Goal: Information Seeking & Learning: Learn about a topic

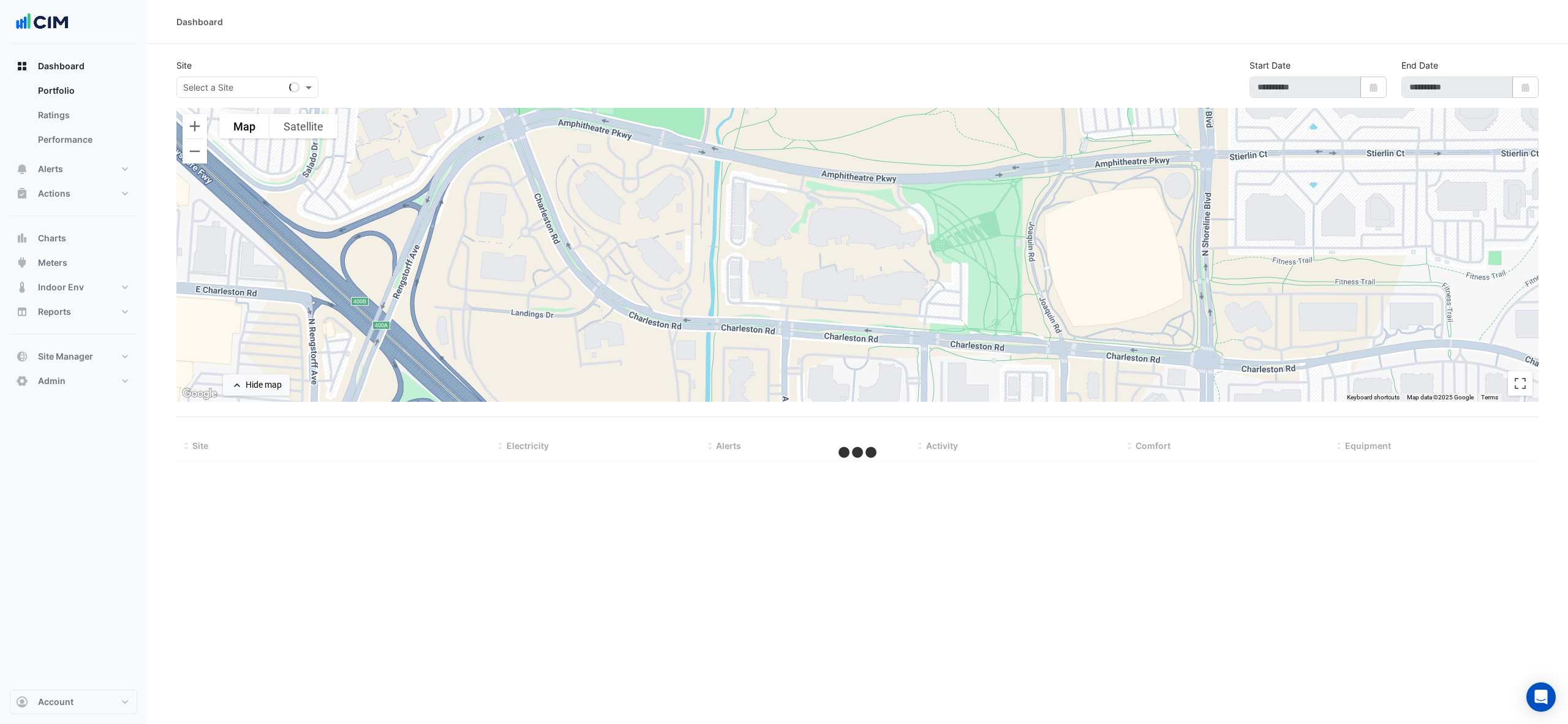
type input "**********"
select select "***"
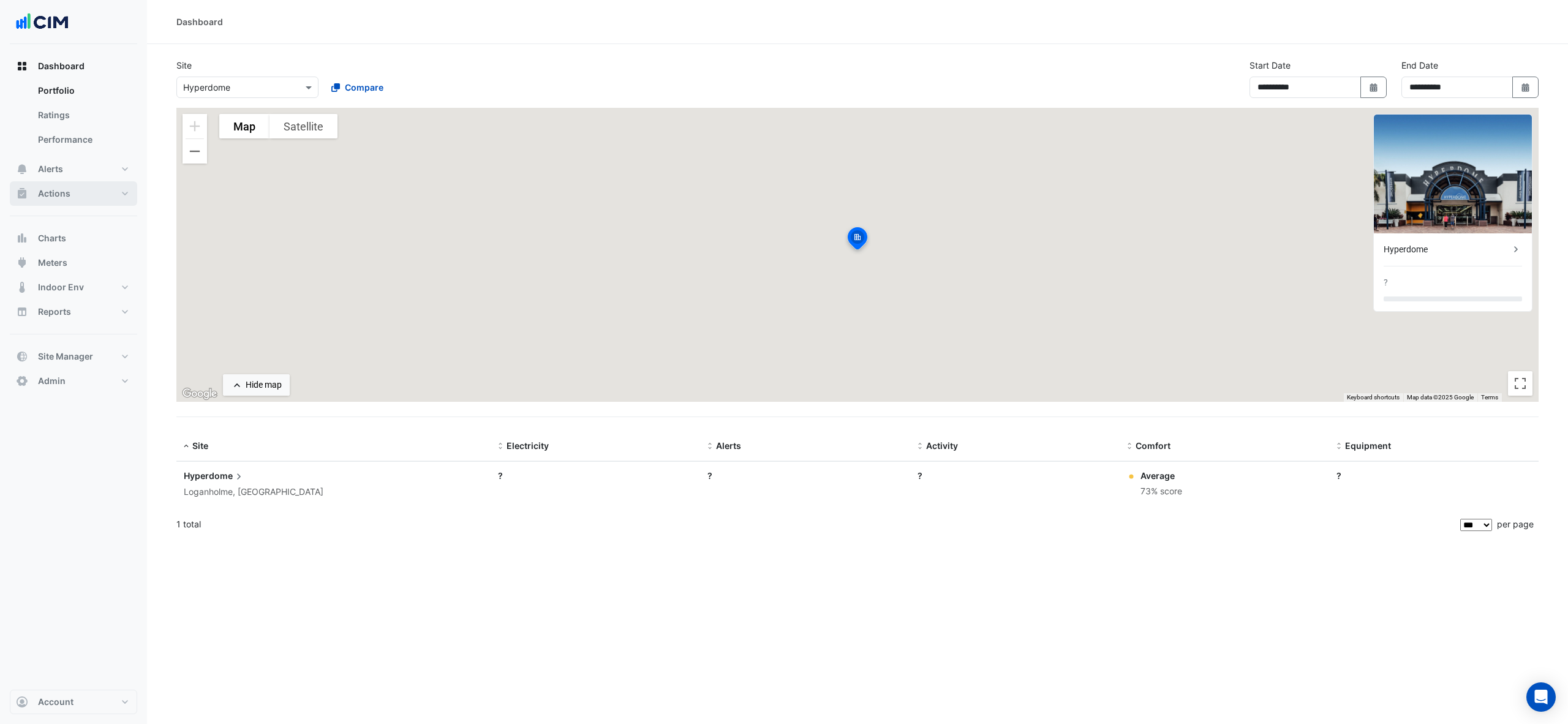
click at [73, 191] on button "Actions" at bounding box center [73, 194] width 127 height 24
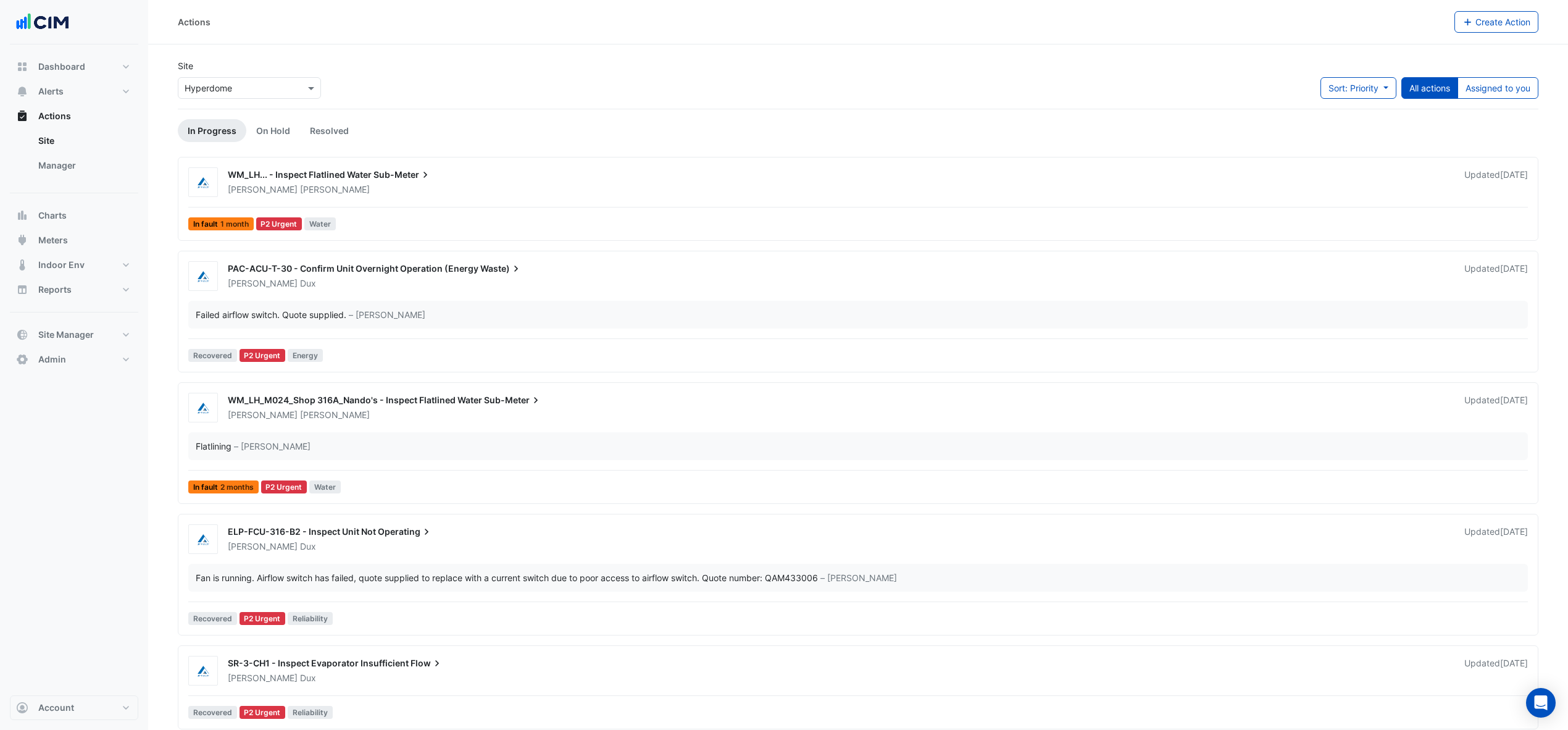
click at [80, 167] on link "Manager" at bounding box center [83, 165] width 110 height 25
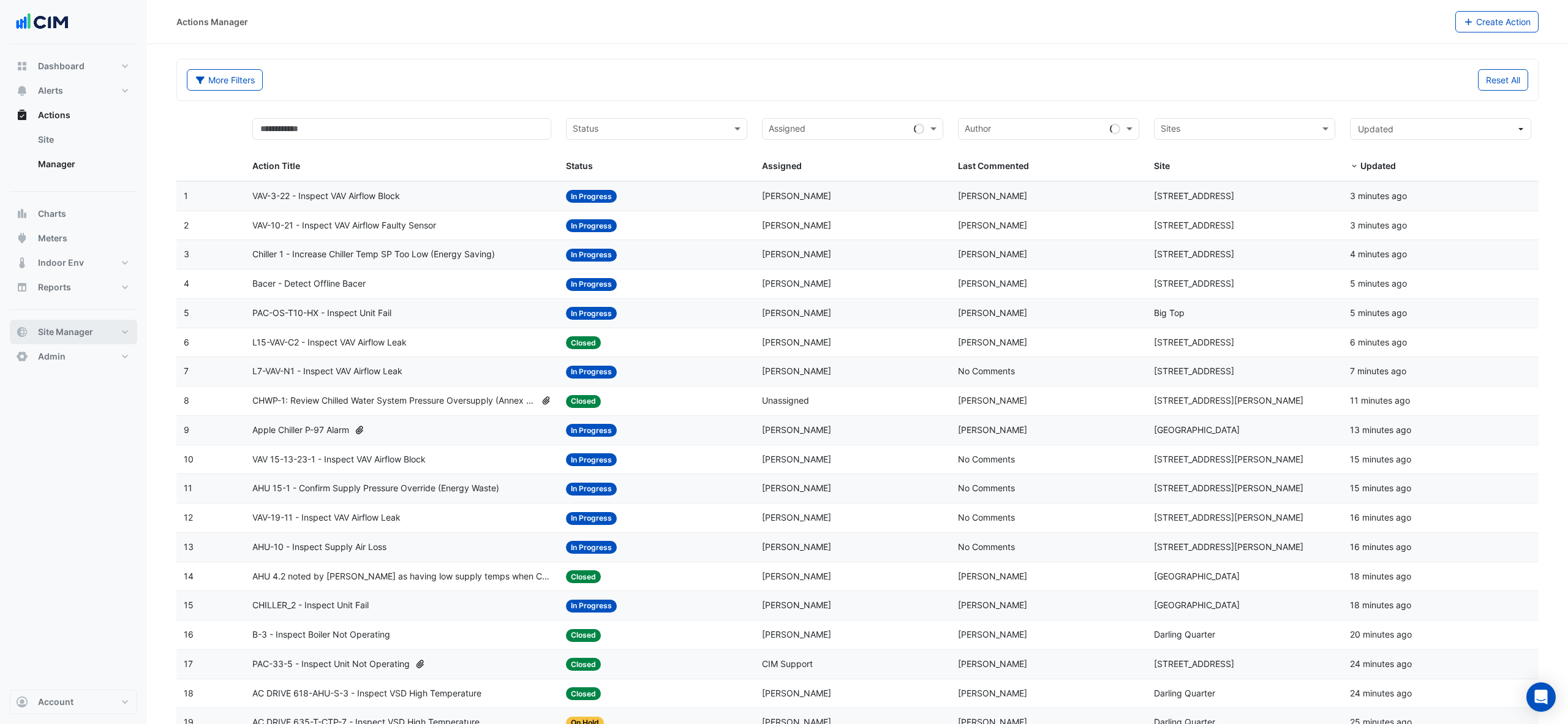
click at [119, 331] on button "Site Manager" at bounding box center [73, 332] width 127 height 24
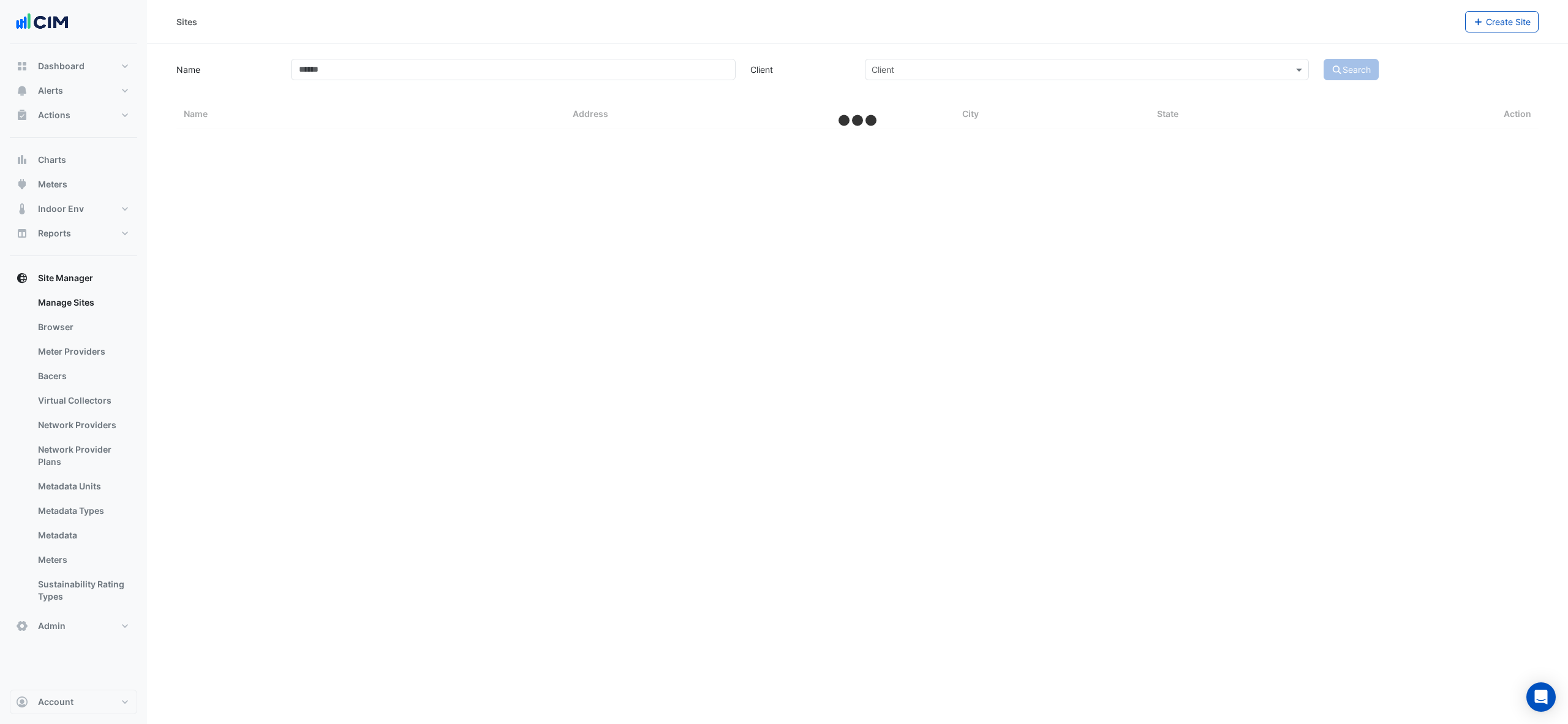
click at [79, 378] on link "Bacers" at bounding box center [82, 376] width 109 height 24
click at [584, 70] on div "Select a Site" at bounding box center [858, 79] width 681 height 21
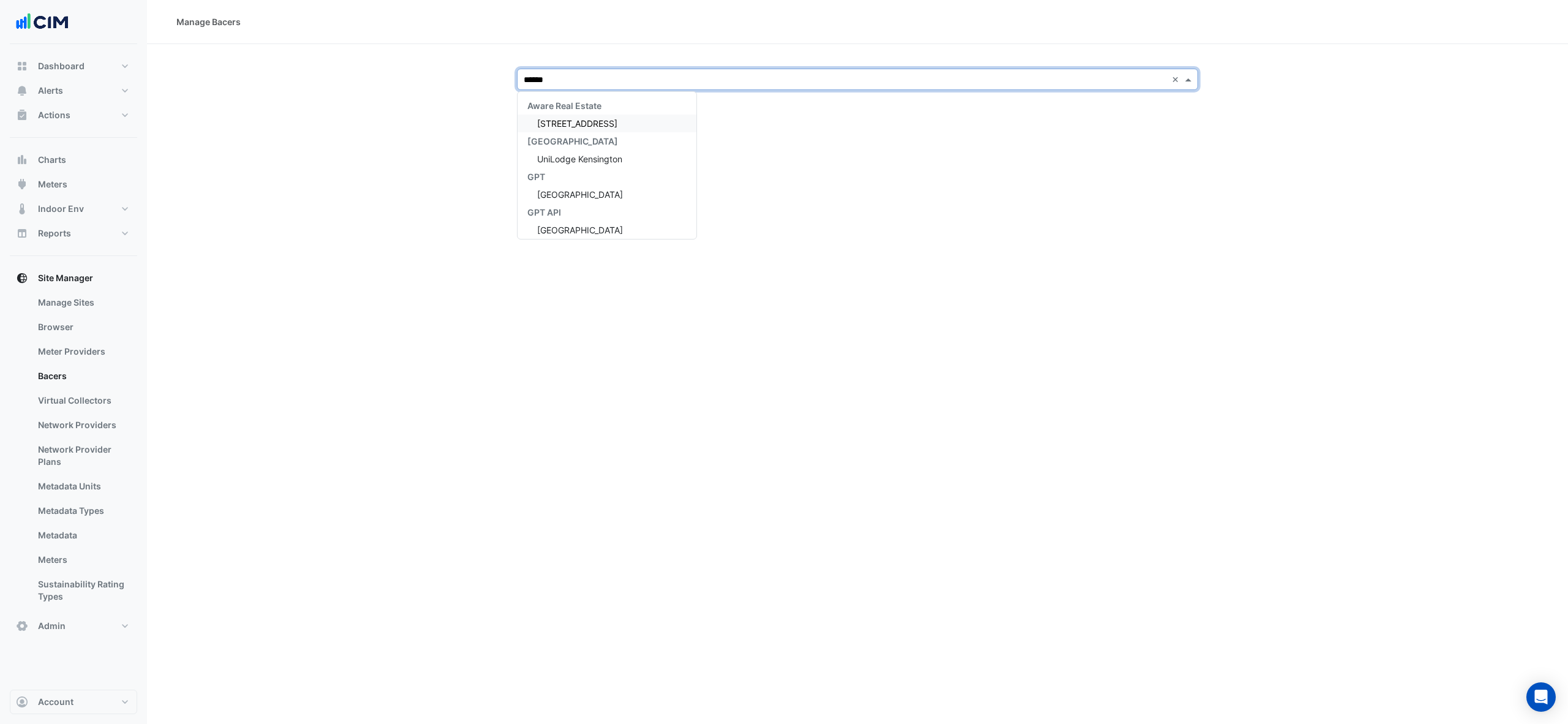
type input "*******"
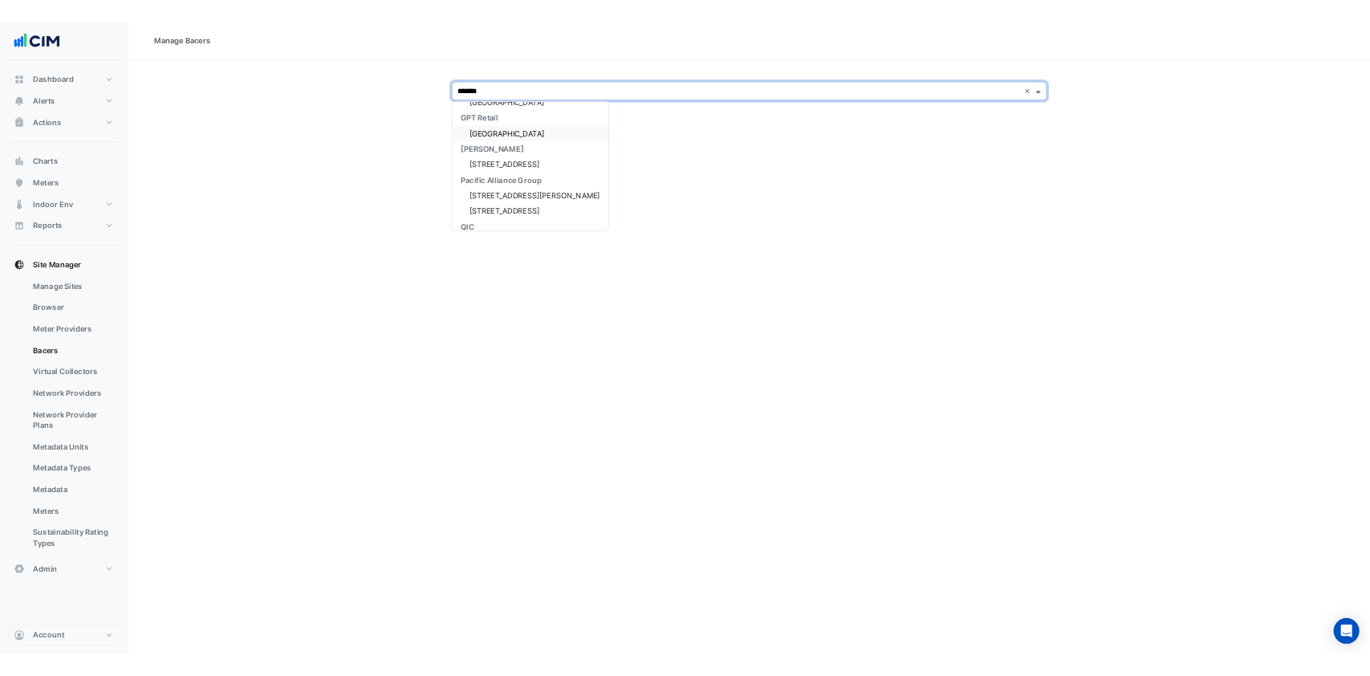
scroll to position [321, 0]
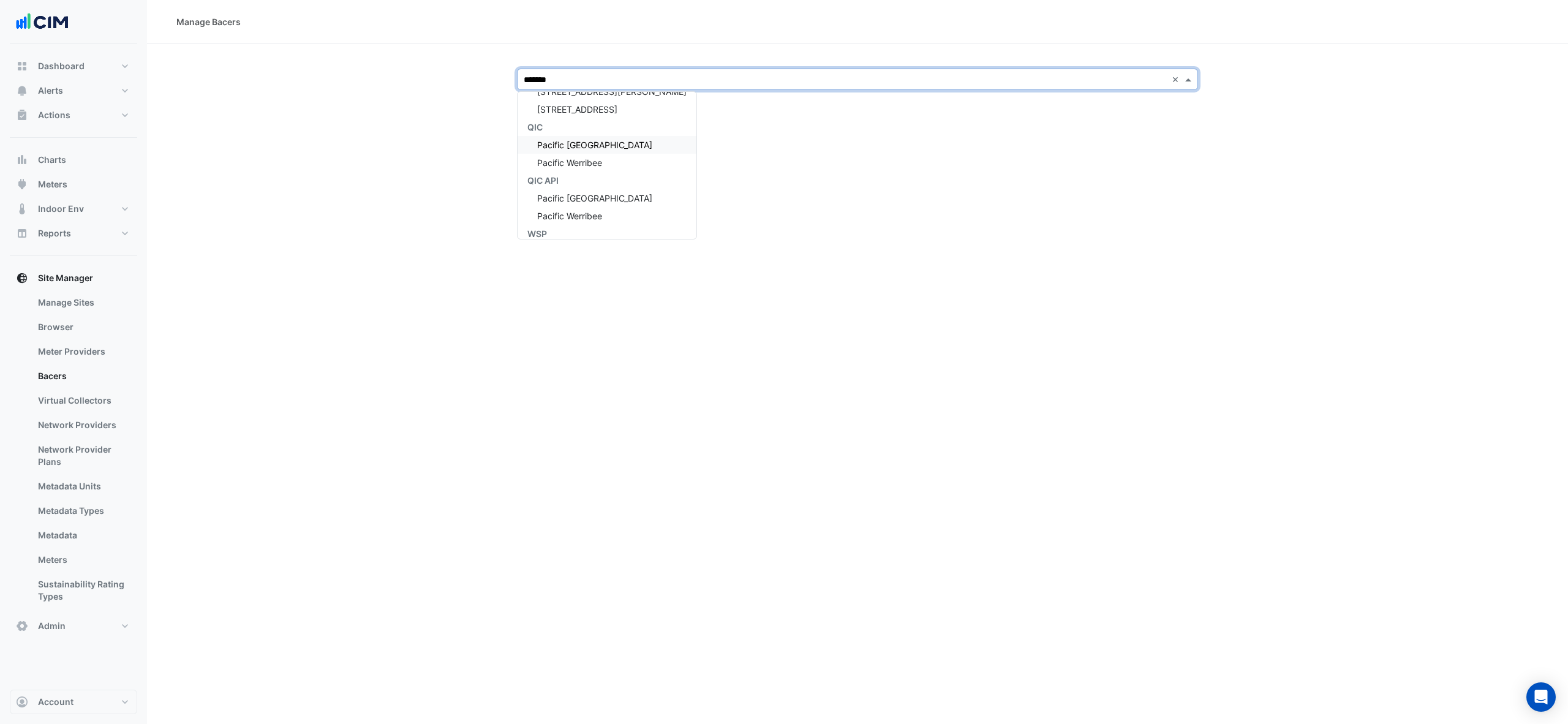
click at [593, 152] on div "Pacific [GEOGRAPHIC_DATA]" at bounding box center [607, 144] width 179 height 18
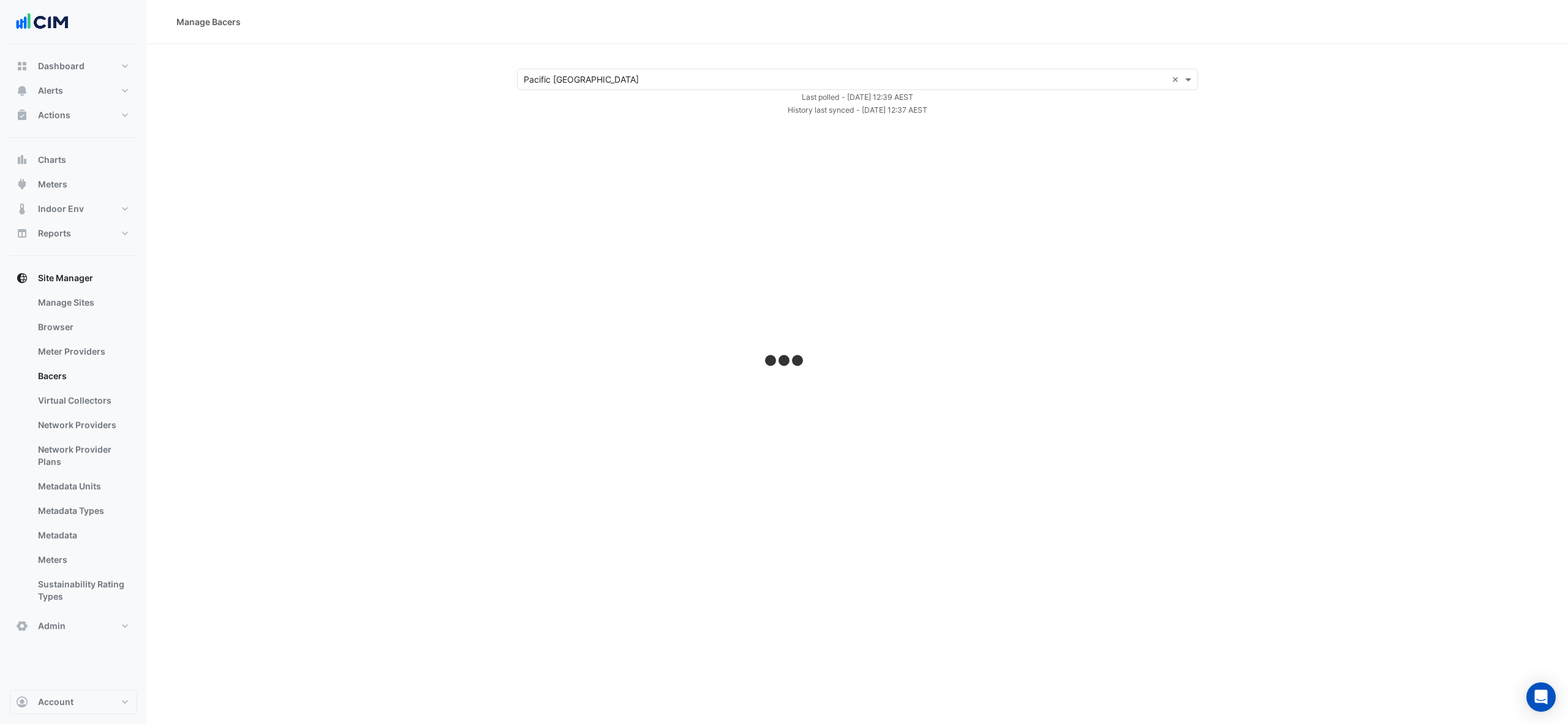
select select "***"
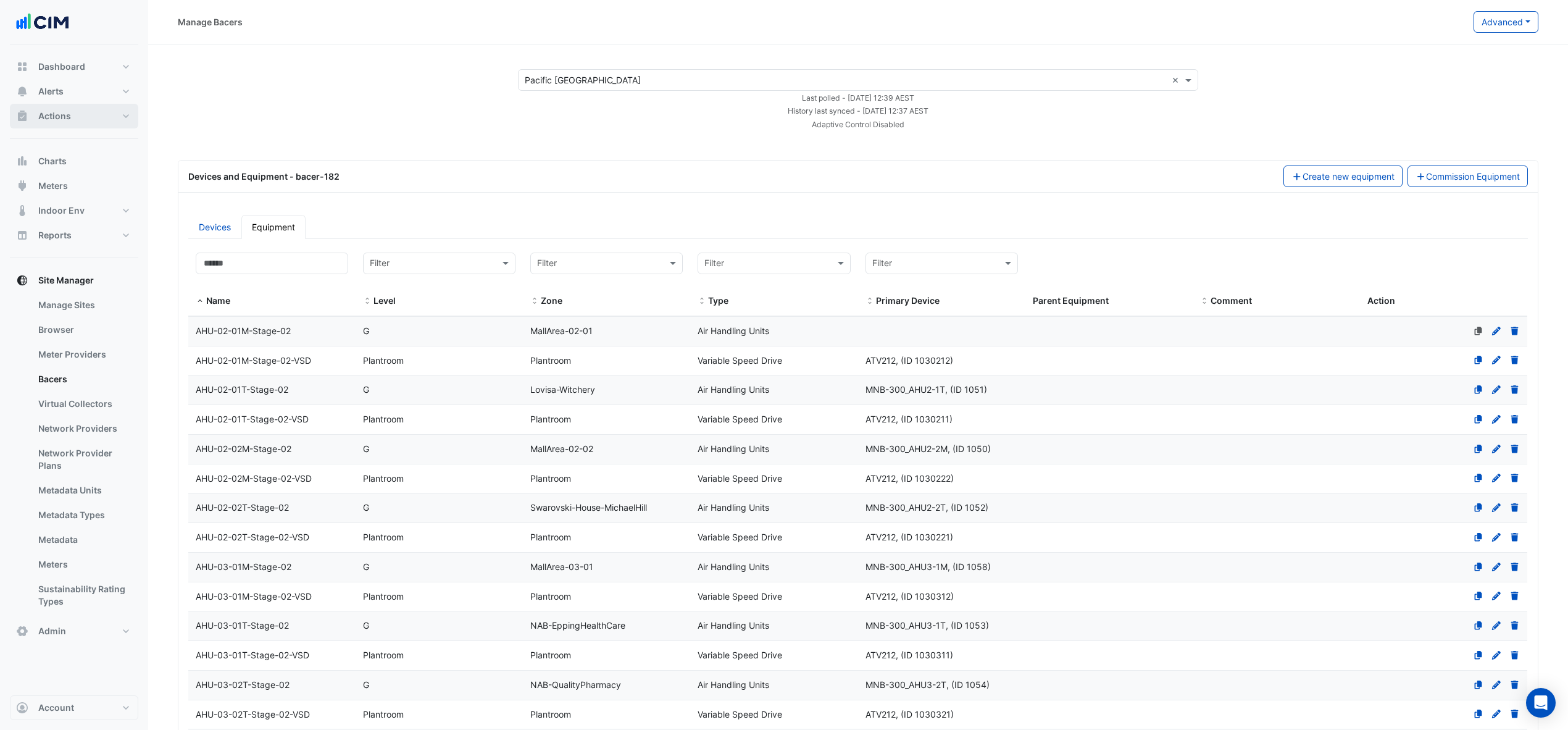
click at [95, 117] on button "Actions" at bounding box center [74, 116] width 128 height 25
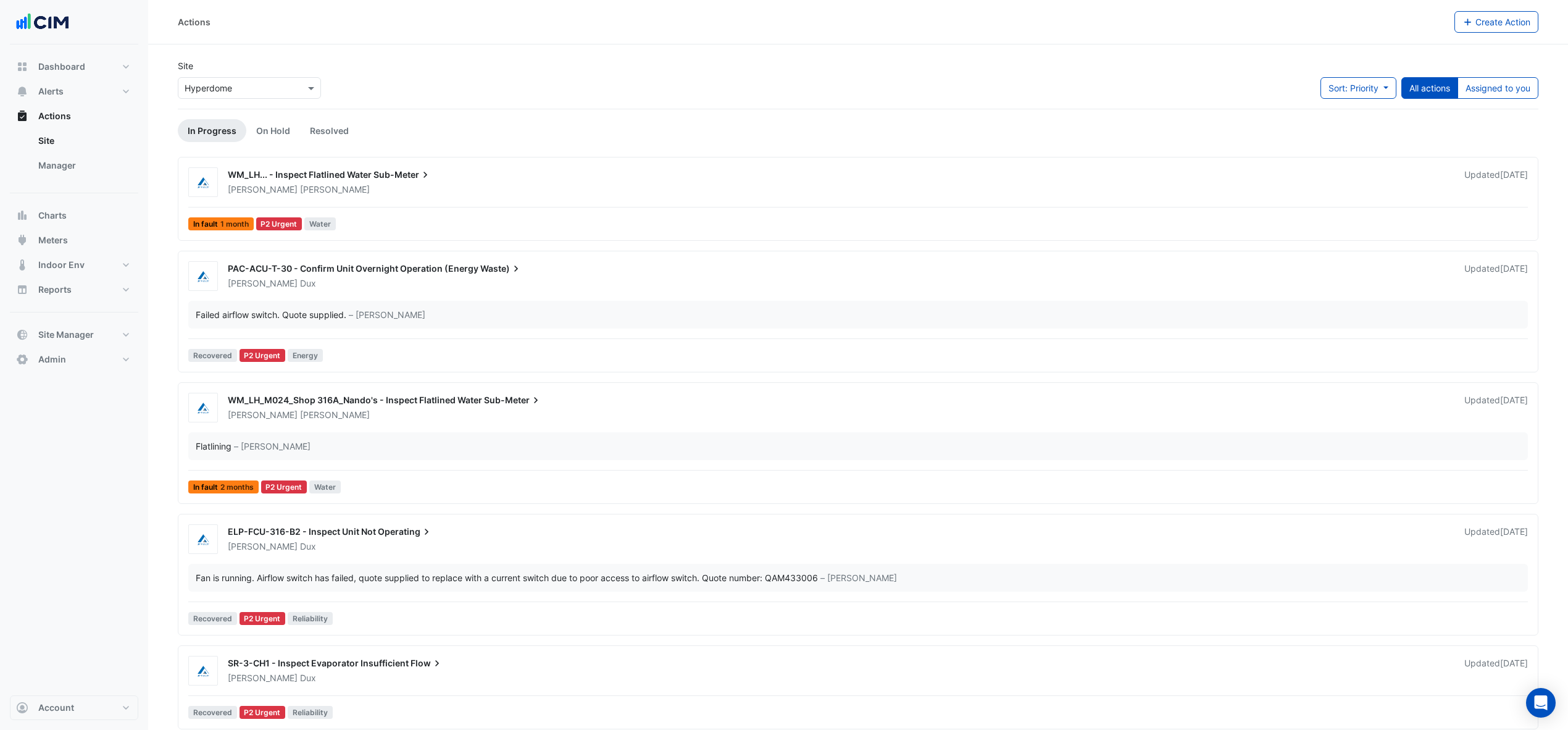
click at [72, 168] on link "Manager" at bounding box center [83, 165] width 110 height 25
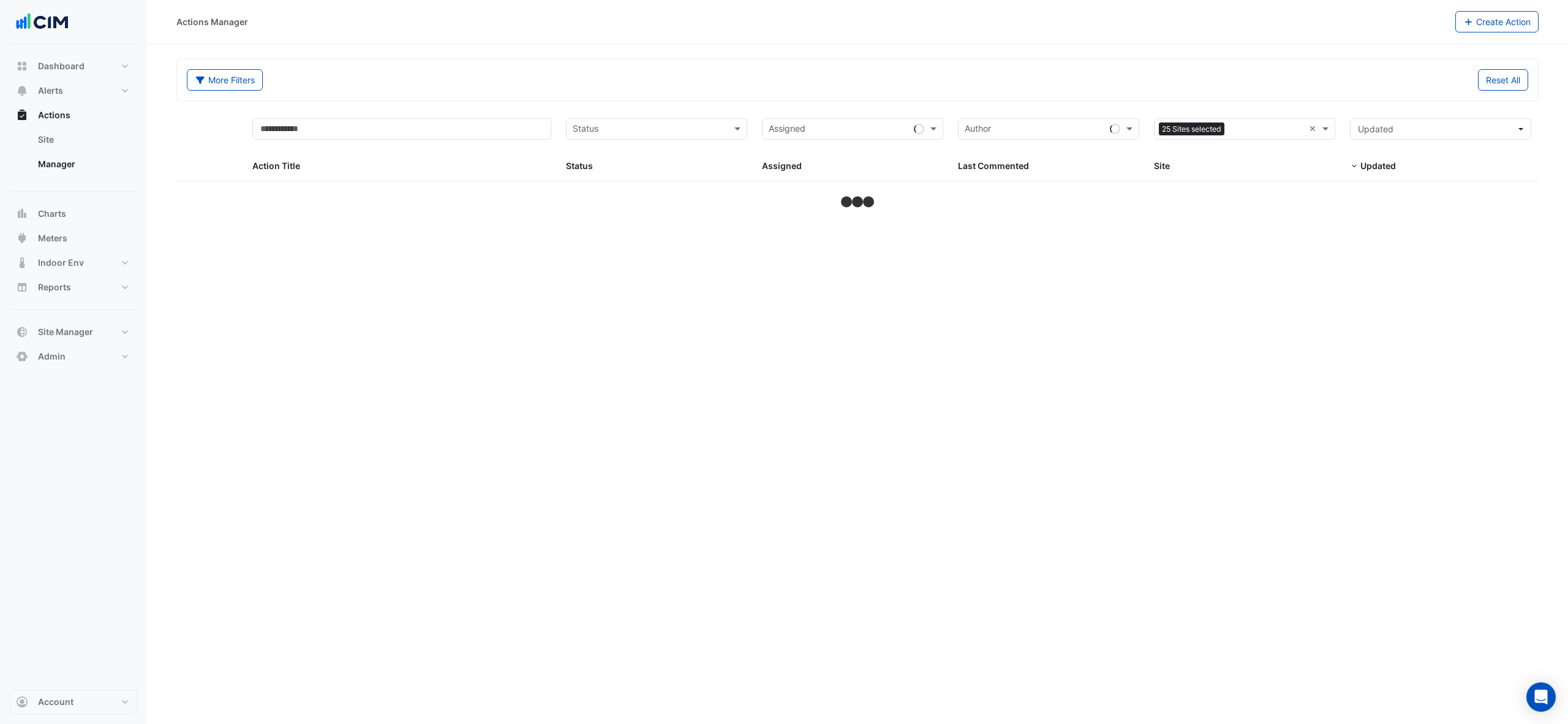
select select "***"
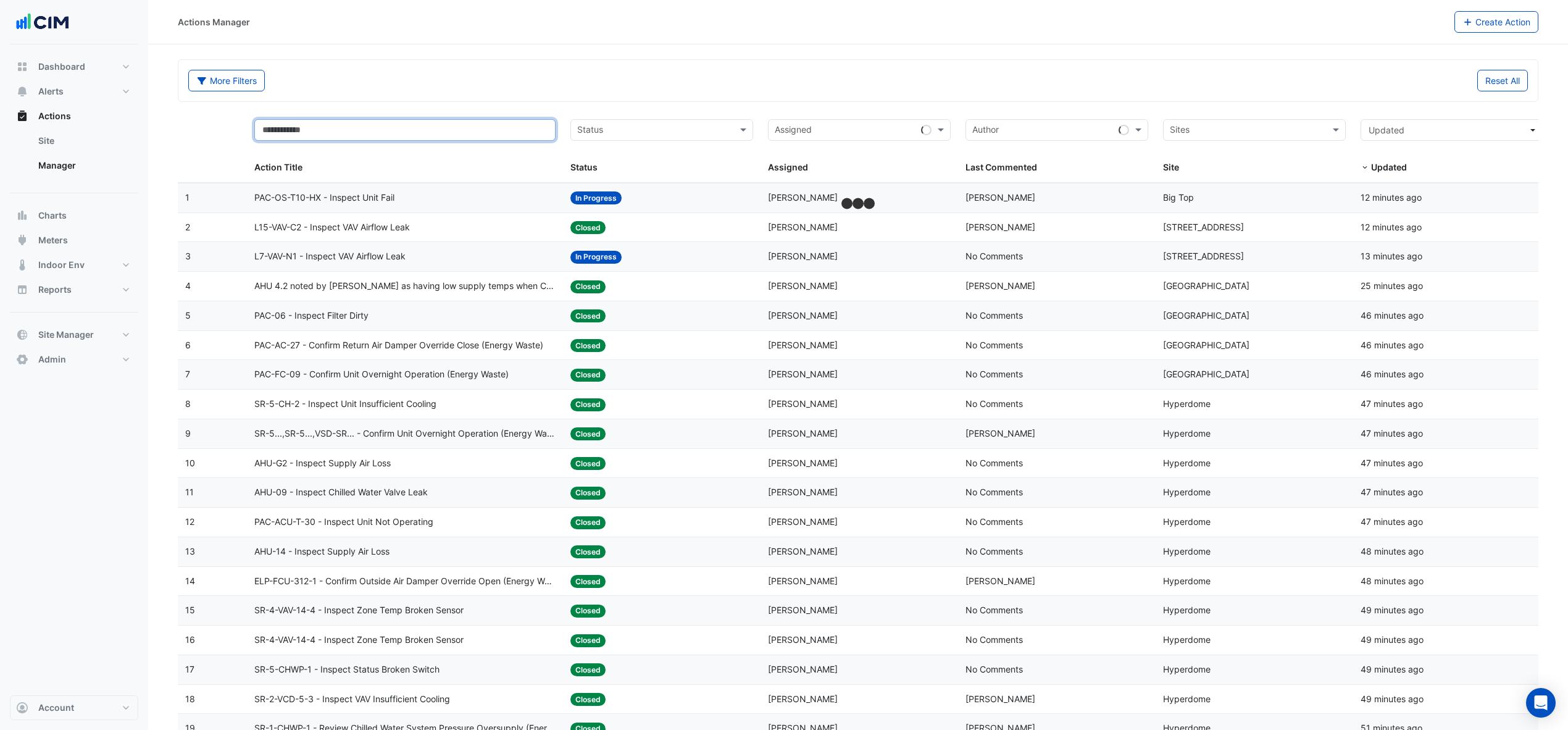
click at [414, 126] on input "text" at bounding box center [405, 130] width 301 height 22
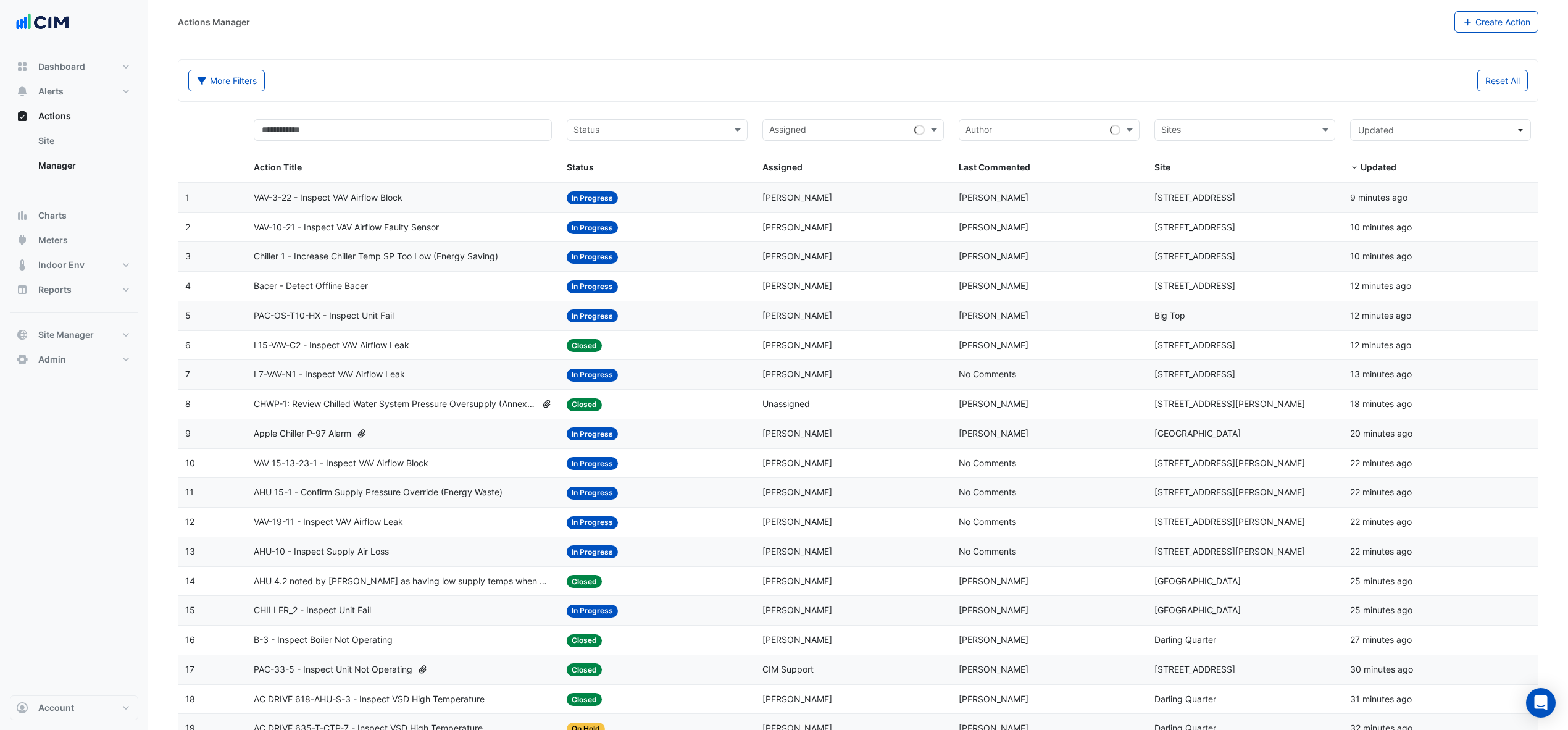
click at [1154, 130] on div "Sites" at bounding box center [1244, 130] width 181 height 22
type input "**********"
click at [1198, 165] on div "CBRE" at bounding box center [1245, 157] width 180 height 18
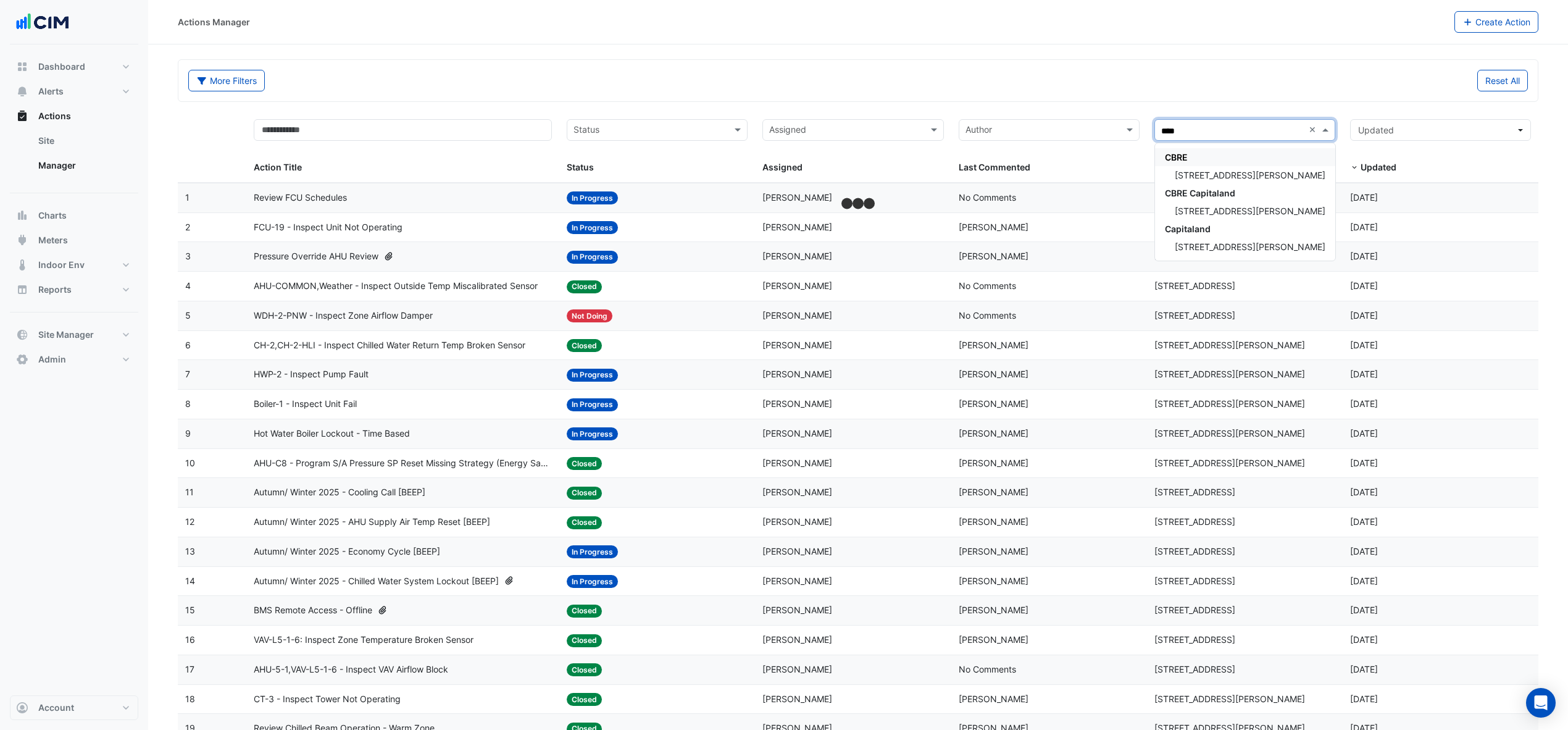
type input "*****"
click at [1227, 176] on span "[STREET_ADDRESS][PERSON_NAME]" at bounding box center [1250, 175] width 151 height 11
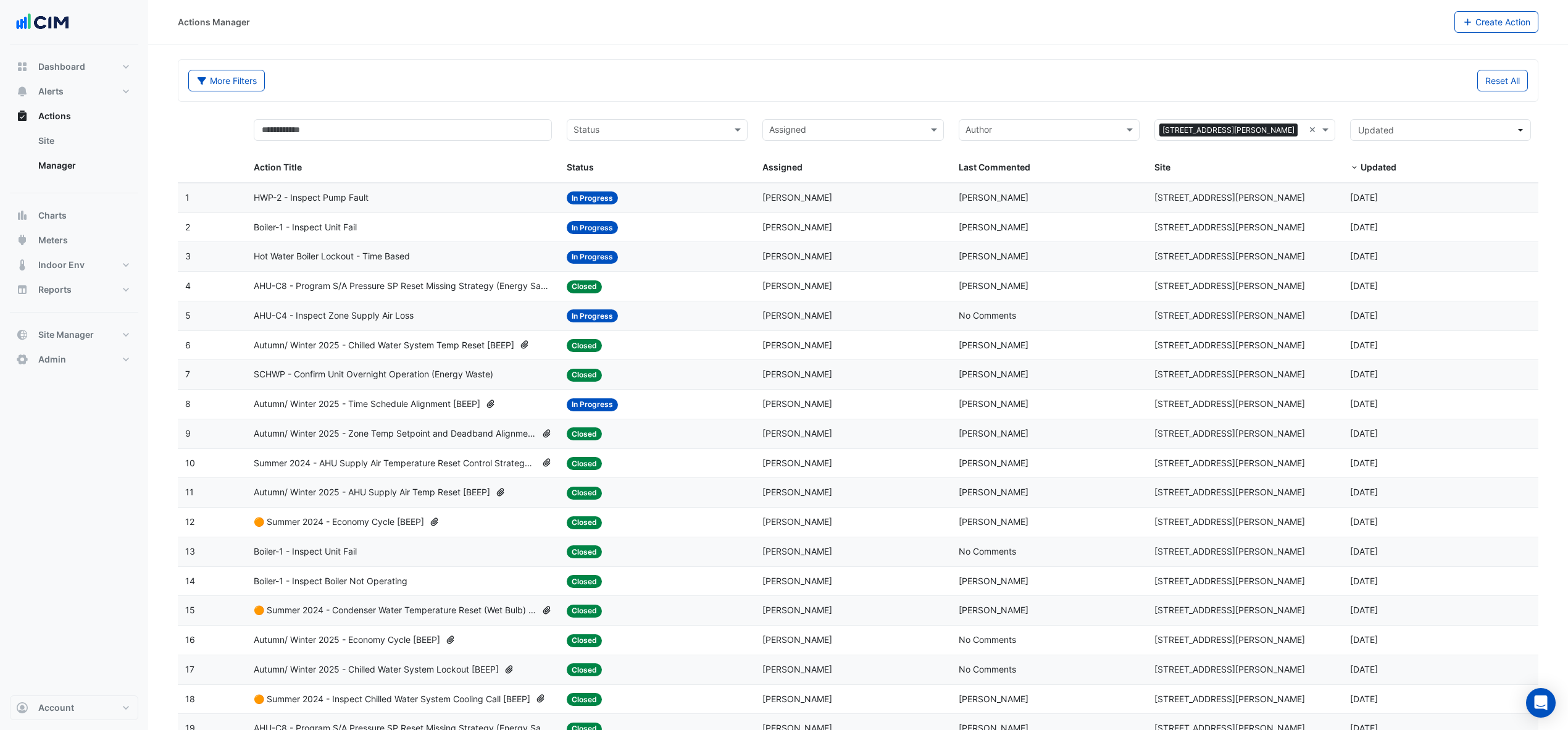
click at [348, 262] on span "Hot Water Boiler Lockout - Time Based" at bounding box center [331, 256] width 156 height 14
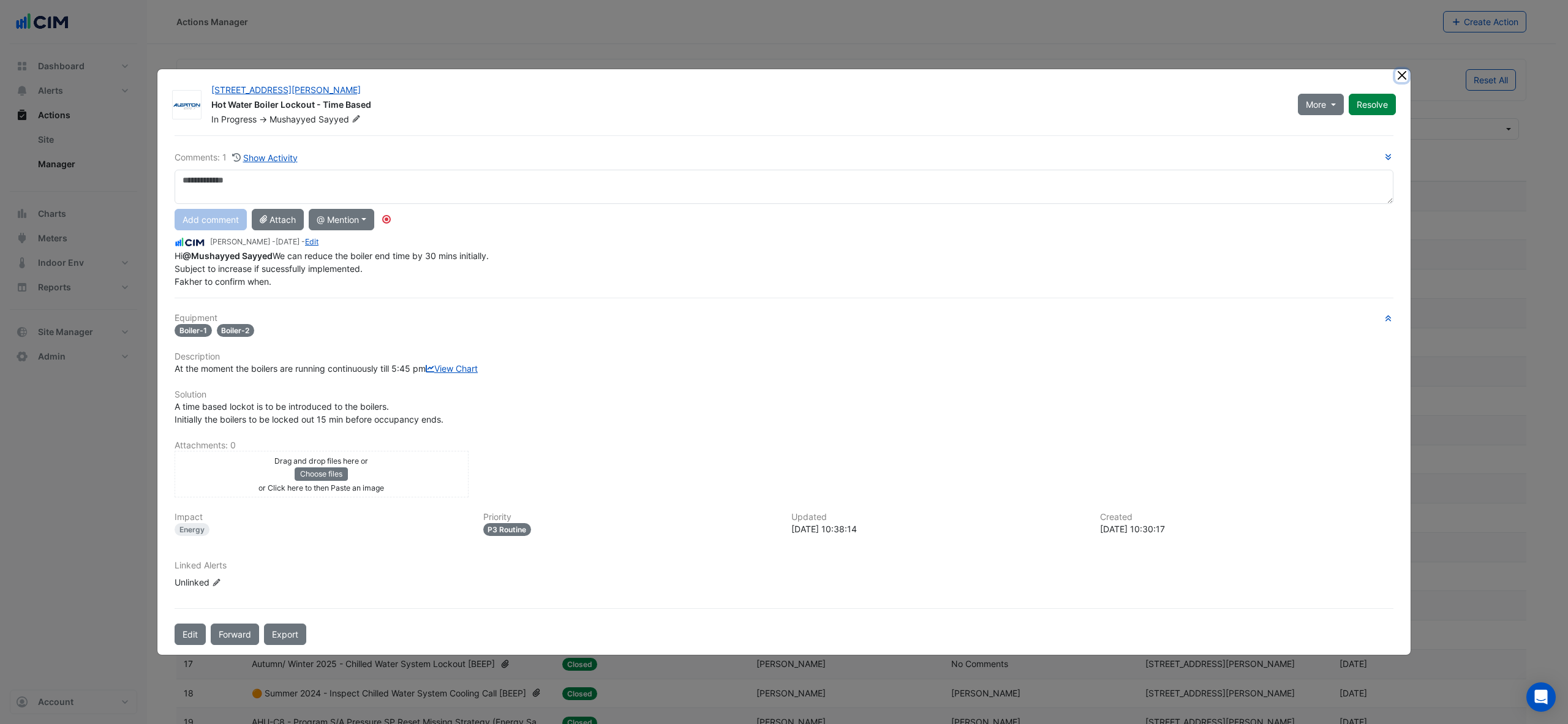
click at [1404, 63] on ngb-modal-window "120 Spencer Street Hot Water Boiler Lockout - Time Based In Progress -> Mushayy…" at bounding box center [784, 362] width 1568 height 724
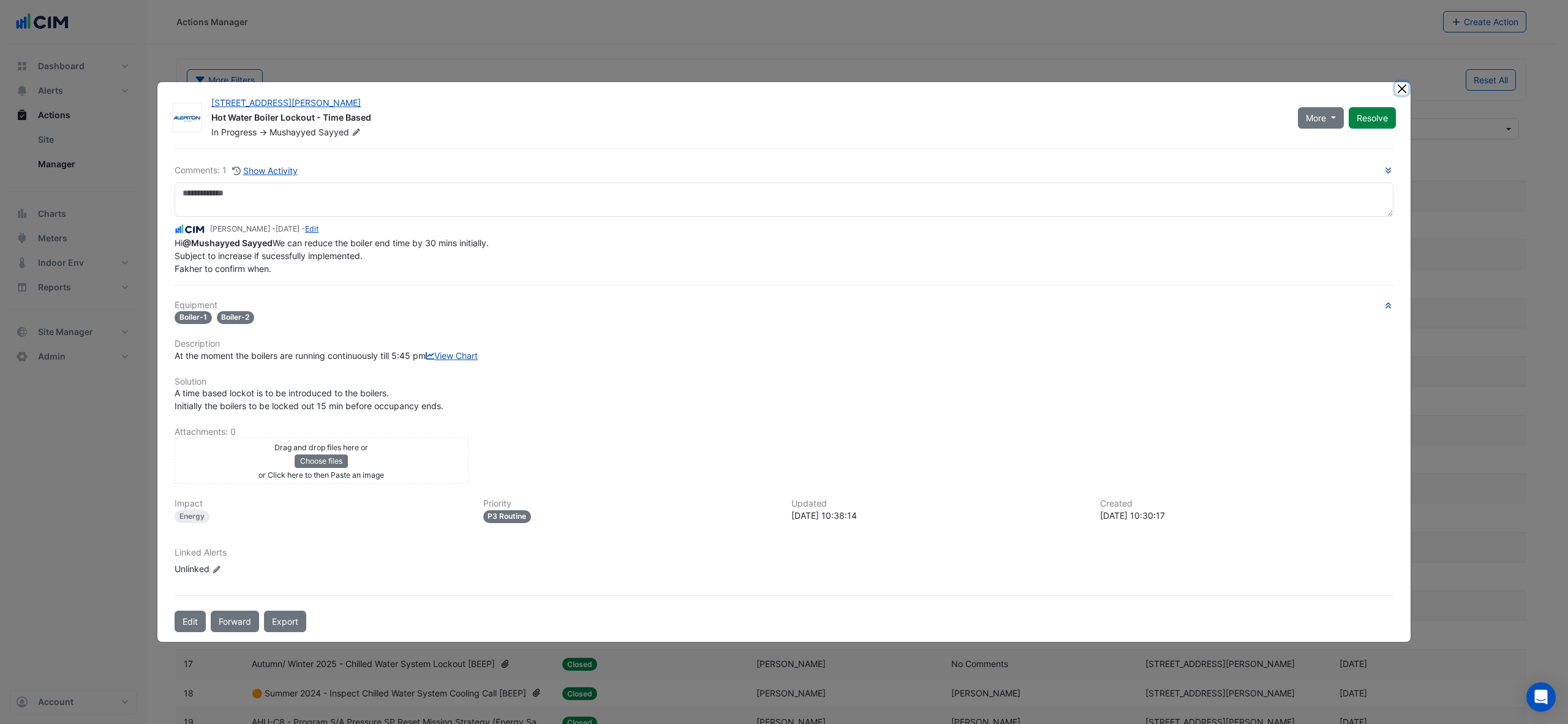
click at [1403, 82] on button "Close" at bounding box center [1402, 88] width 13 height 13
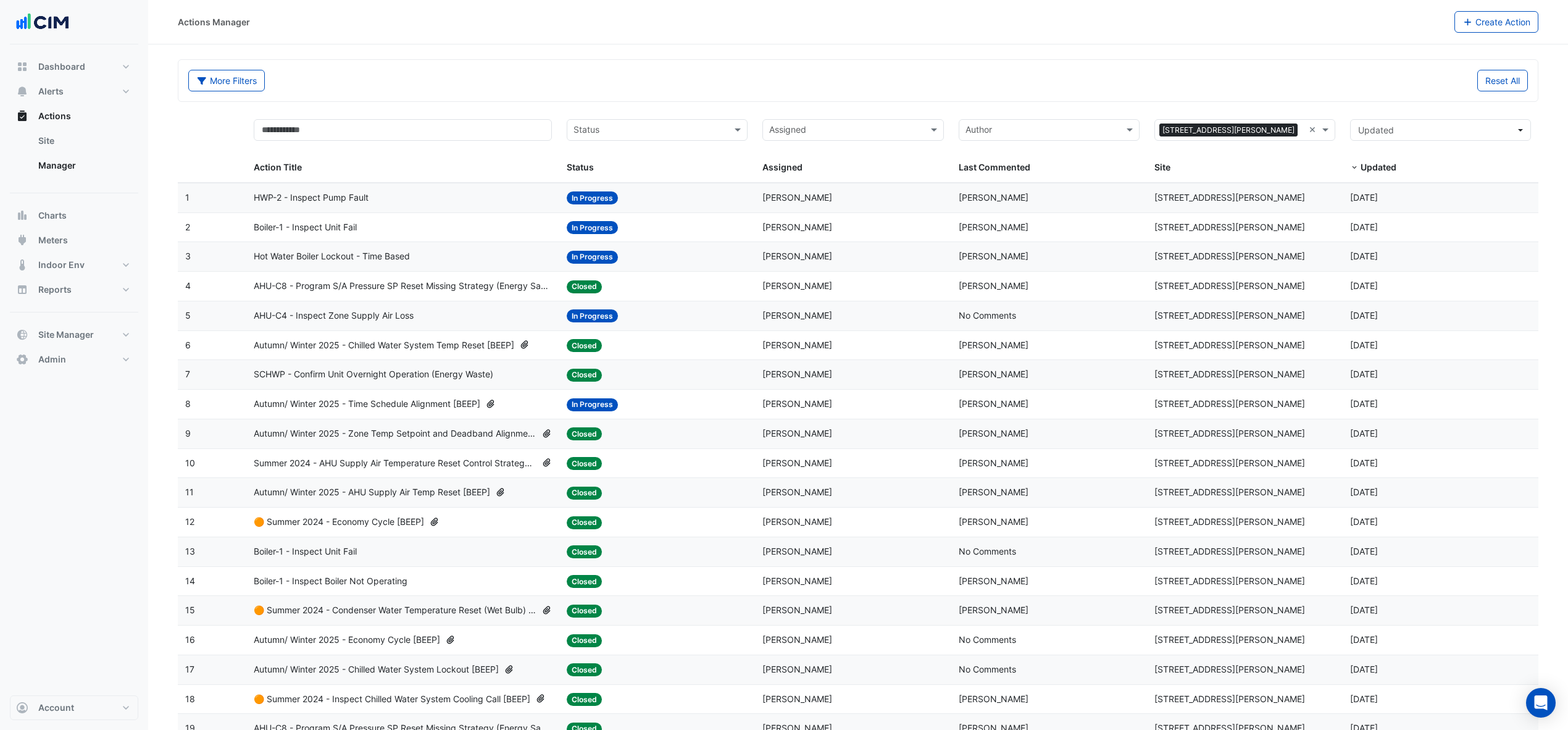
click at [438, 410] on span "Autumn/ Winter 2025 - Time Schedule Alignment [BEEP]" at bounding box center [367, 404] width 227 height 14
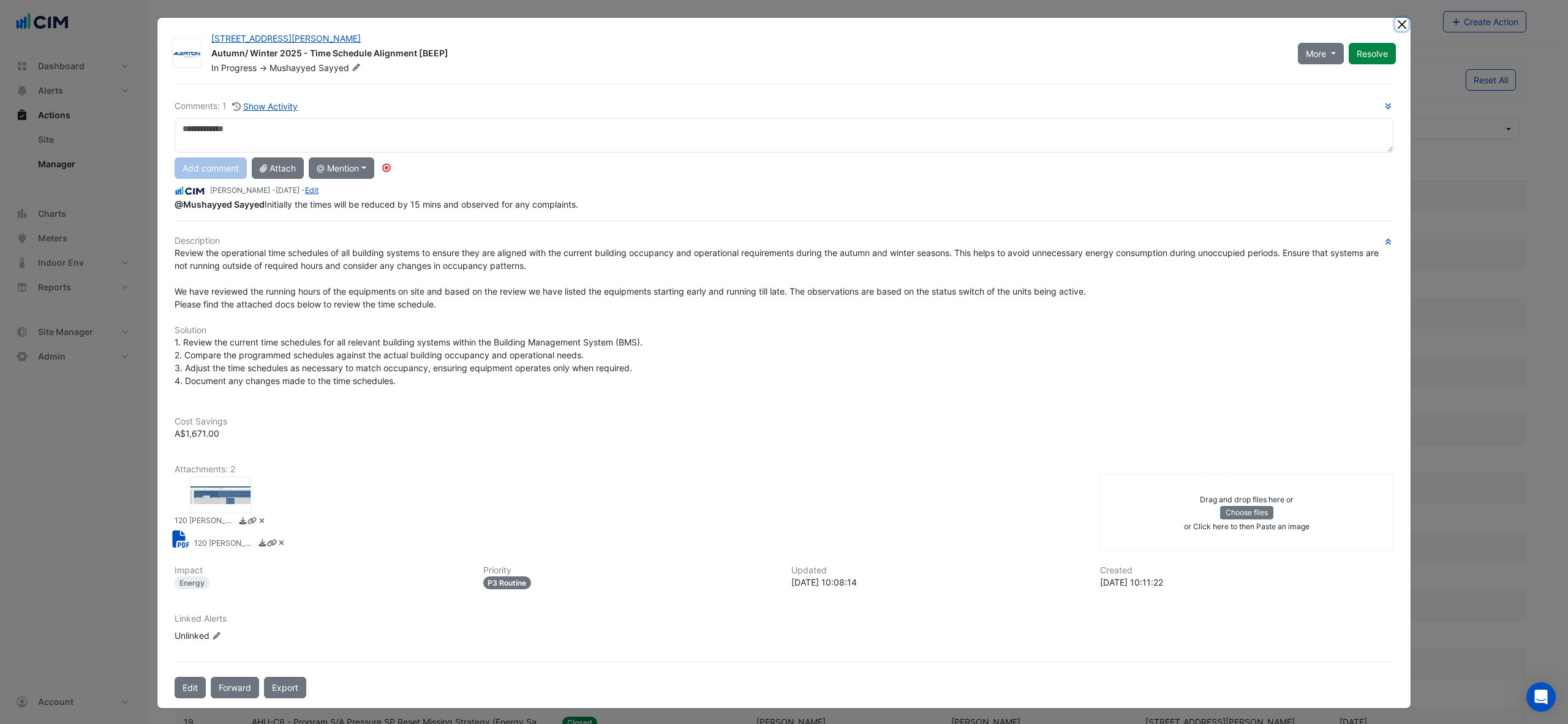
click at [1396, 25] on button "Close" at bounding box center [1402, 24] width 13 height 13
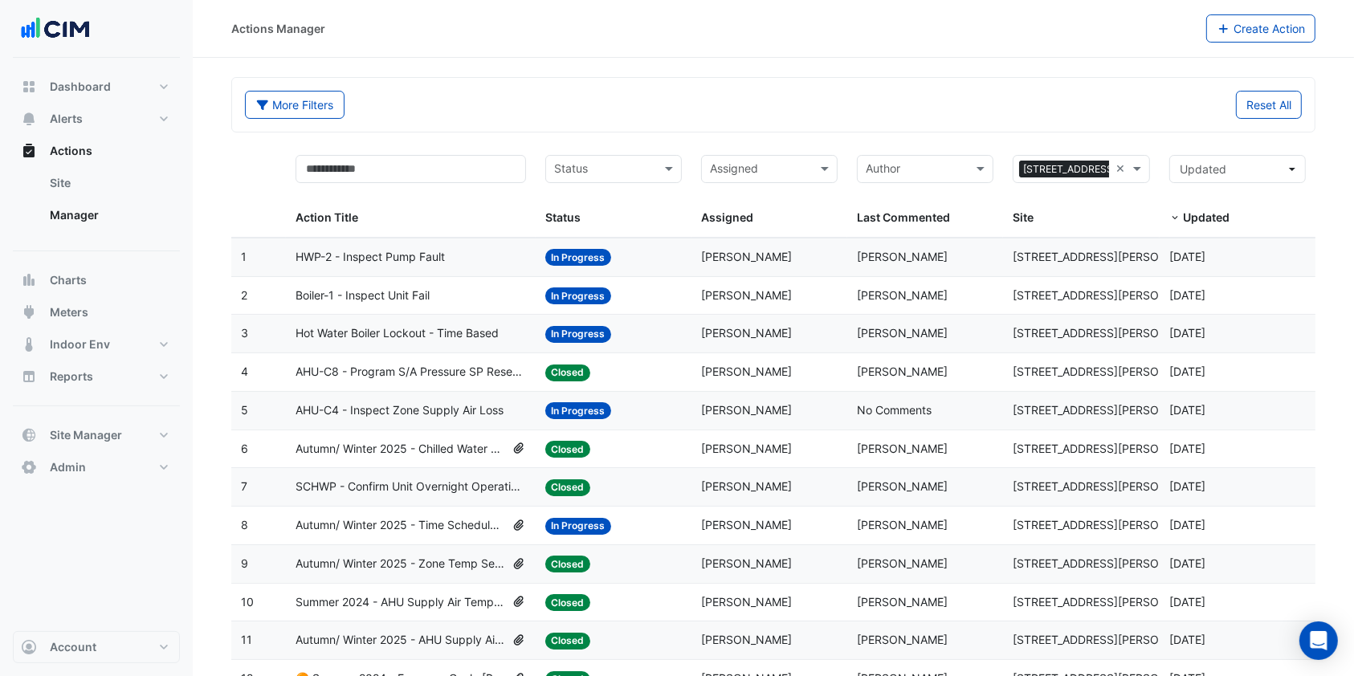
click at [439, 328] on span "Hot Water Boiler Lockout - Time Based" at bounding box center [396, 333] width 203 height 18
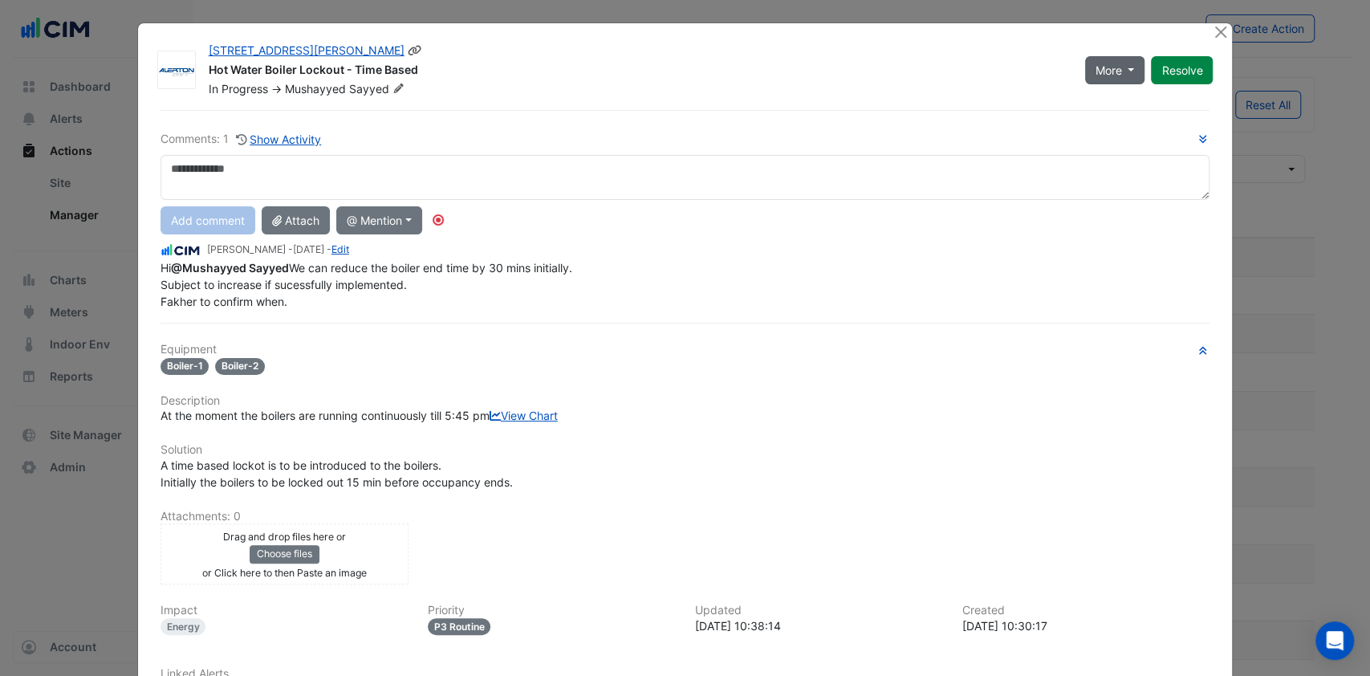
click at [1113, 74] on span "More" at bounding box center [1109, 70] width 26 height 17
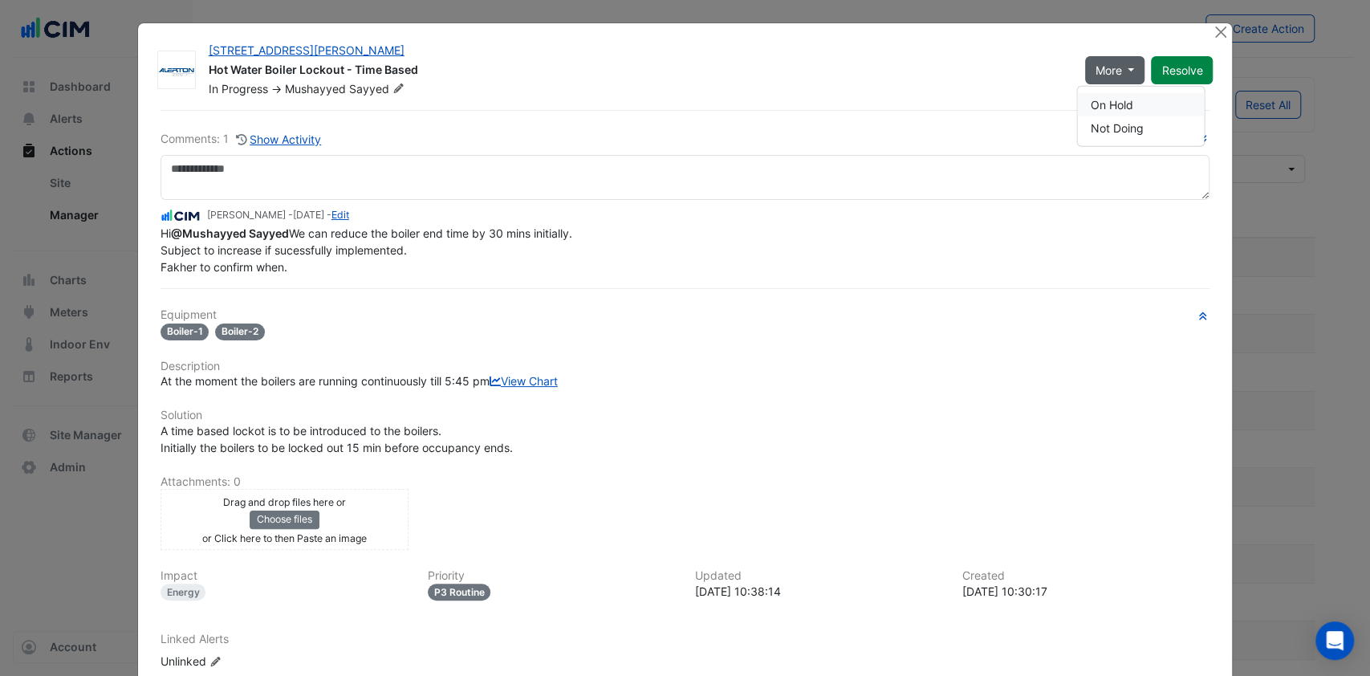
click at [1099, 102] on button "On Hold" at bounding box center [1140, 104] width 127 height 23
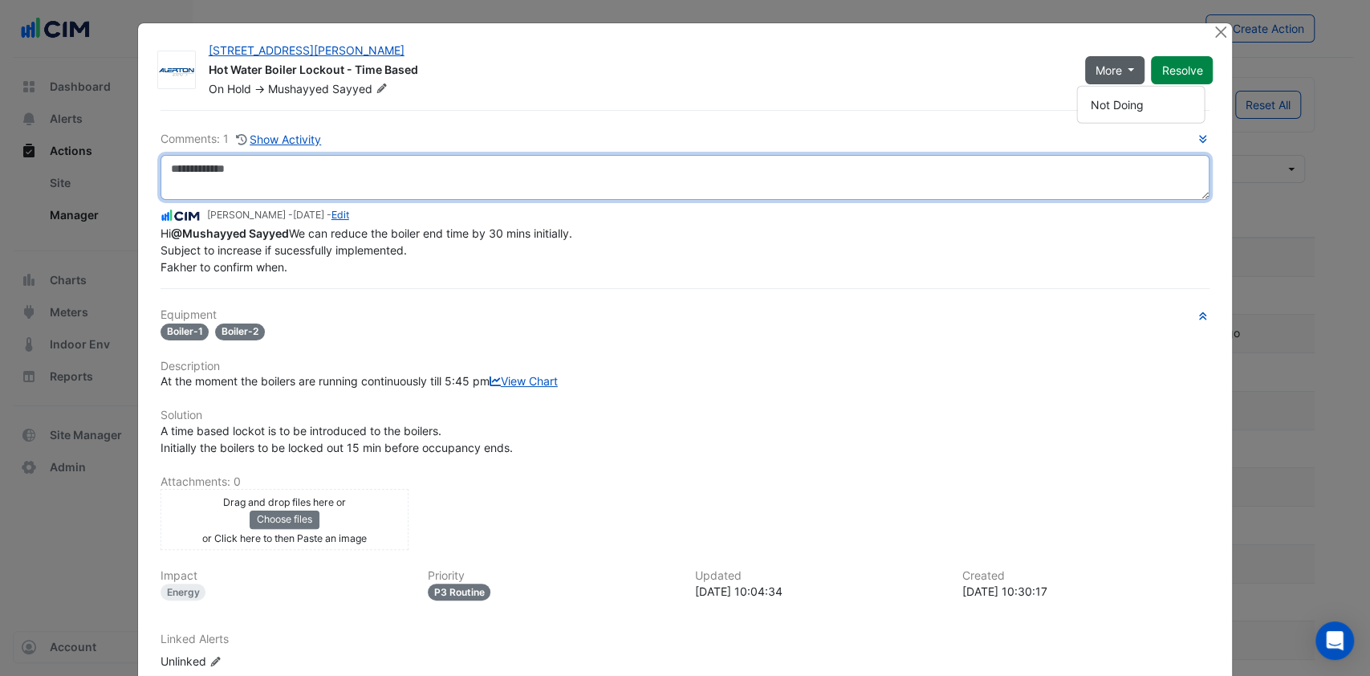
click at [271, 177] on textarea at bounding box center [686, 177] width 1050 height 45
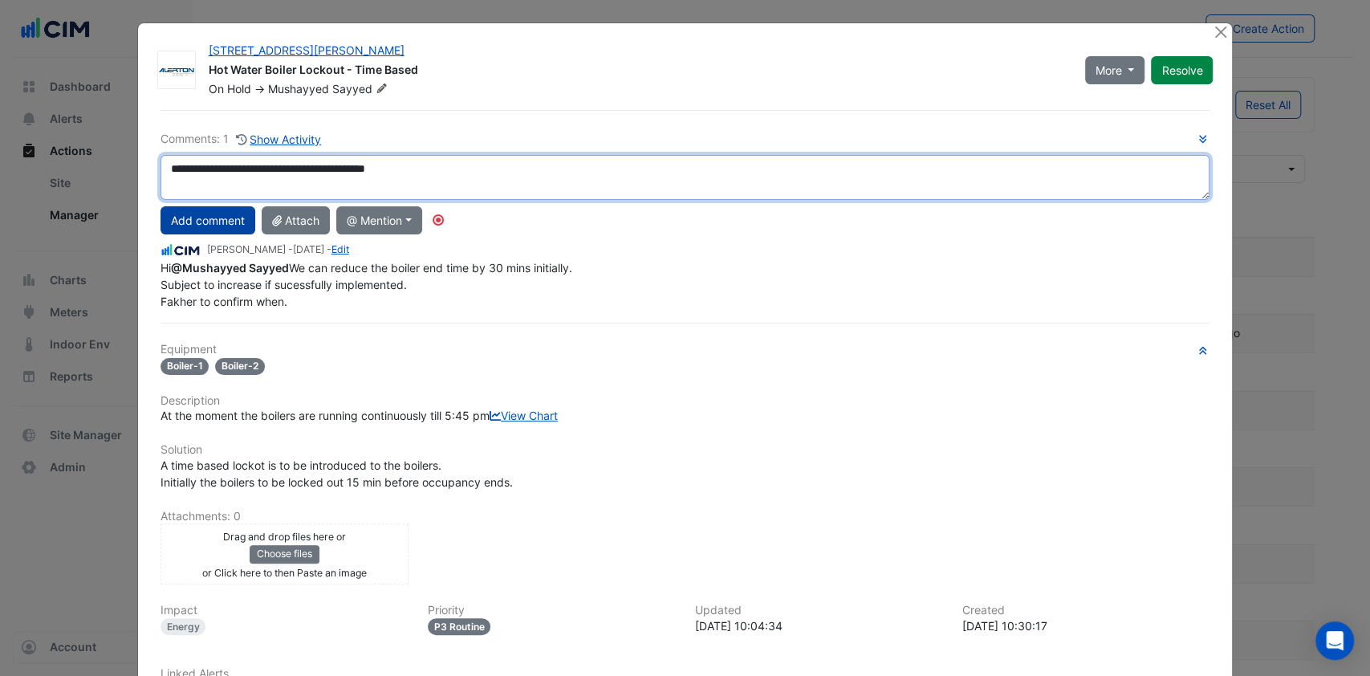
type textarea "**********"
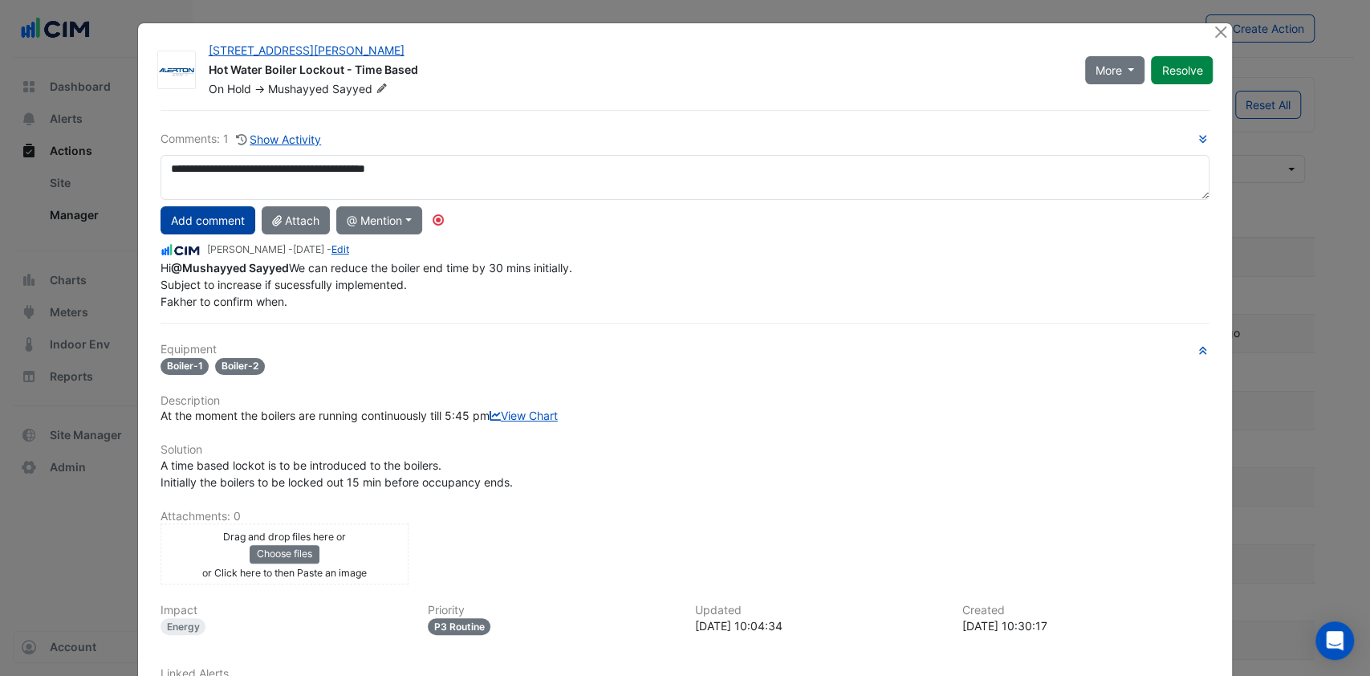
click at [204, 218] on button "Add comment" at bounding box center [208, 220] width 95 height 28
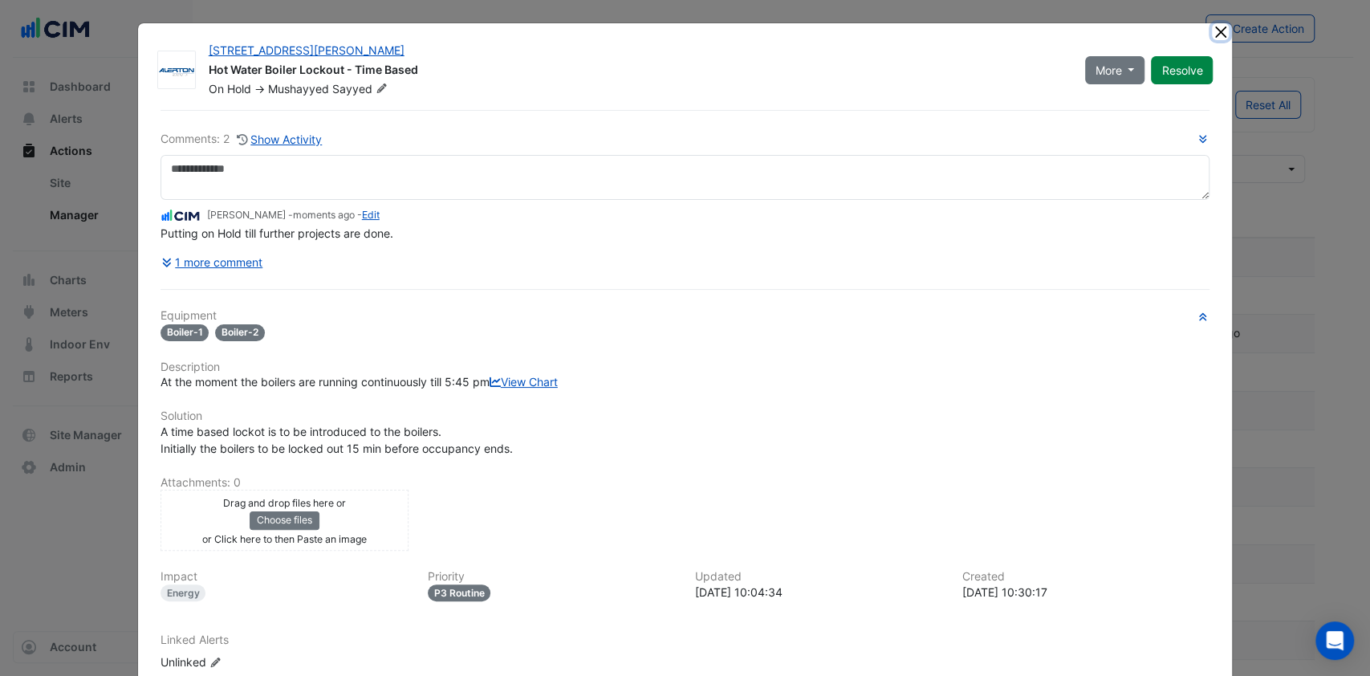
click at [1212, 28] on button "Close" at bounding box center [1220, 31] width 17 height 17
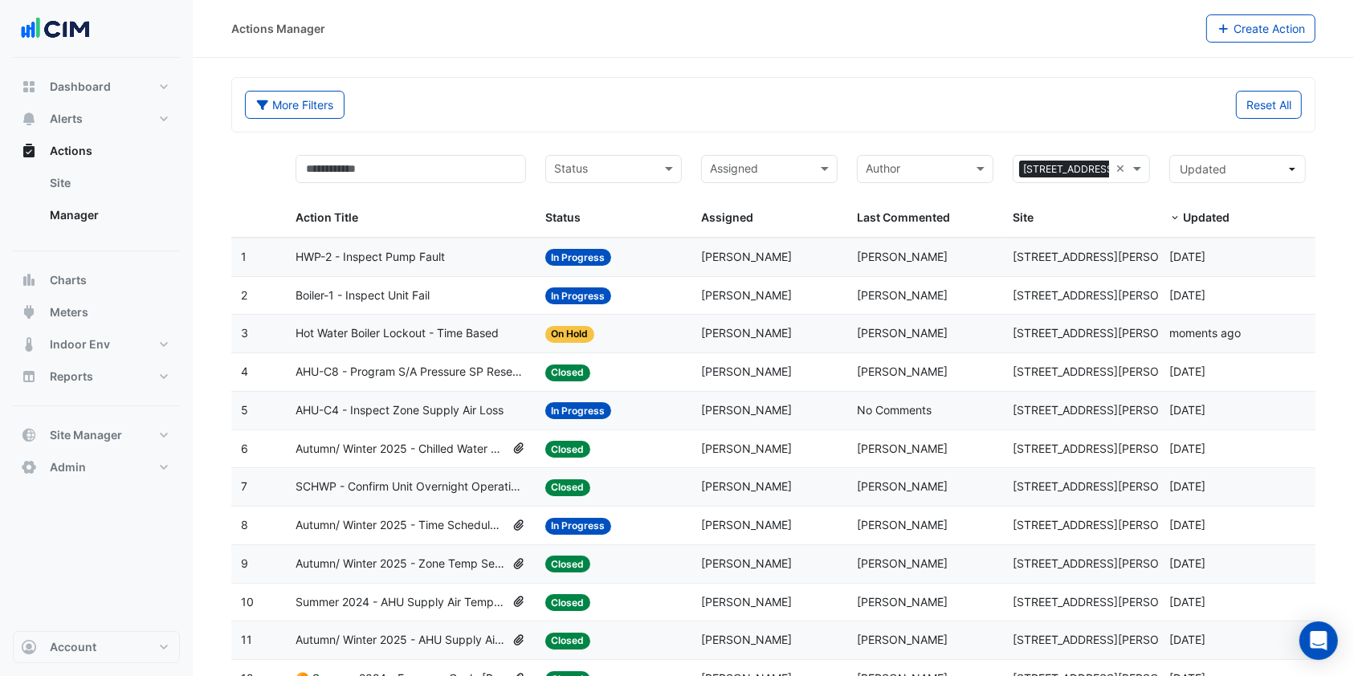
click at [450, 409] on span "AHU-C4 - Inspect Zone Supply Air Loss" at bounding box center [399, 410] width 208 height 18
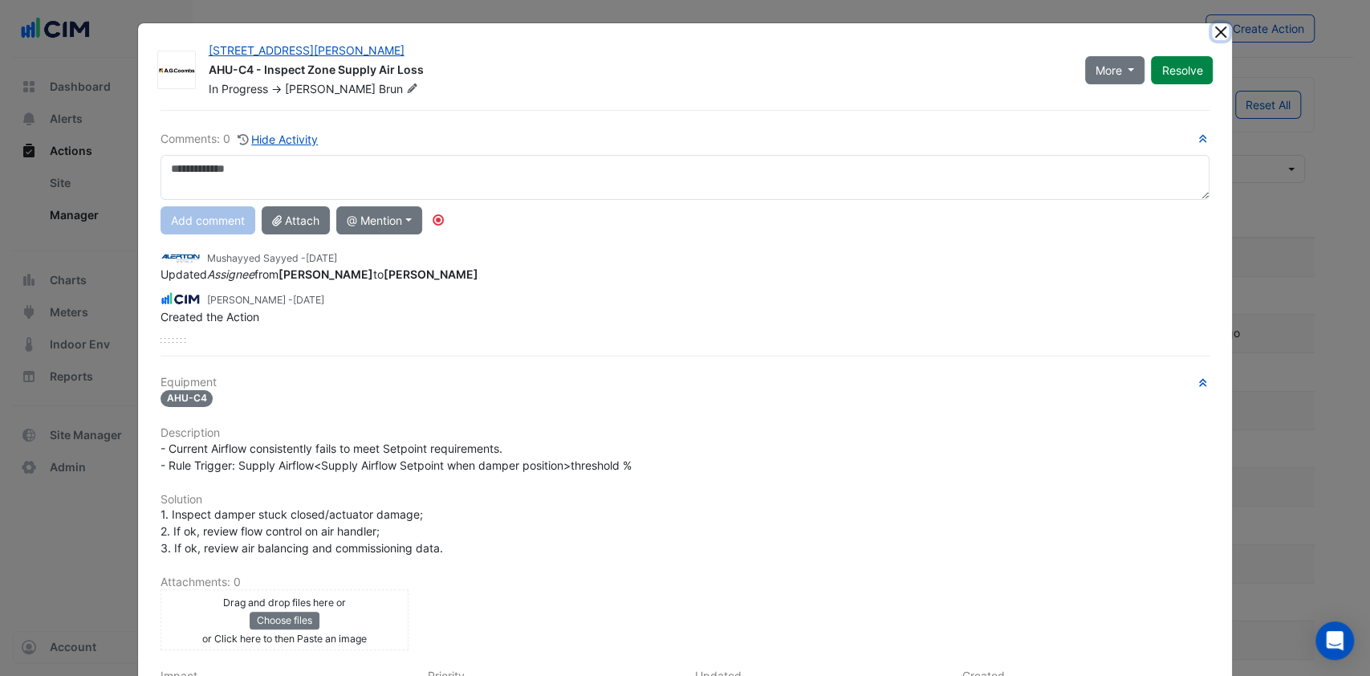
click at [1219, 26] on button "Close" at bounding box center [1220, 31] width 17 height 17
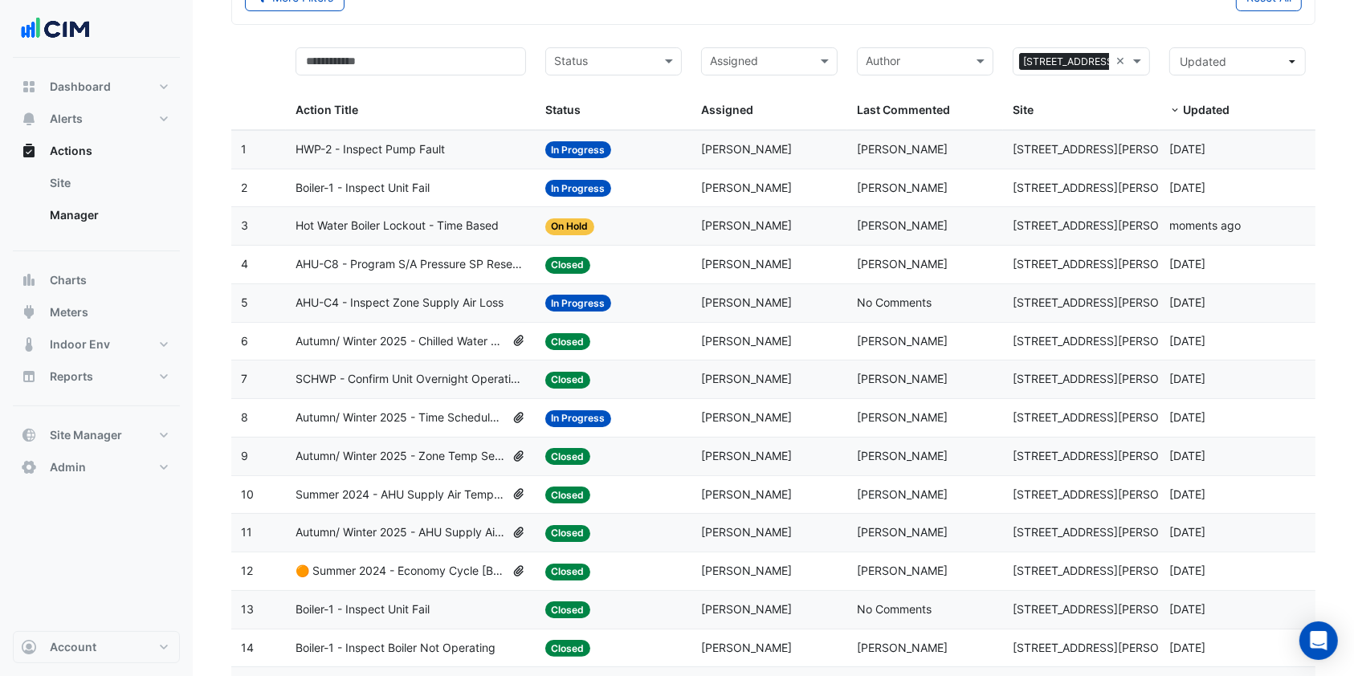
scroll to position [107, 0]
click at [134, 109] on button "Alerts" at bounding box center [96, 119] width 167 height 32
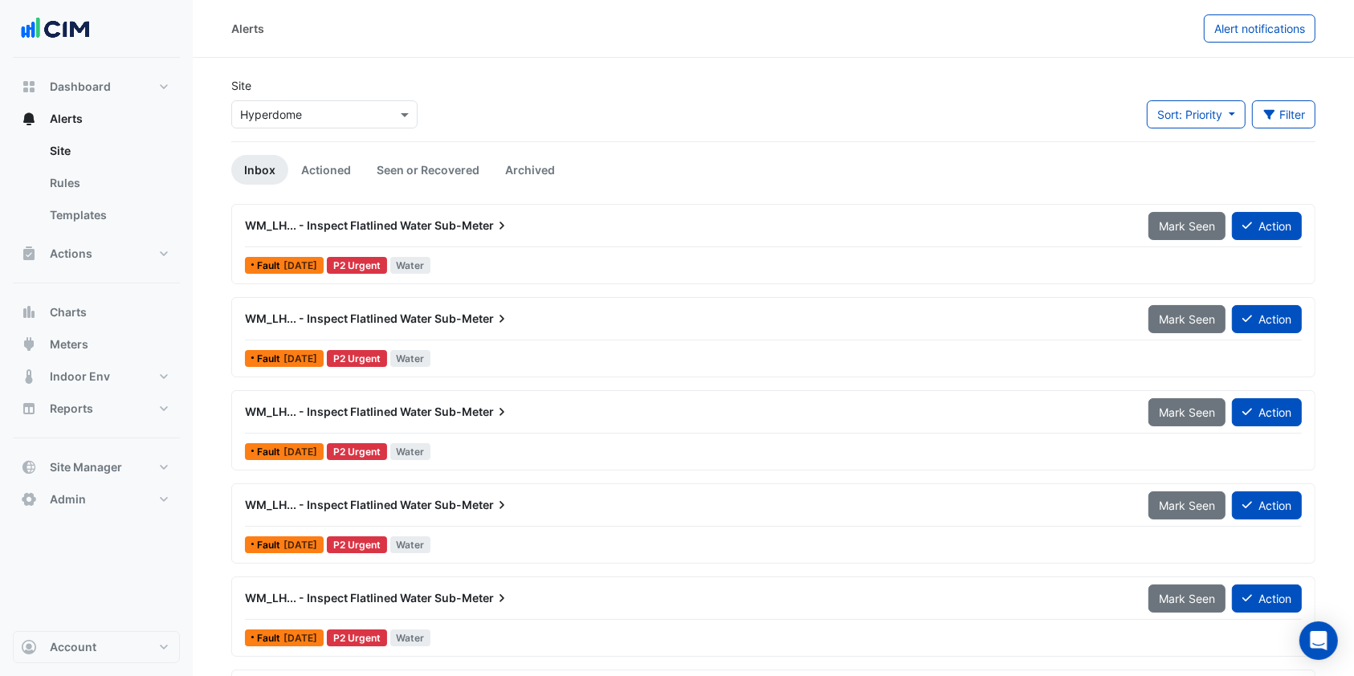
click at [335, 101] on div "Select a Site × Hyperdome" at bounding box center [324, 114] width 186 height 28
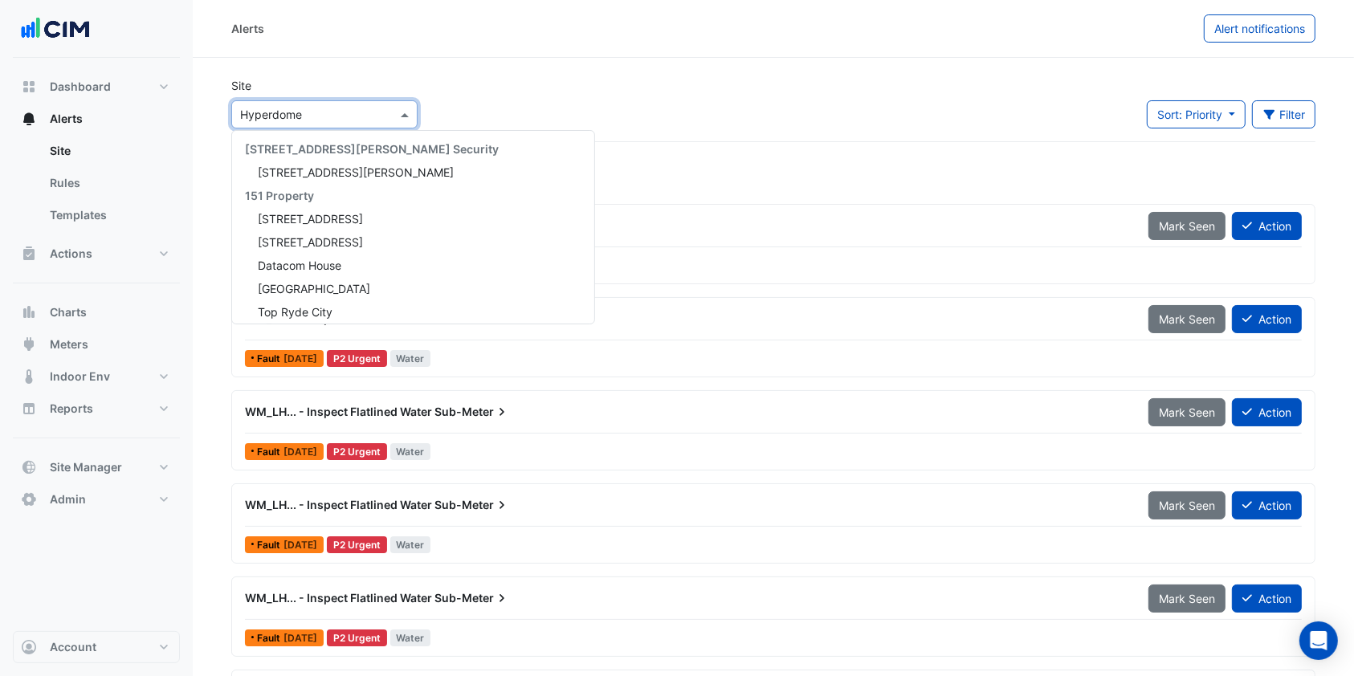
scroll to position [216, 0]
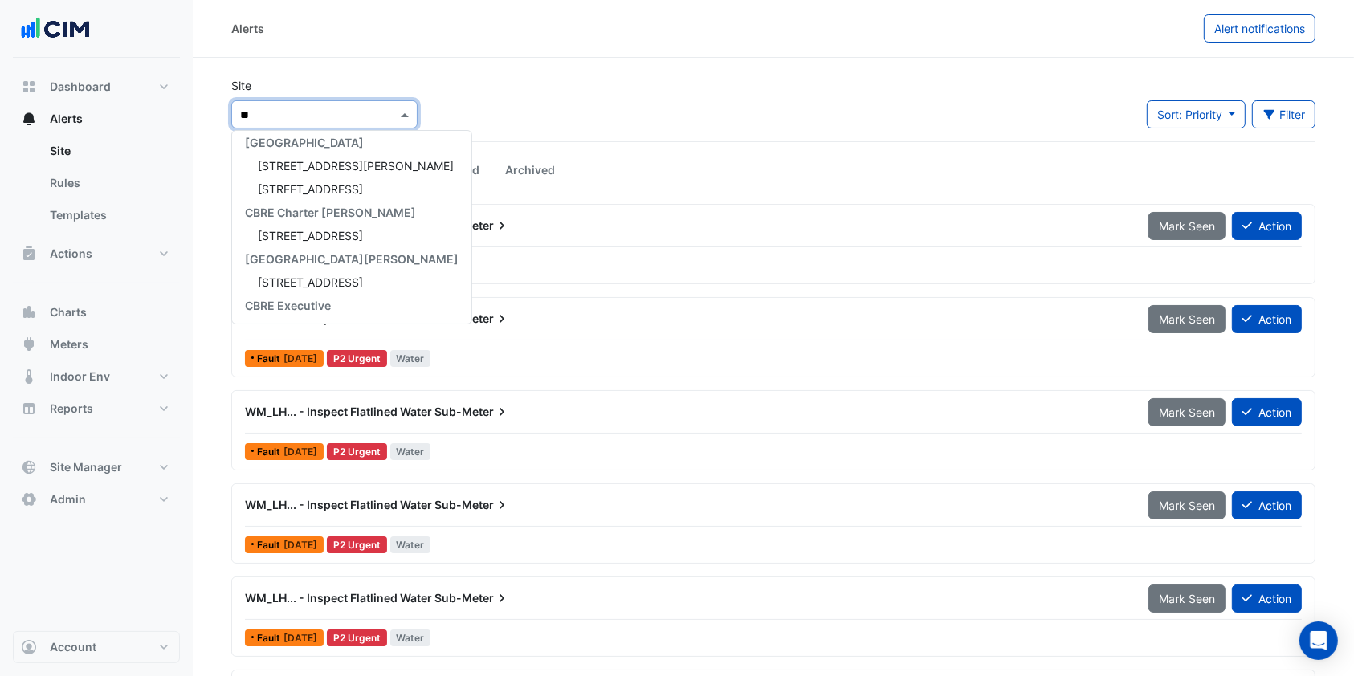
type input "***"
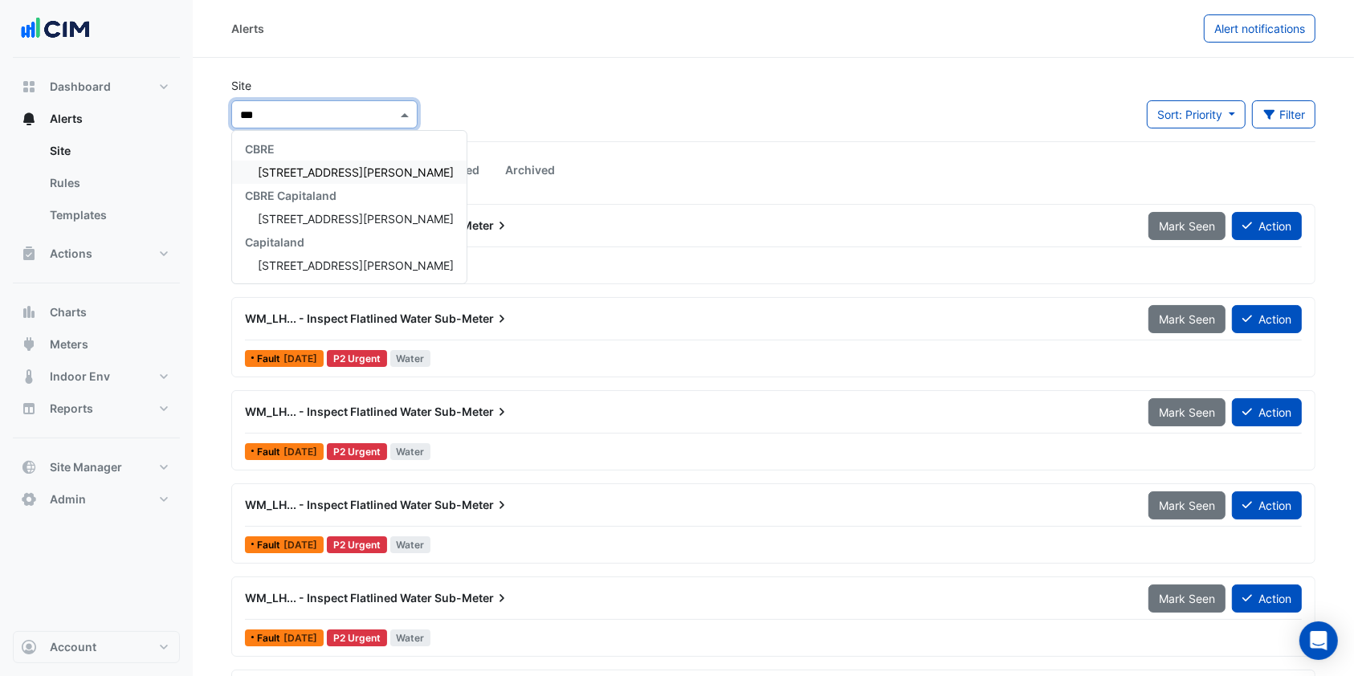
scroll to position [0, 0]
click at [326, 161] on div "[STREET_ADDRESS][PERSON_NAME]" at bounding box center [349, 172] width 234 height 23
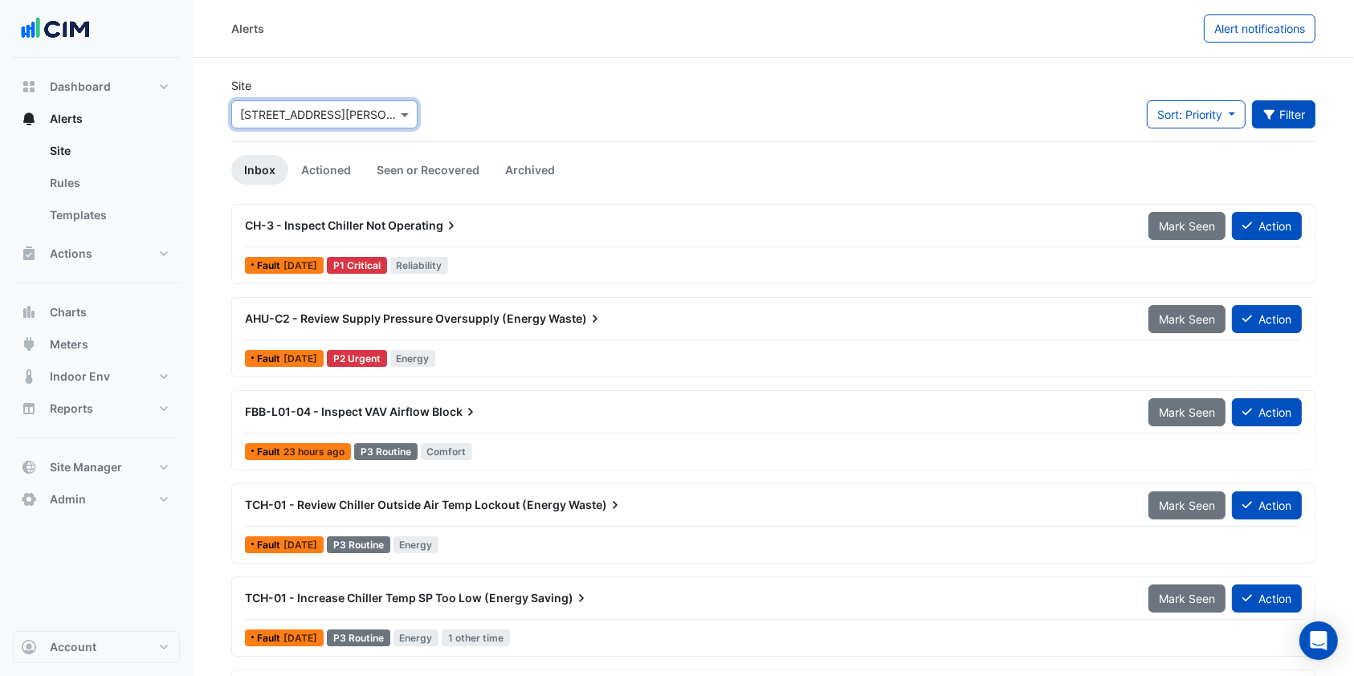
click at [1285, 111] on button "Filter" at bounding box center [1284, 114] width 64 height 28
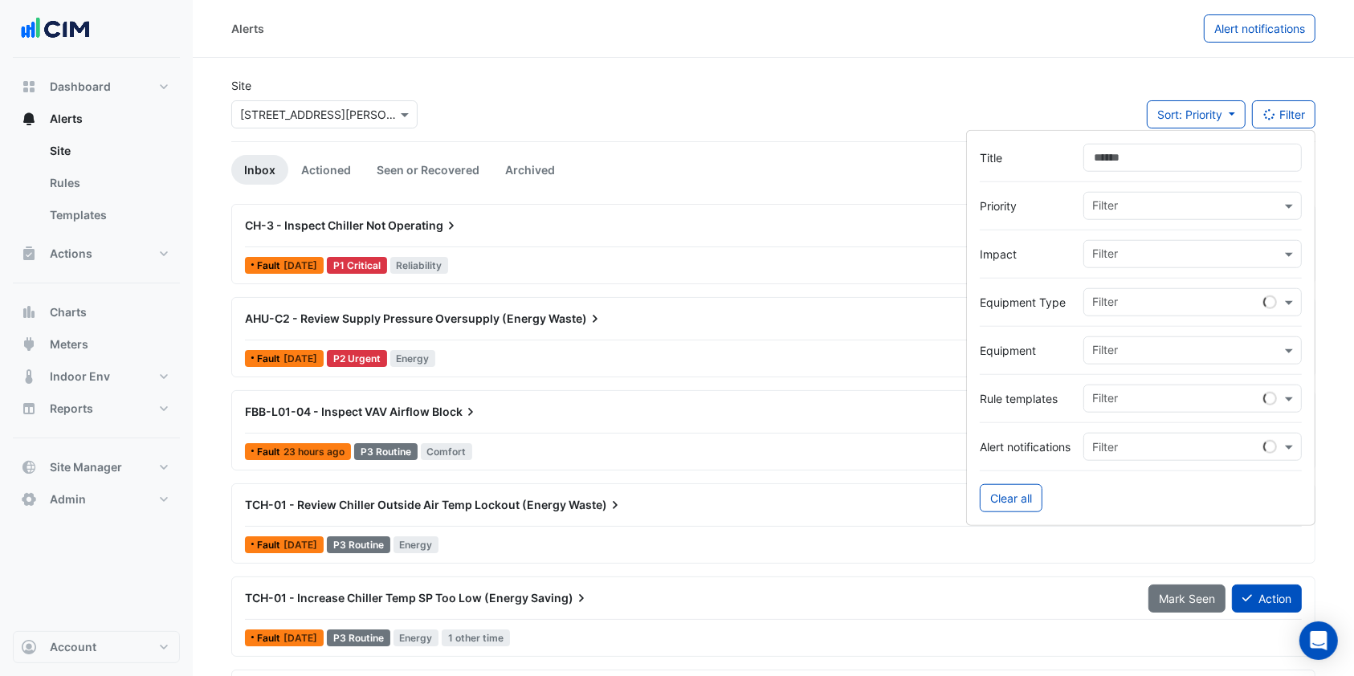
click at [1150, 155] on input "Title" at bounding box center [1192, 158] width 218 height 28
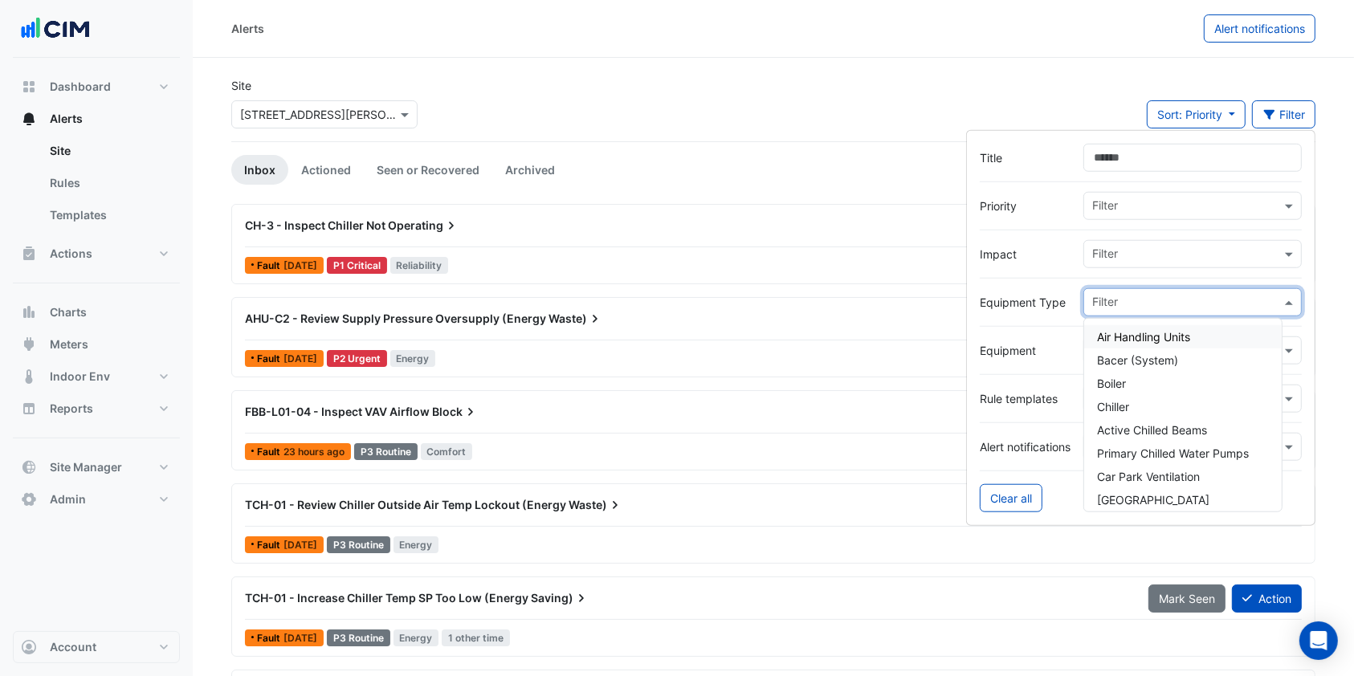
click at [1134, 295] on input "text" at bounding box center [1186, 303] width 189 height 17
click at [1119, 381] on span "Boiler" at bounding box center [1111, 384] width 29 height 14
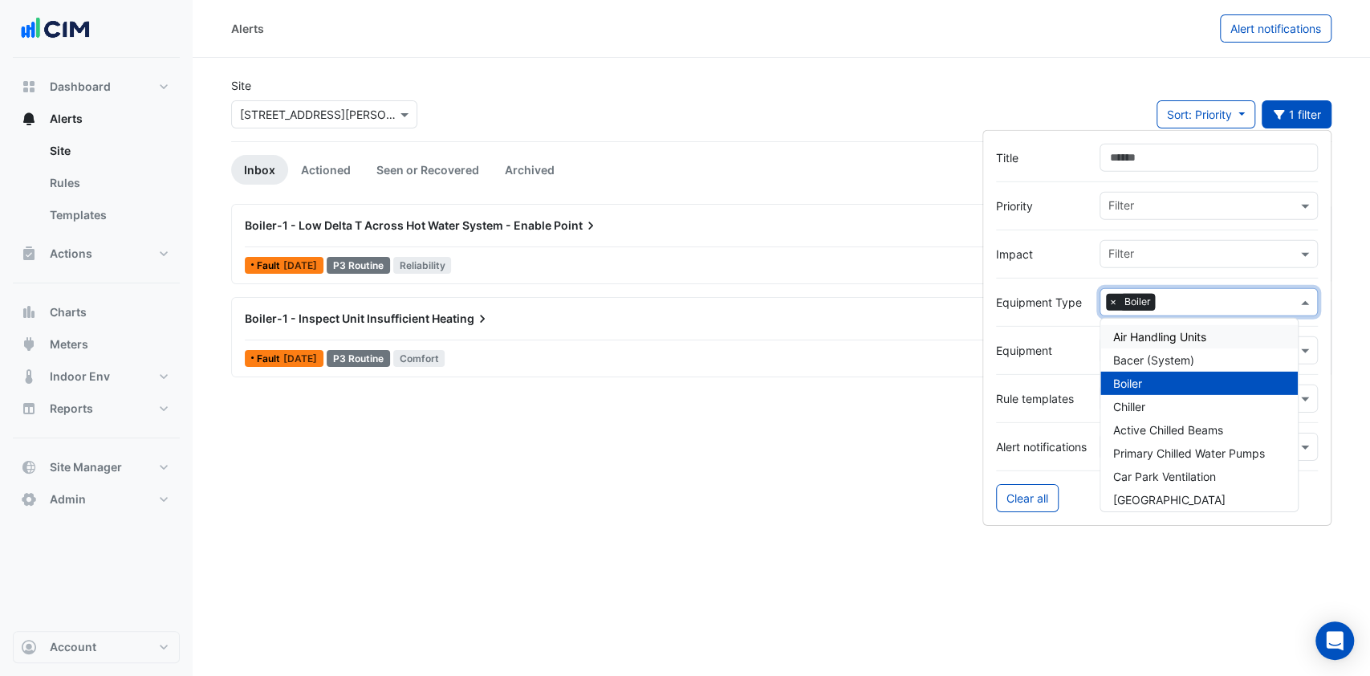
click at [715, 65] on section "Site Select a Site × 120 Spencer Street Sort: Priority Priority Updated 1 filte…" at bounding box center [782, 218] width 1178 height 320
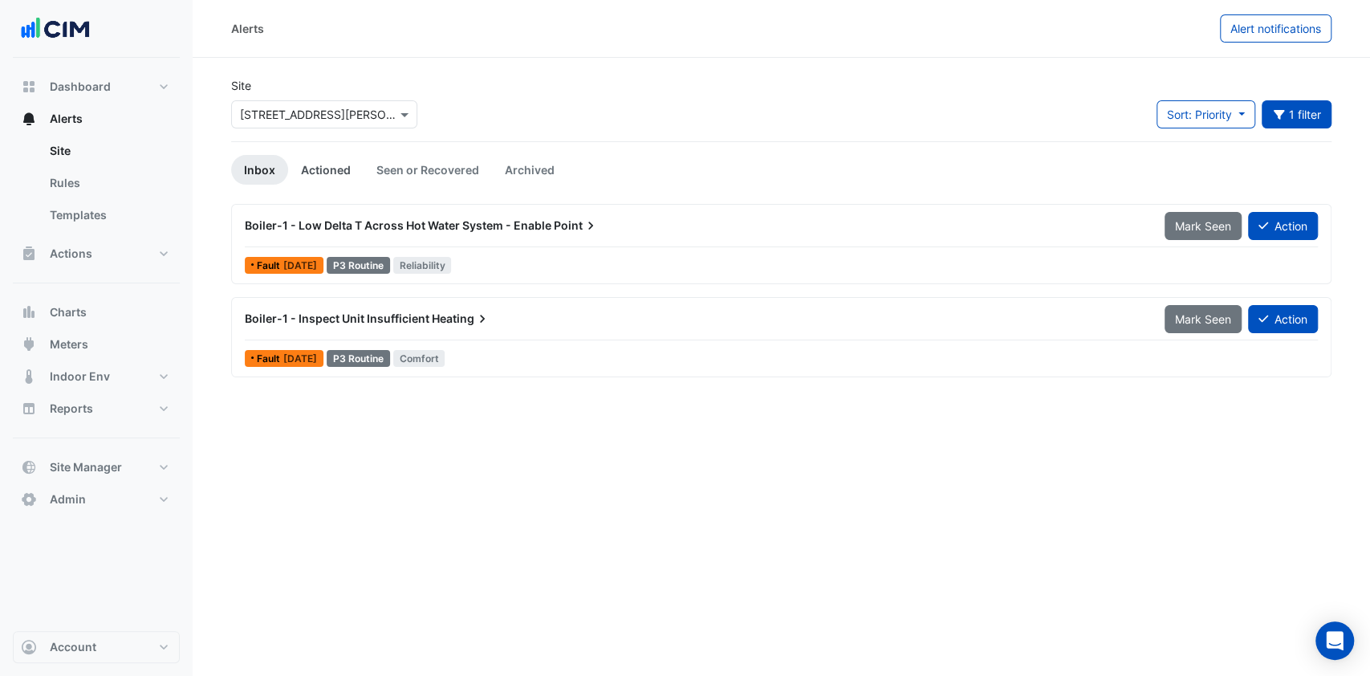
click at [318, 181] on link "Actioned" at bounding box center [325, 170] width 75 height 30
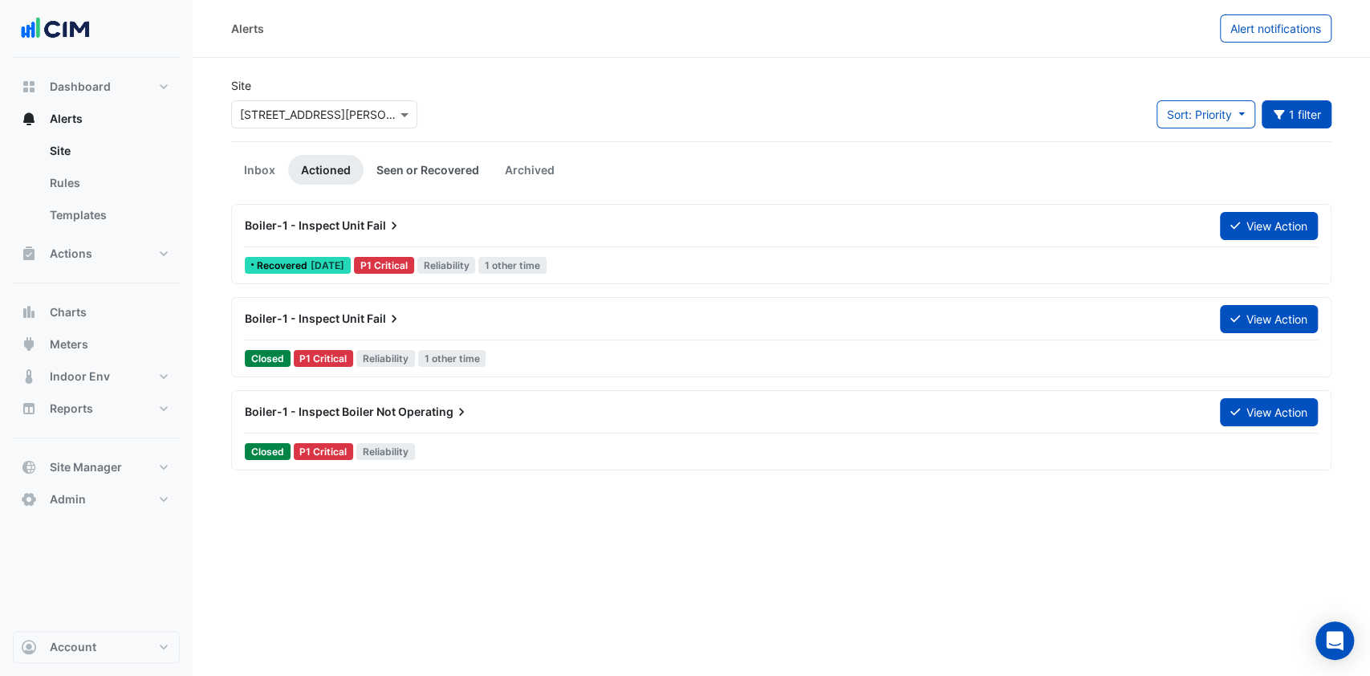
click at [411, 173] on link "Seen or Recovered" at bounding box center [428, 170] width 128 height 30
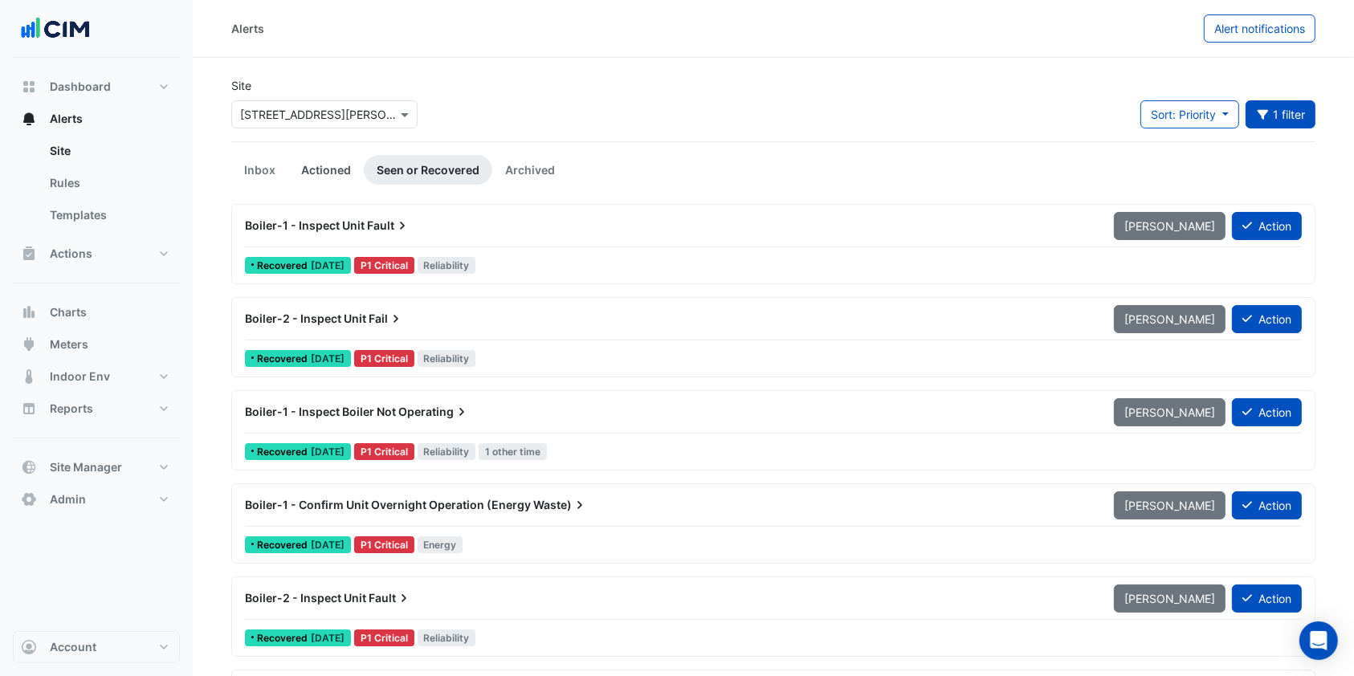
click at [323, 173] on link "Actioned" at bounding box center [325, 170] width 75 height 30
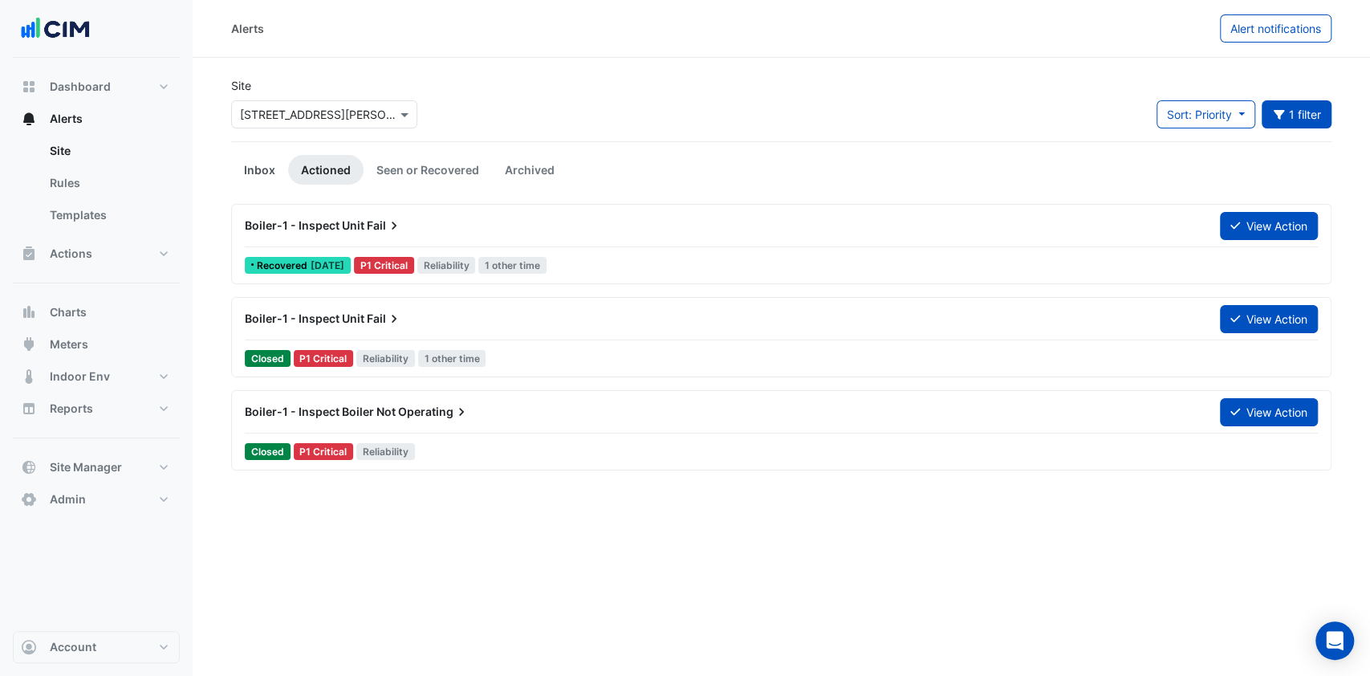
click at [257, 167] on link "Inbox" at bounding box center [259, 170] width 57 height 30
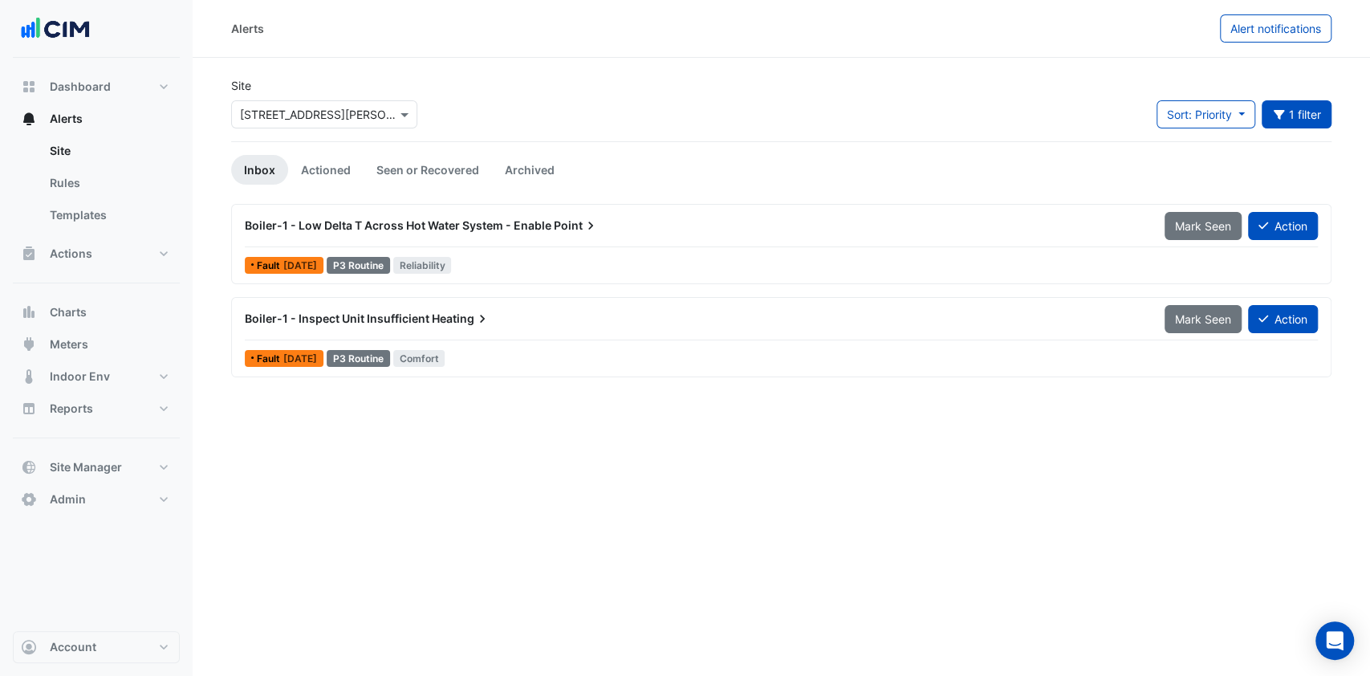
click at [416, 312] on span "Boiler-1 - Inspect Unit Insufficient" at bounding box center [337, 319] width 185 height 14
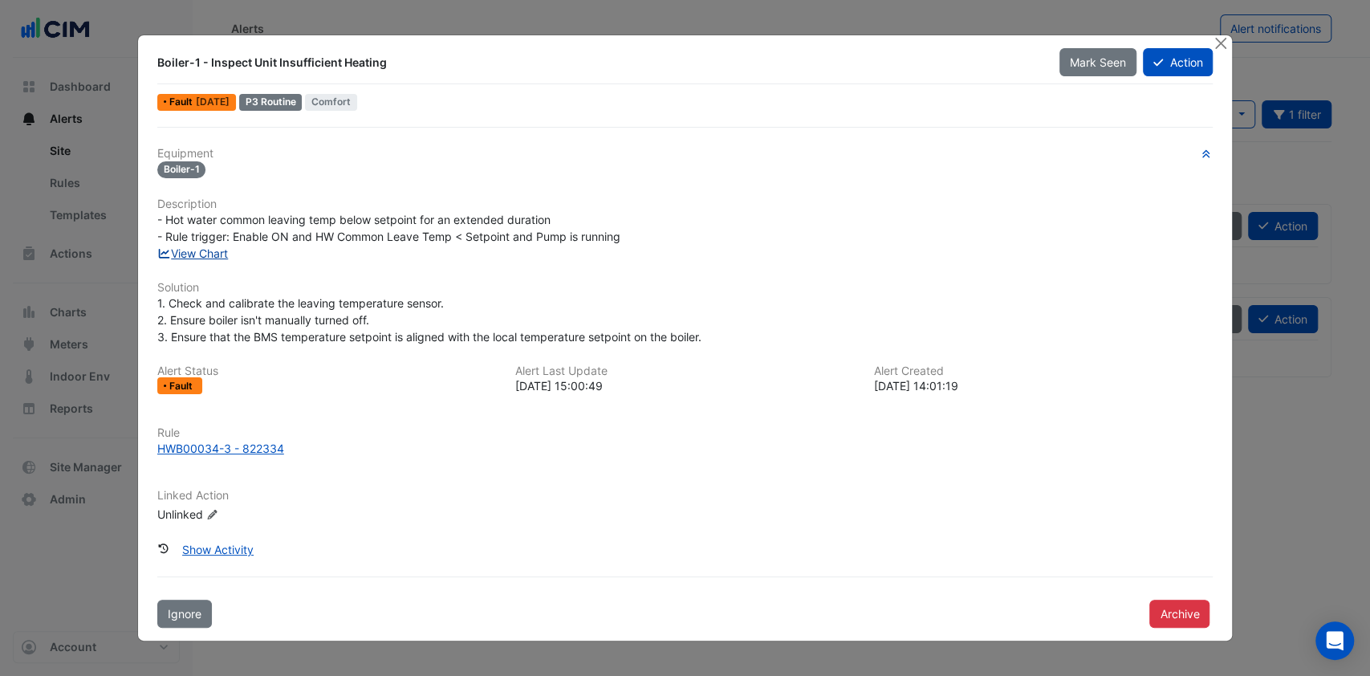
click at [207, 250] on link "View Chart" at bounding box center [192, 253] width 71 height 14
click at [1220, 39] on button "Close" at bounding box center [1220, 43] width 17 height 17
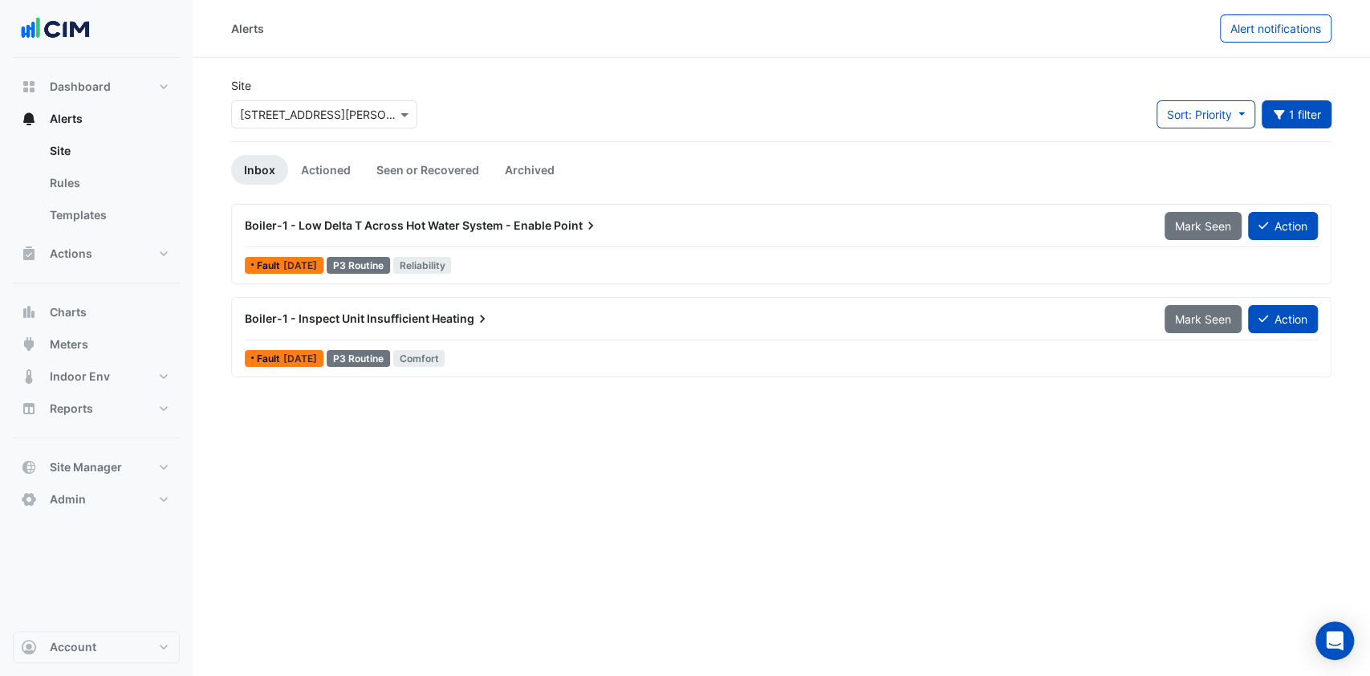
click at [414, 320] on span "Boiler-1 - Inspect Unit Insufficient" at bounding box center [337, 319] width 185 height 14
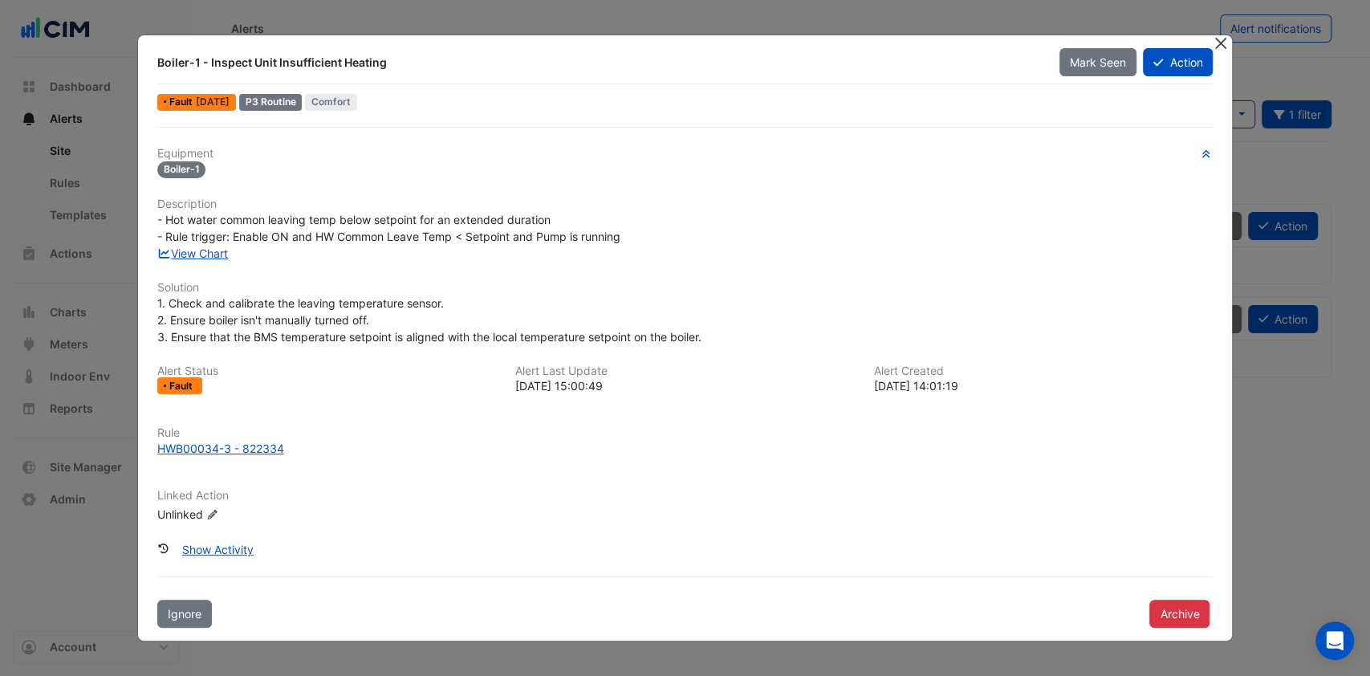
click at [1228, 48] on button "Close" at bounding box center [1220, 43] width 17 height 17
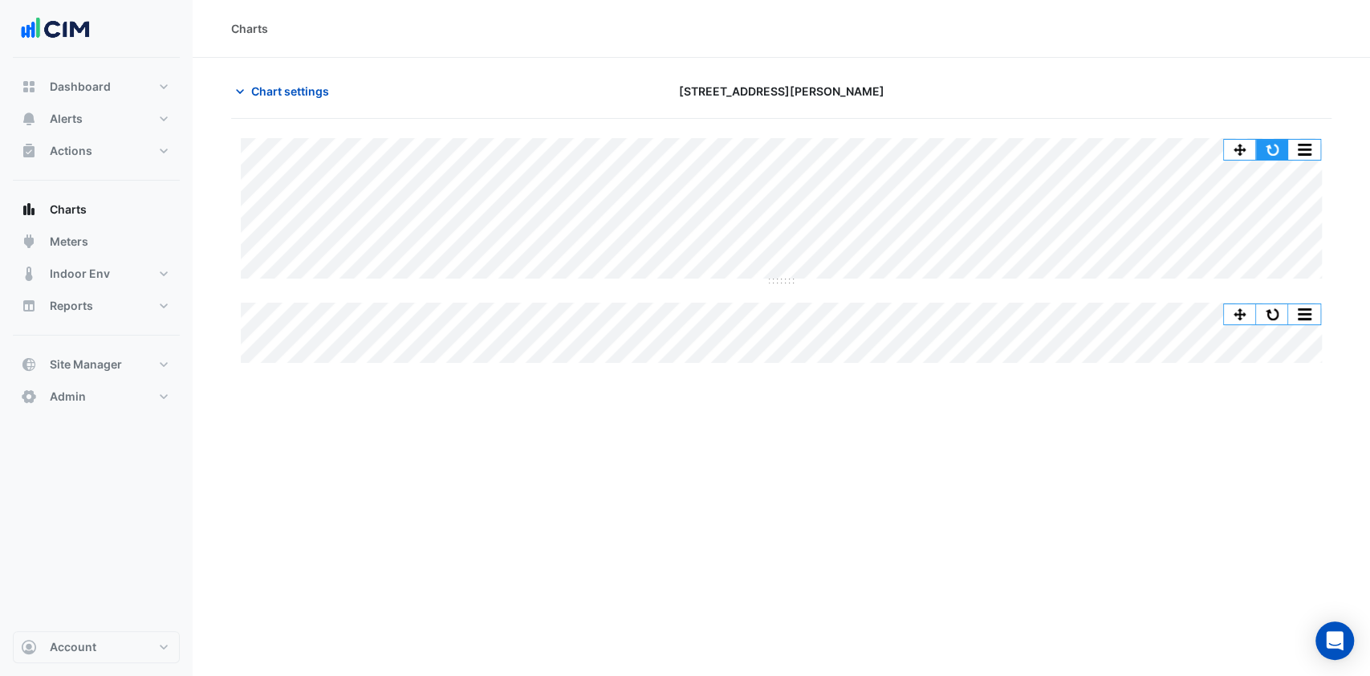
click at [1280, 142] on button "button" at bounding box center [1272, 150] width 32 height 20
click at [1278, 143] on button "button" at bounding box center [1272, 150] width 32 height 20
click at [117, 124] on button "Alerts" at bounding box center [96, 119] width 167 height 32
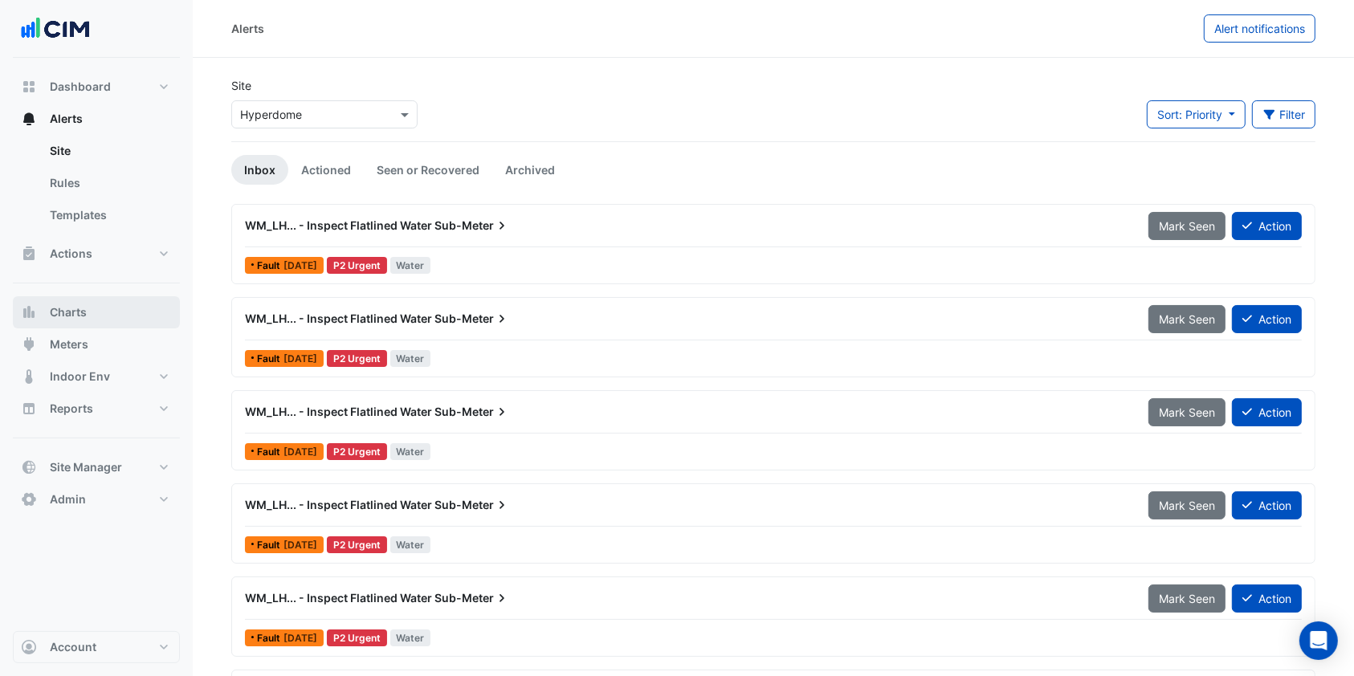
click at [86, 310] on span "Charts" at bounding box center [68, 312] width 37 height 16
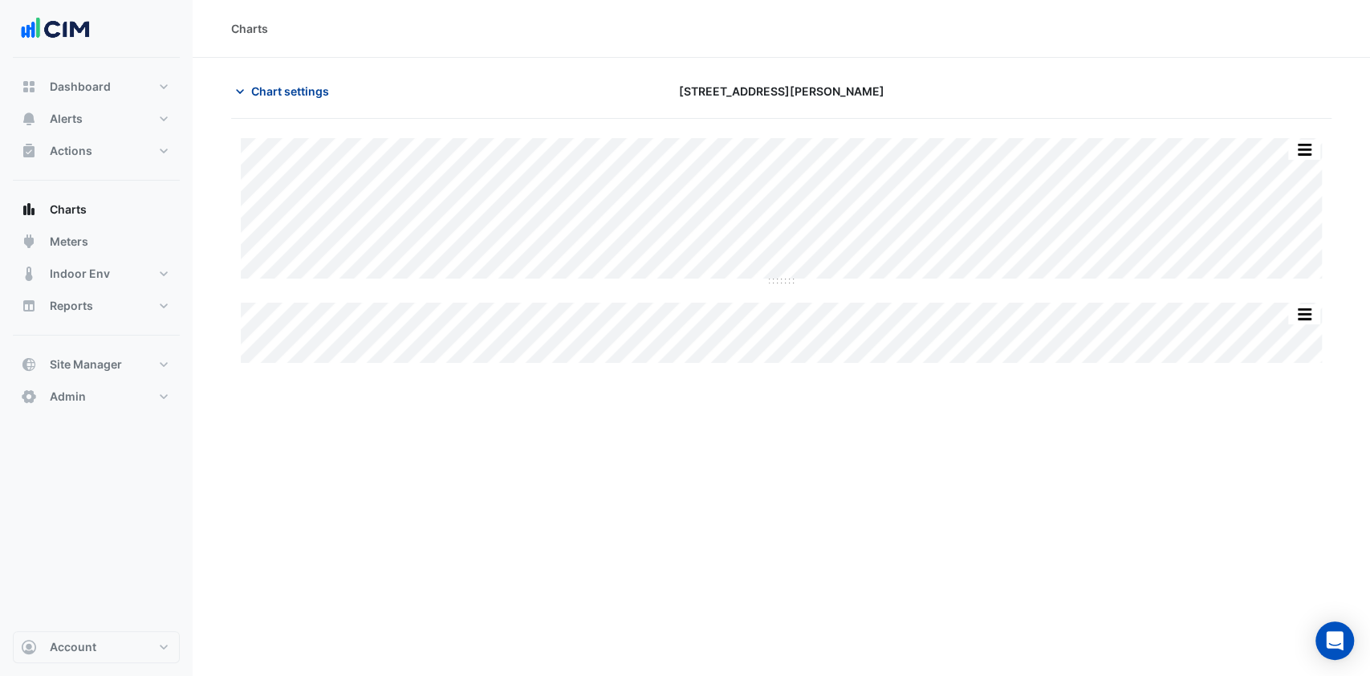
click at [280, 98] on span "Chart settings" at bounding box center [290, 91] width 78 height 17
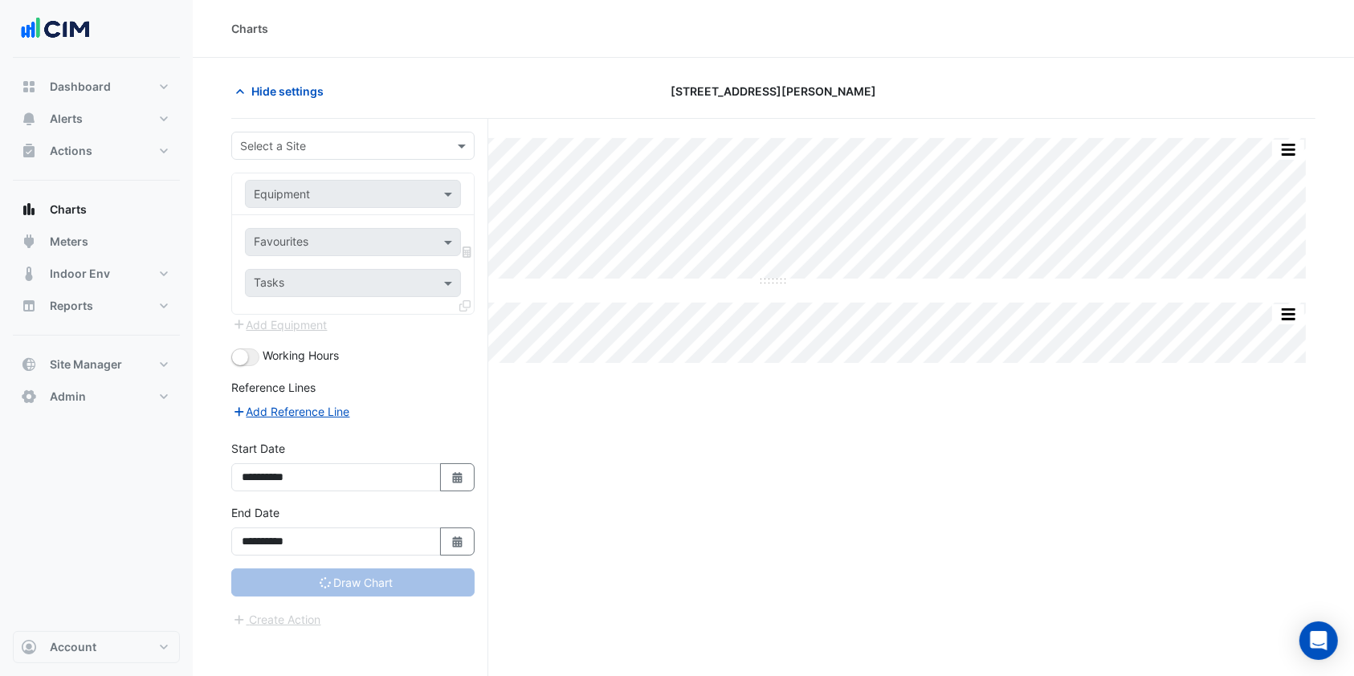
click at [315, 138] on input "text" at bounding box center [336, 146] width 193 height 17
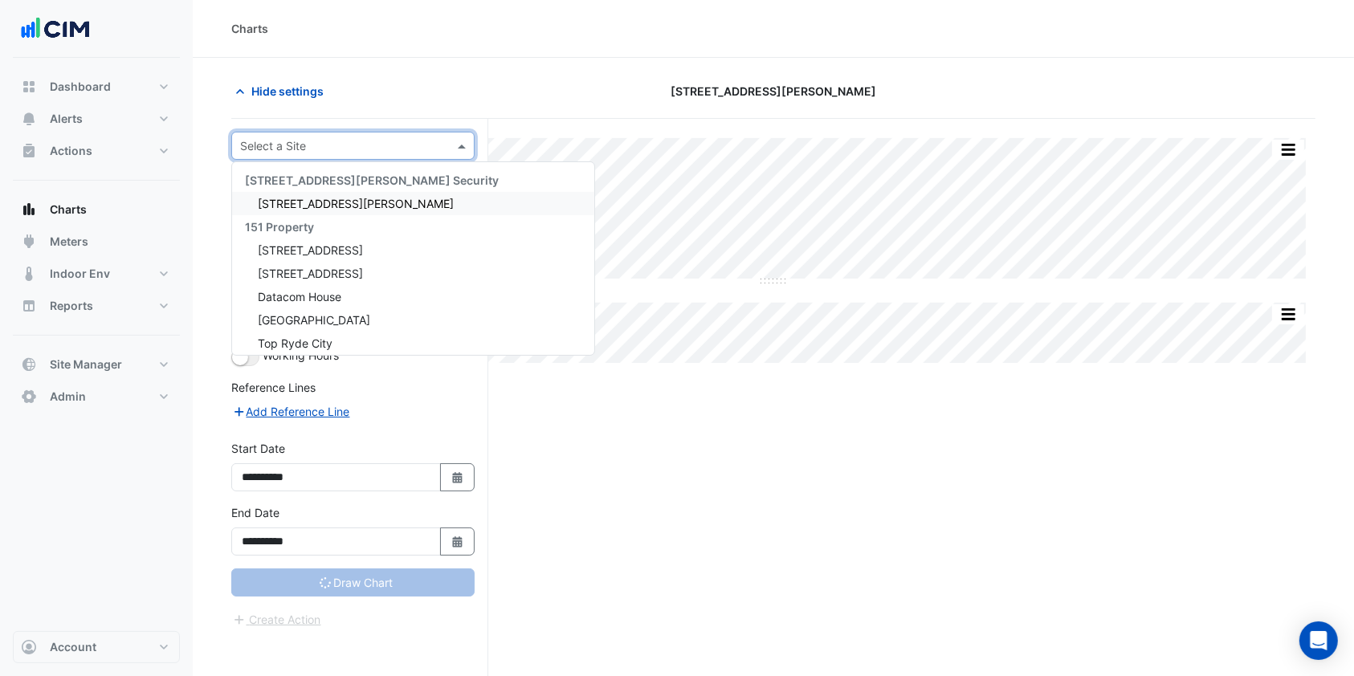
type input "**********"
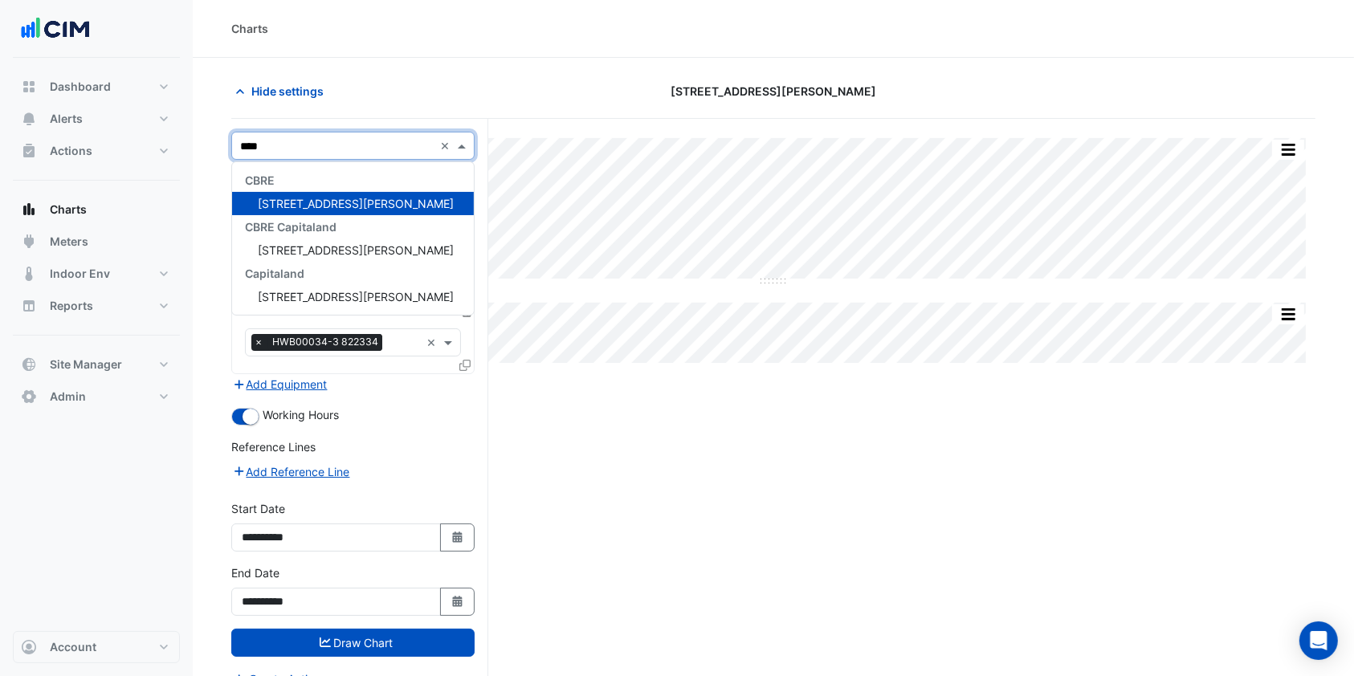
type input "*****"
click at [326, 209] on span "[STREET_ADDRESS][PERSON_NAME]" at bounding box center [356, 204] width 196 height 14
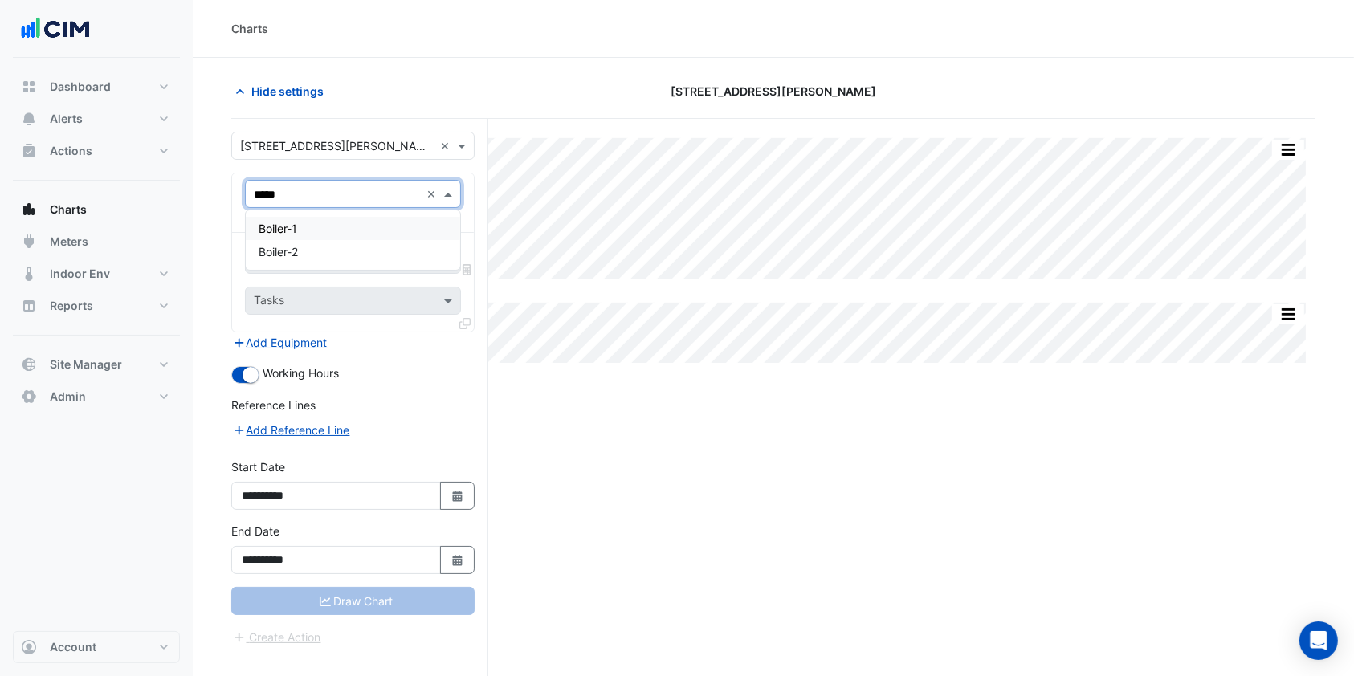
type input "******"
click at [290, 263] on div "Boiler-1 Boiler-2" at bounding box center [353, 239] width 214 height 59
click at [305, 253] on div "Boiler-2" at bounding box center [353, 251] width 214 height 23
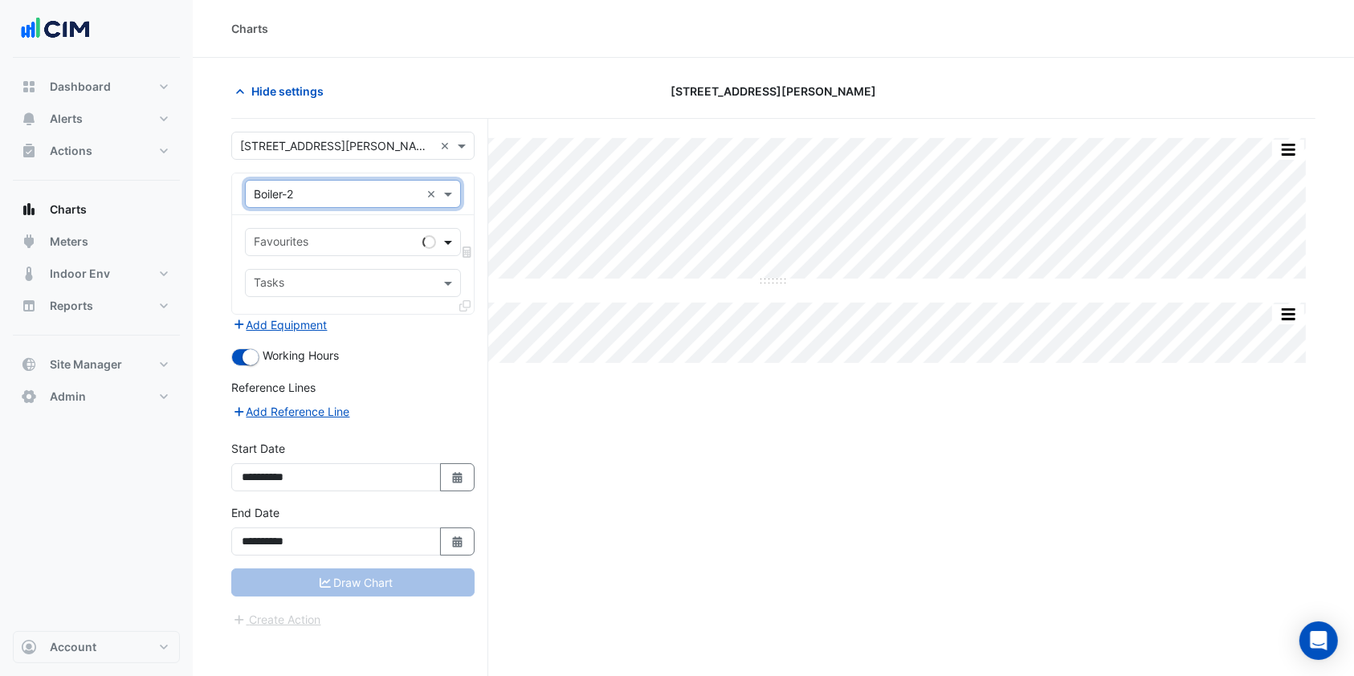
click at [452, 246] on span at bounding box center [450, 242] width 20 height 17
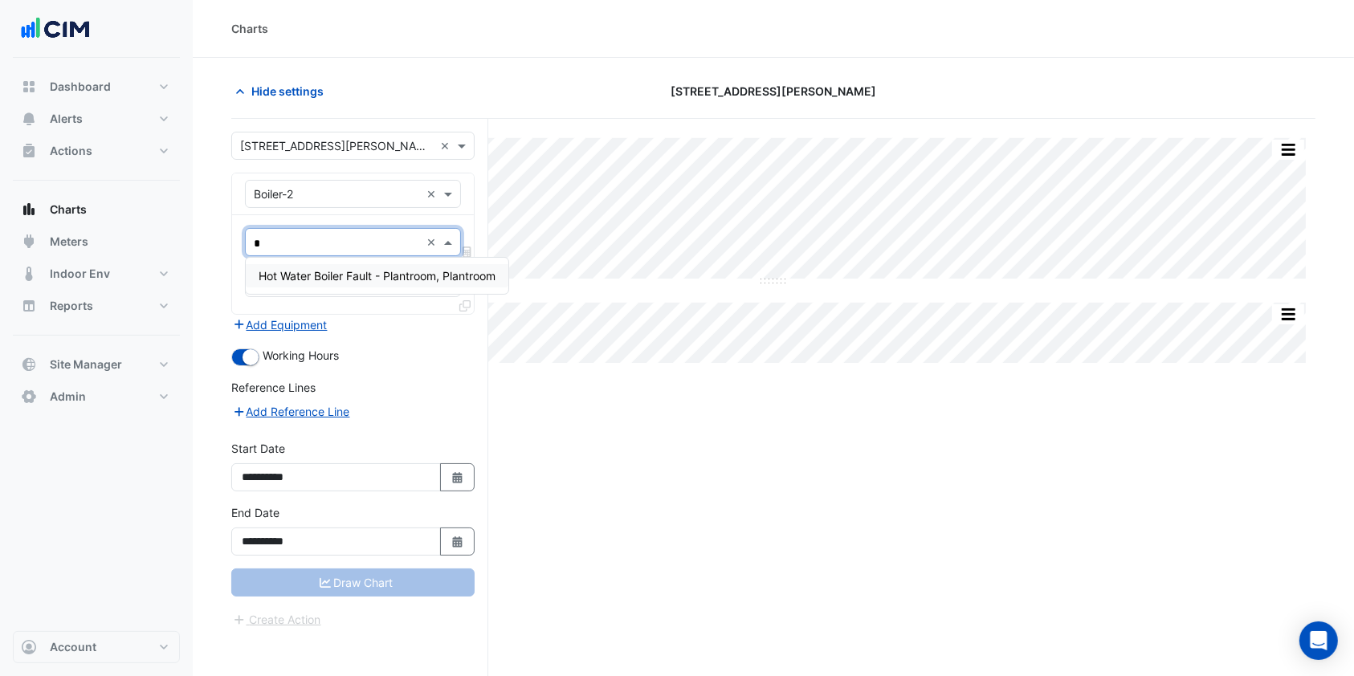
type input "**"
click at [364, 272] on span "Hot Water Boiler Fault - Plantroom, Plantroom" at bounding box center [377, 276] width 237 height 14
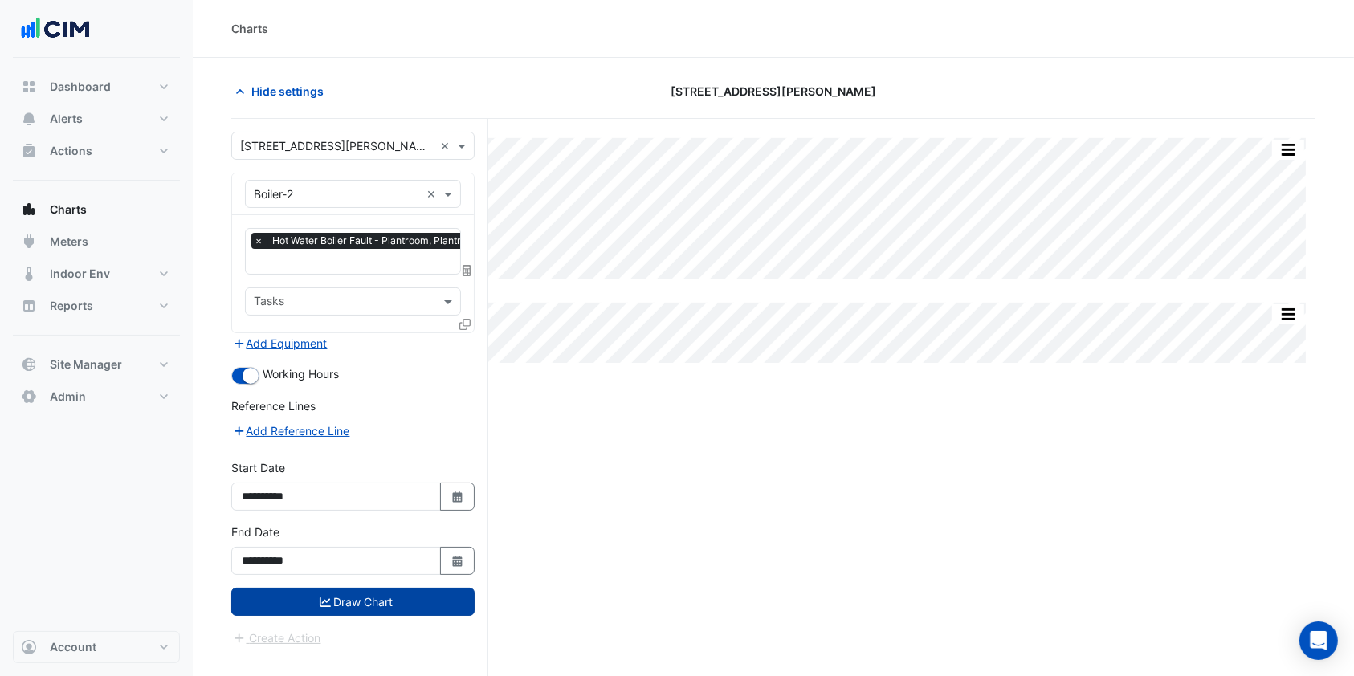
drag, startPoint x: 321, startPoint y: 600, endPoint x: 333, endPoint y: 589, distance: 15.9
click at [323, 600] on icon "submit" at bounding box center [325, 602] width 11 height 11
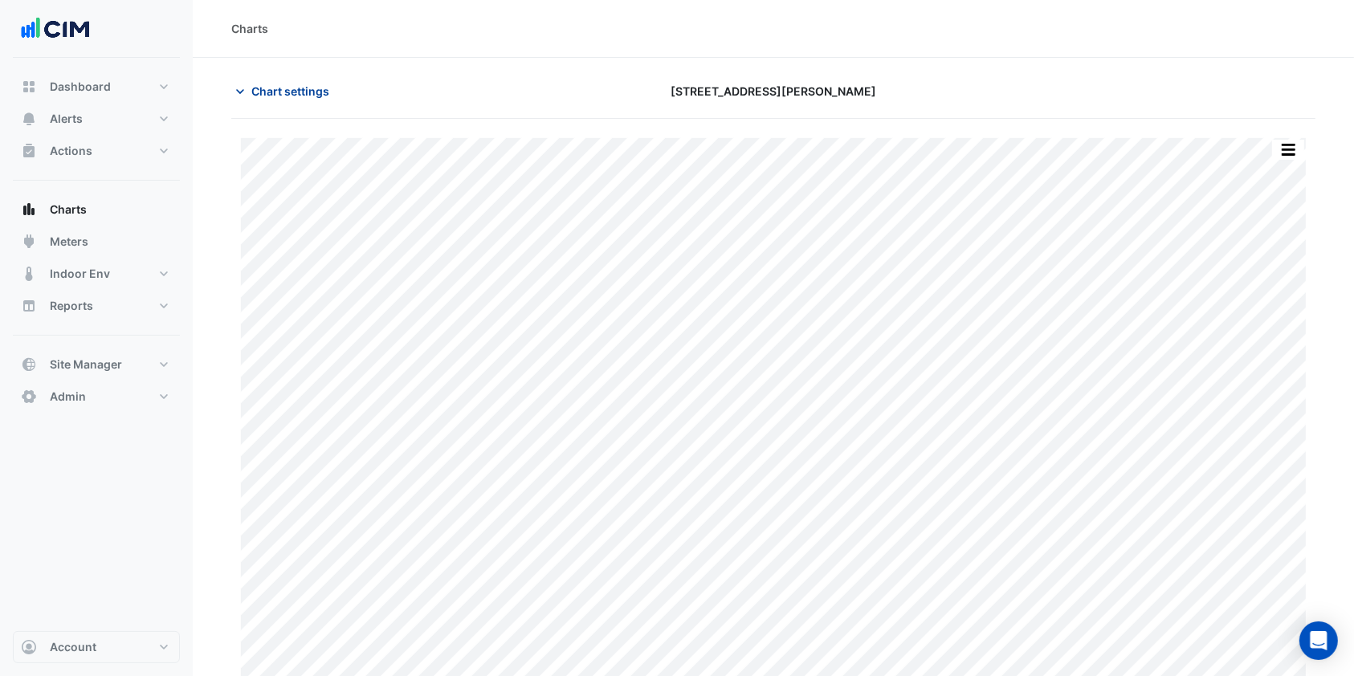
click at [286, 95] on span "Chart settings" at bounding box center [290, 91] width 78 height 17
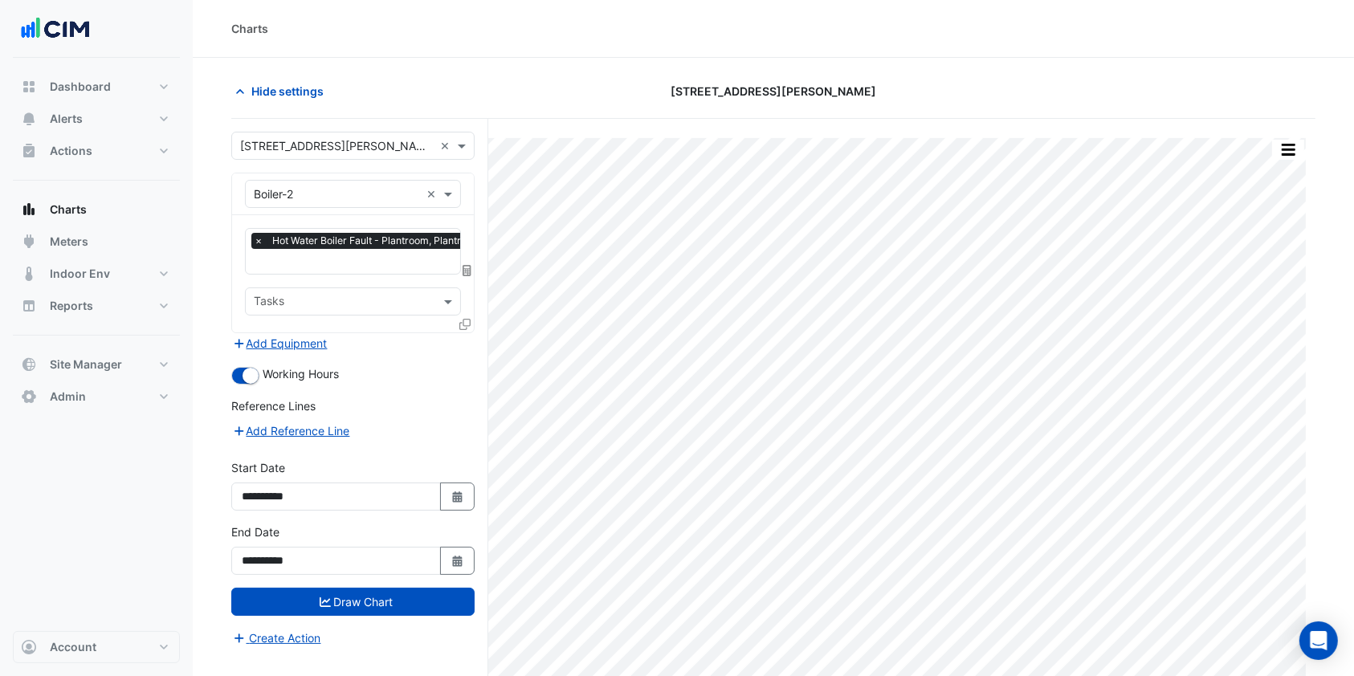
click at [362, 266] on input "text" at bounding box center [371, 263] width 235 height 17
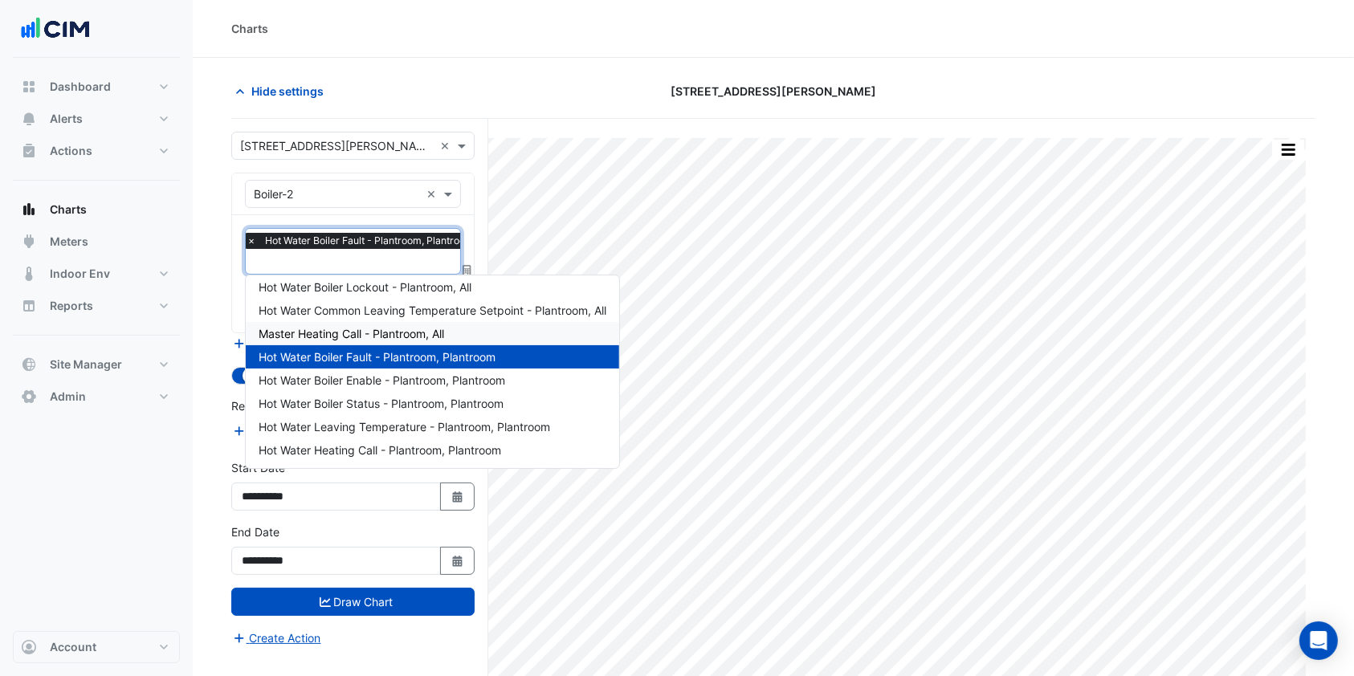
scroll to position [60, 0]
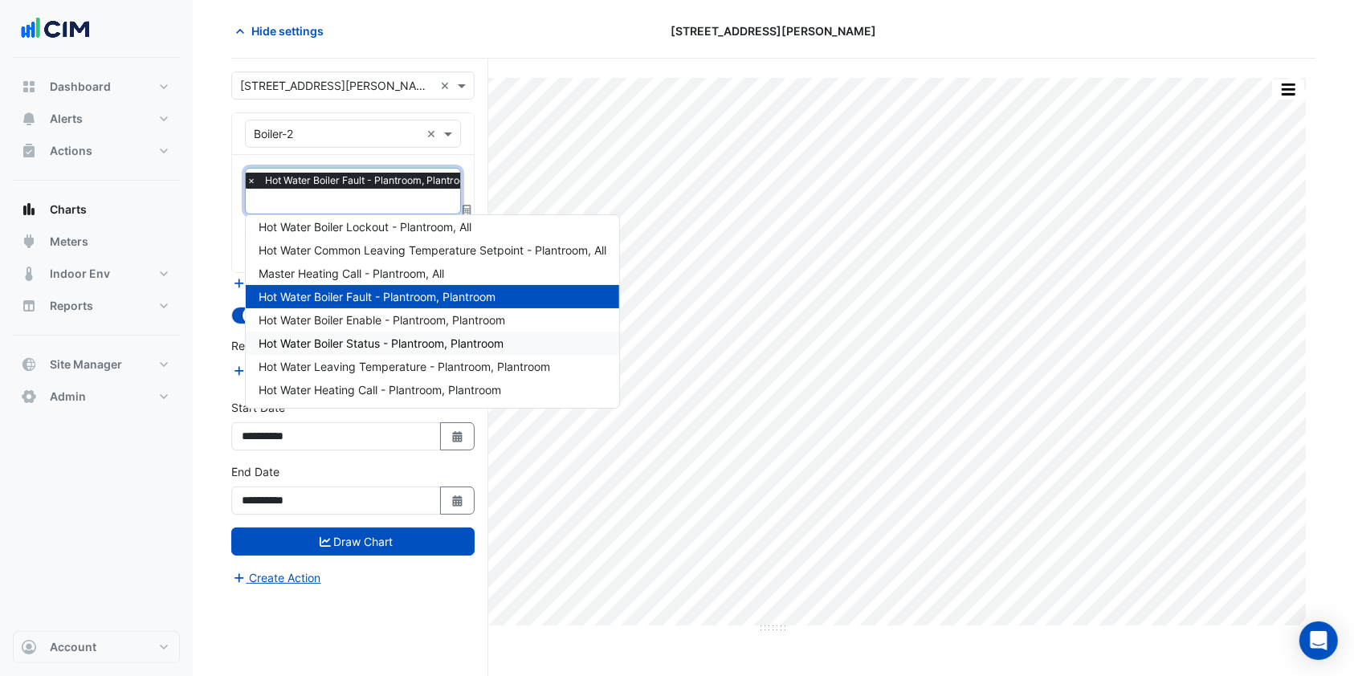
click at [342, 343] on span "Hot Water Boiler Status - Plantroom, Plantroom" at bounding box center [381, 343] width 245 height 14
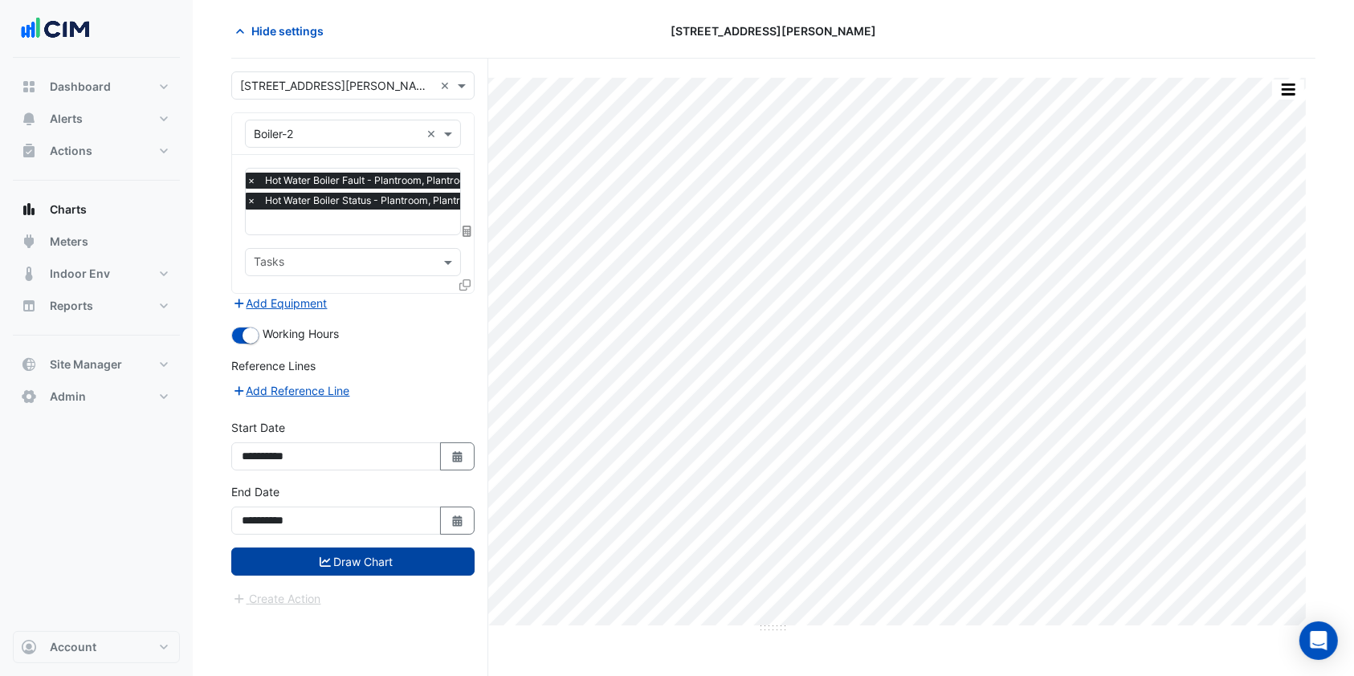
click at [302, 556] on button "Draw Chart" at bounding box center [352, 562] width 243 height 28
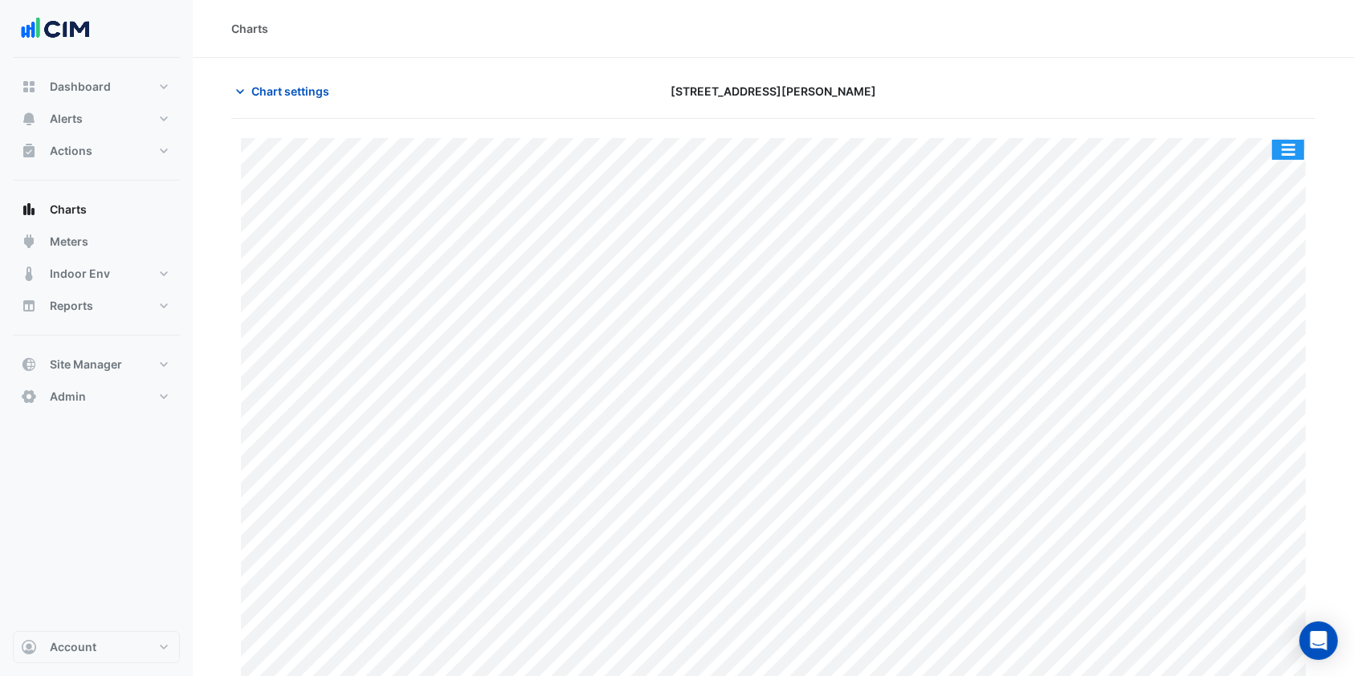
click at [1291, 141] on button "button" at bounding box center [1288, 150] width 32 height 20
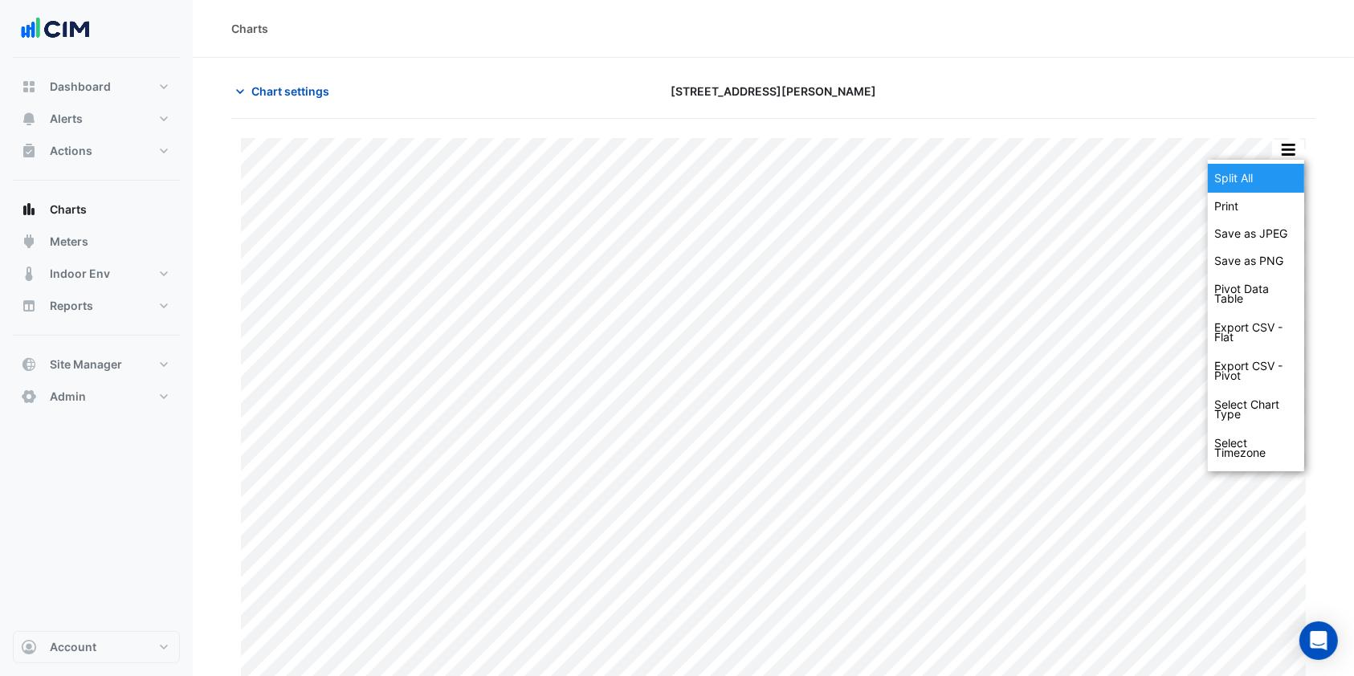
click at [1246, 178] on div "Split All" at bounding box center [1255, 178] width 96 height 29
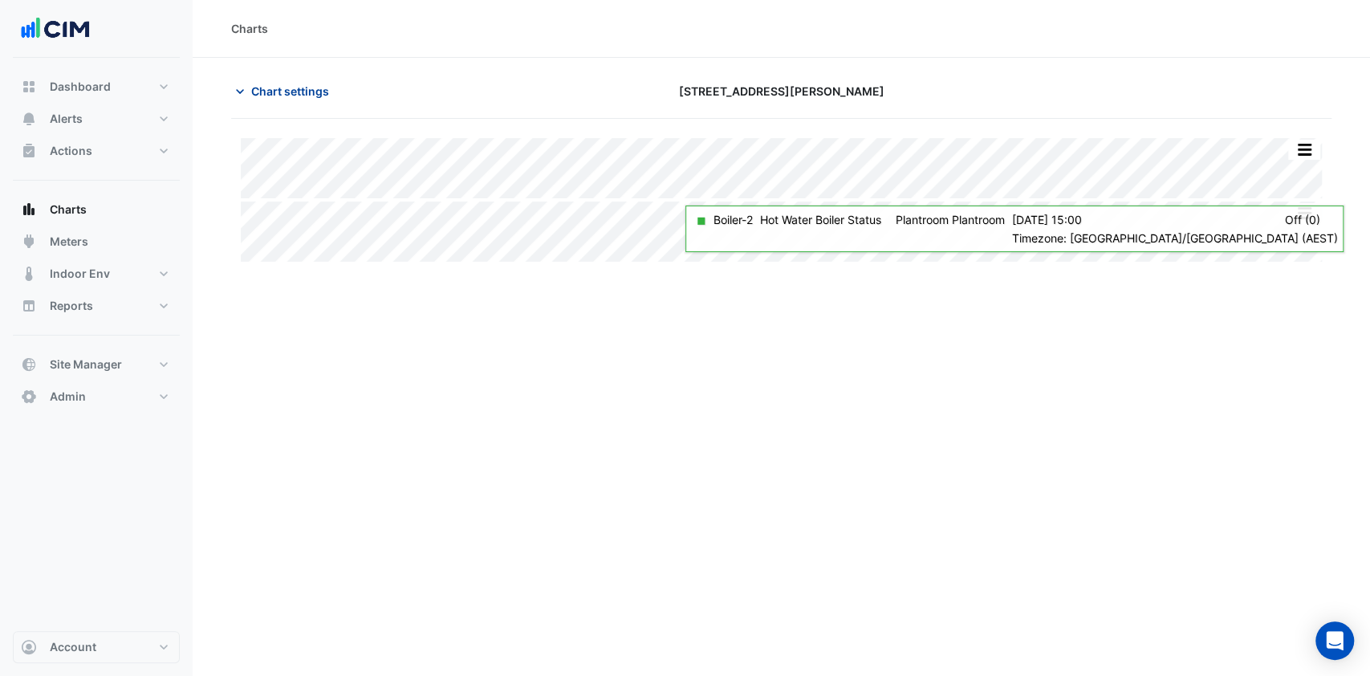
click at [255, 91] on span "Chart settings" at bounding box center [290, 91] width 78 height 17
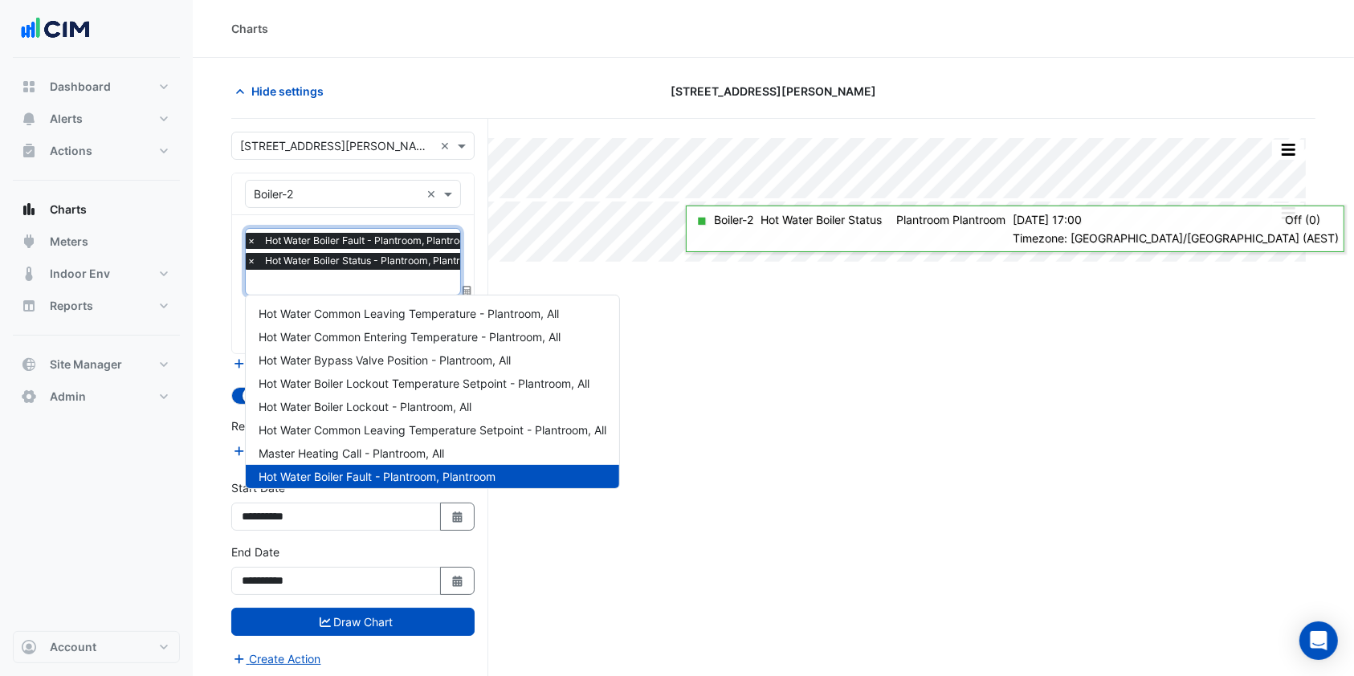
click at [326, 276] on input "text" at bounding box center [367, 283] width 242 height 17
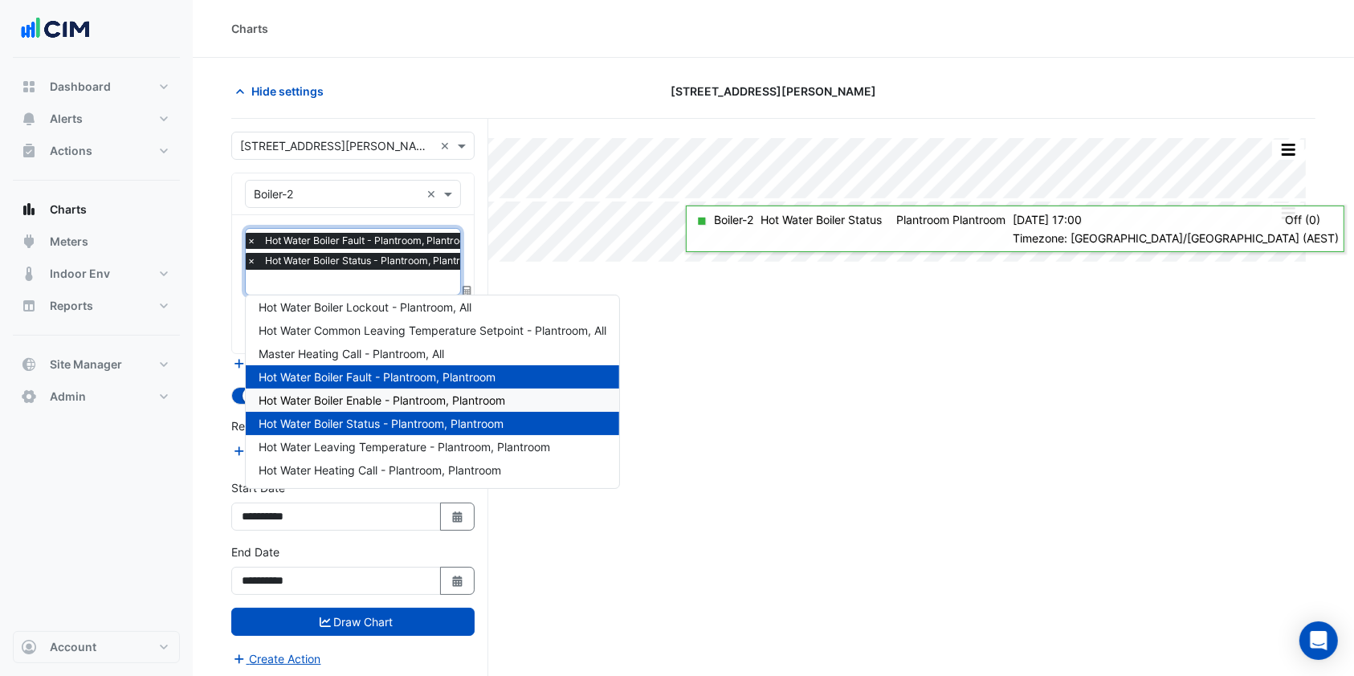
click at [340, 393] on span "Hot Water Boiler Enable - Plantroom, Plantroom" at bounding box center [382, 400] width 246 height 14
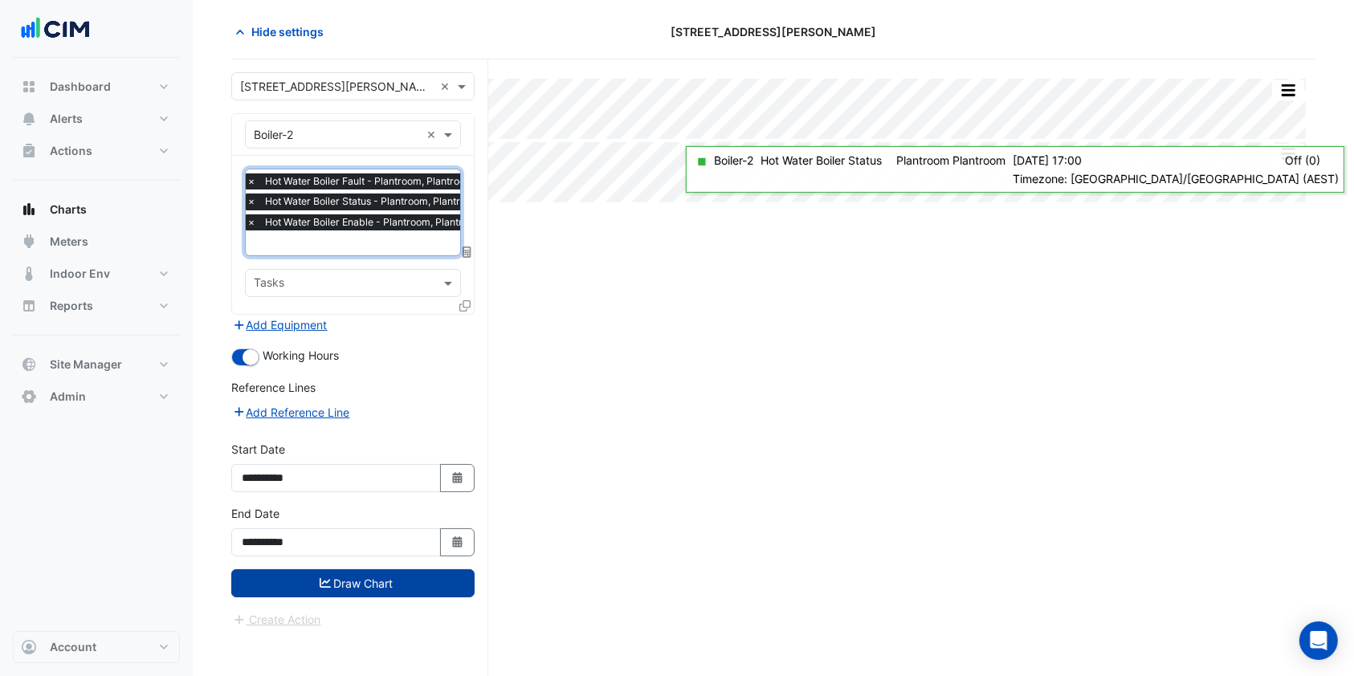
scroll to position [60, 0]
click at [340, 581] on button "Draw Chart" at bounding box center [352, 582] width 243 height 28
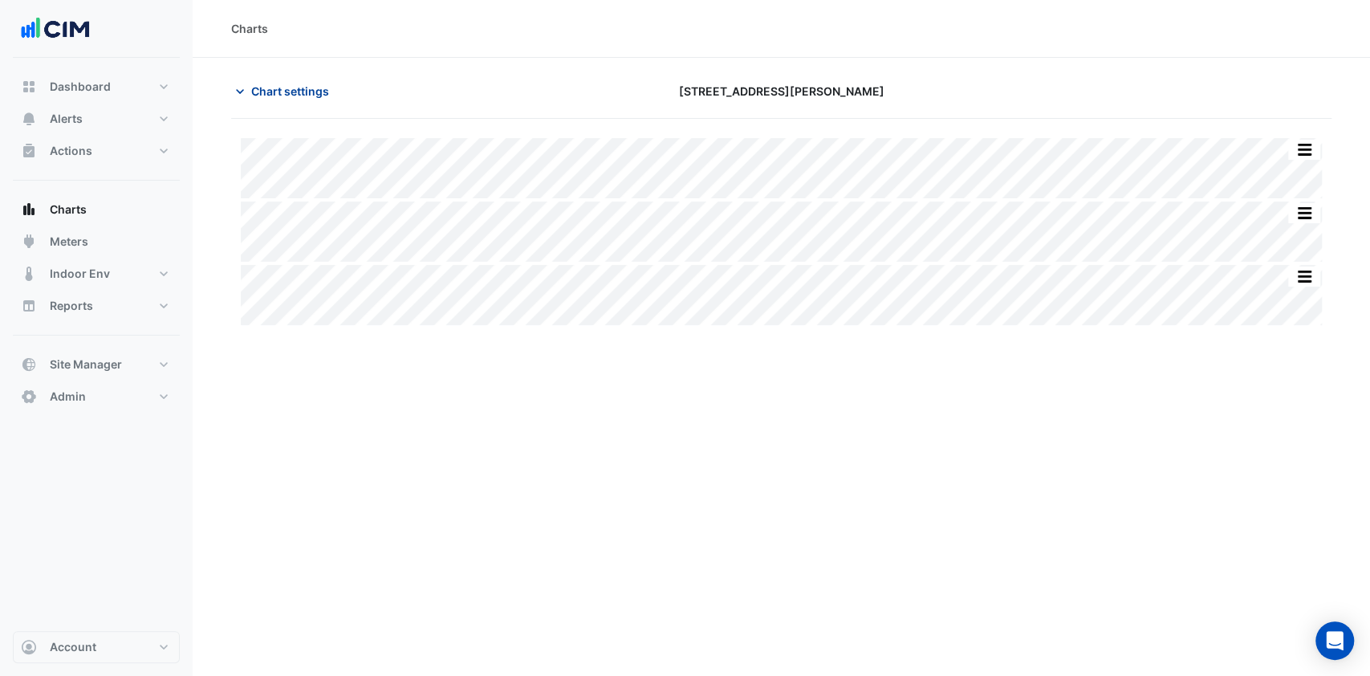
click at [321, 97] on button "Chart settings" at bounding box center [285, 91] width 108 height 28
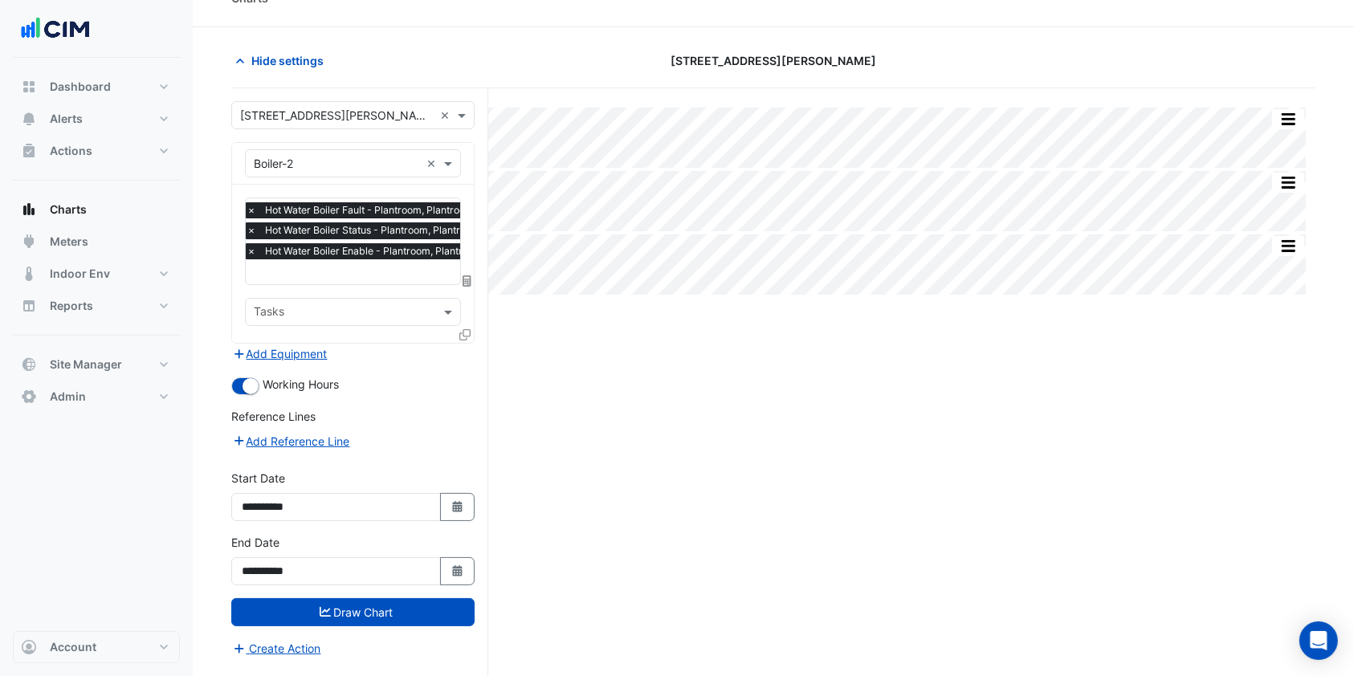
scroll to position [60, 0]
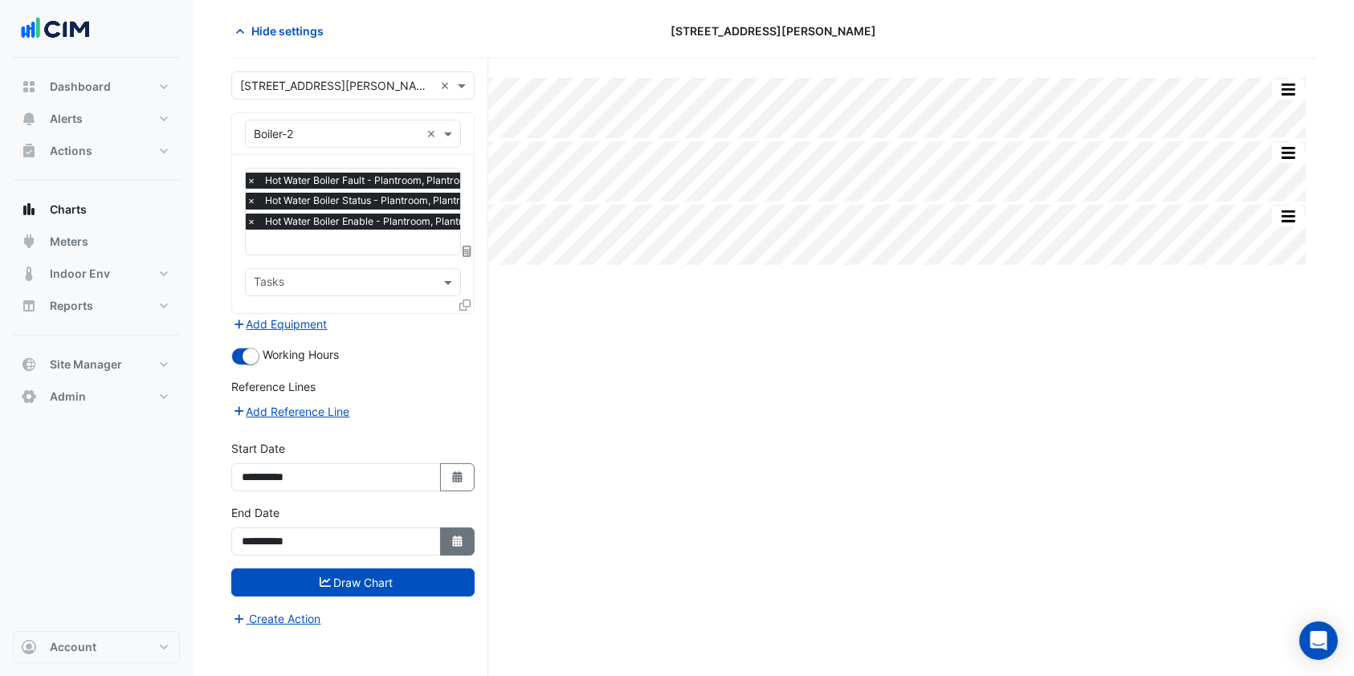
click at [469, 538] on button "Select Date" at bounding box center [457, 541] width 35 height 28
select select "*"
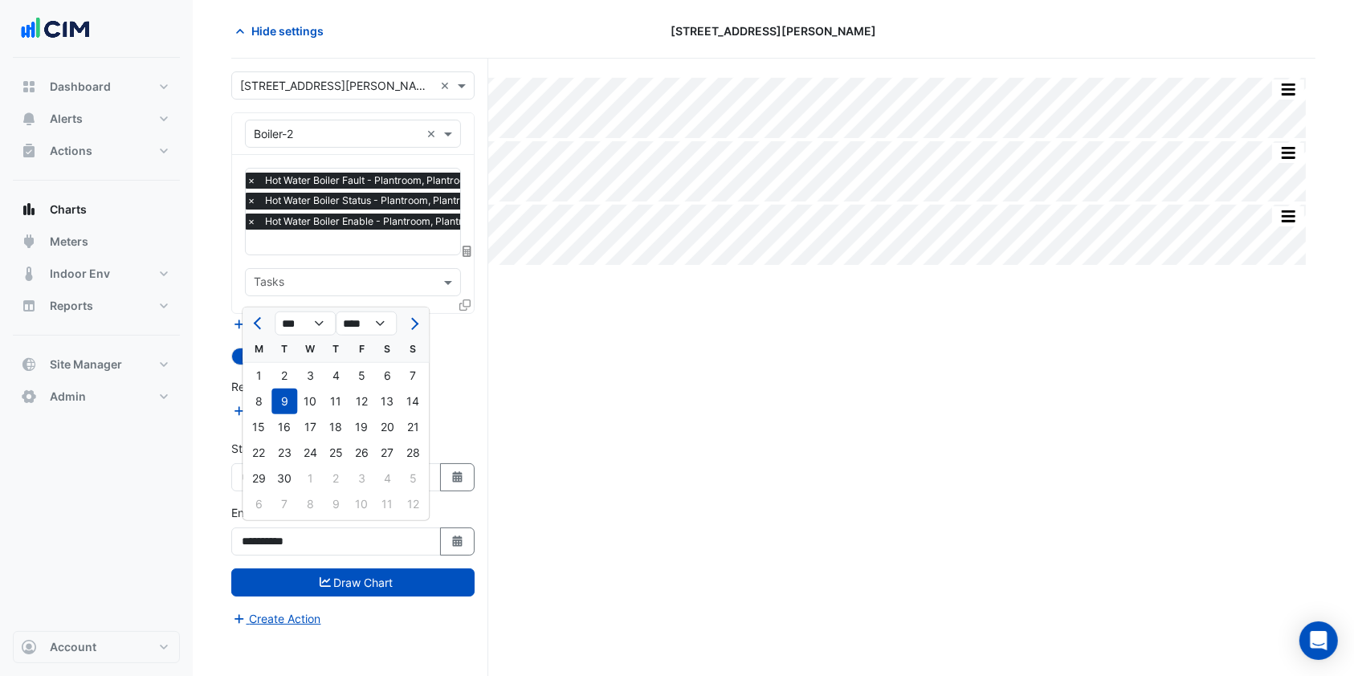
drag, startPoint x: 544, startPoint y: 468, endPoint x: 395, endPoint y: 462, distance: 148.7
click at [529, 468] on div "Split None Print Save as JPEG Save as PNG Pivot Data Table Export CSV - Flat Ex…" at bounding box center [773, 368] width 1084 height 618
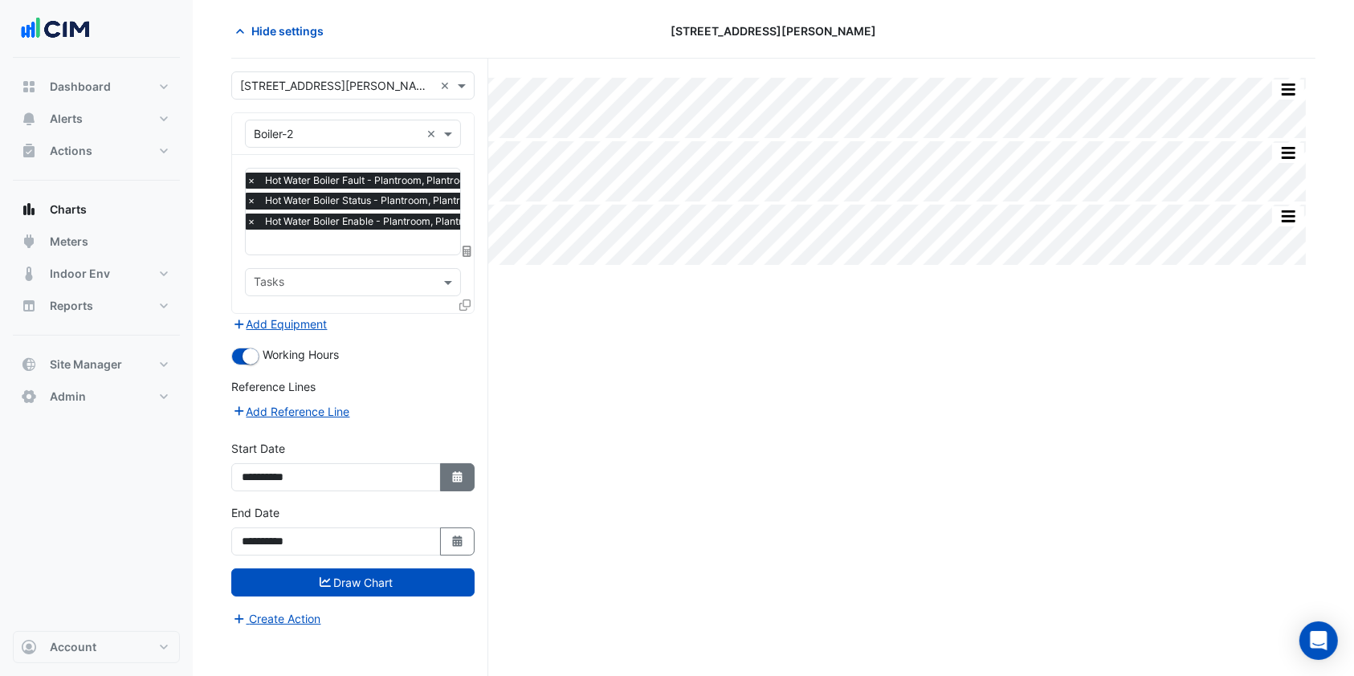
click at [452, 474] on icon "button" at bounding box center [457, 476] width 10 height 11
select select "*"
select select "****"
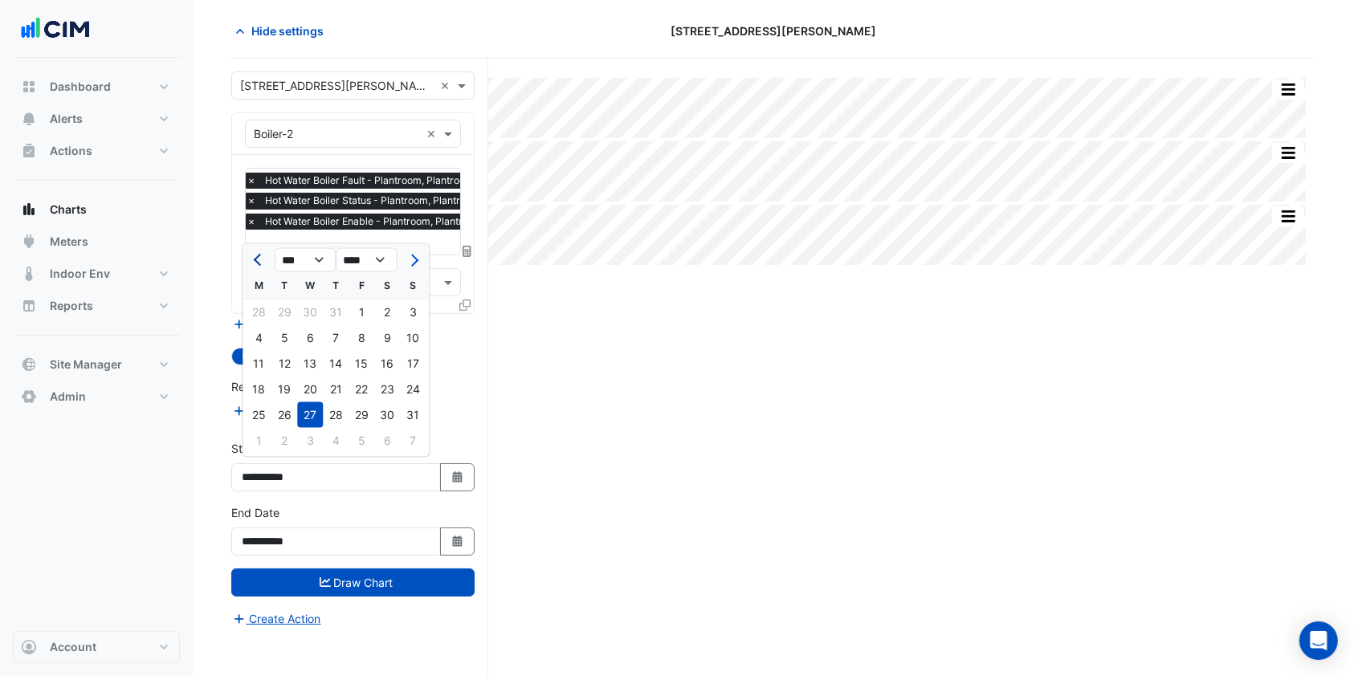
click at [254, 258] on span "Previous month" at bounding box center [260, 260] width 12 height 12
click at [248, 259] on div at bounding box center [258, 260] width 32 height 26
click at [247, 259] on div at bounding box center [258, 260] width 32 height 26
click at [255, 257] on span "Previous month" at bounding box center [260, 260] width 12 height 12
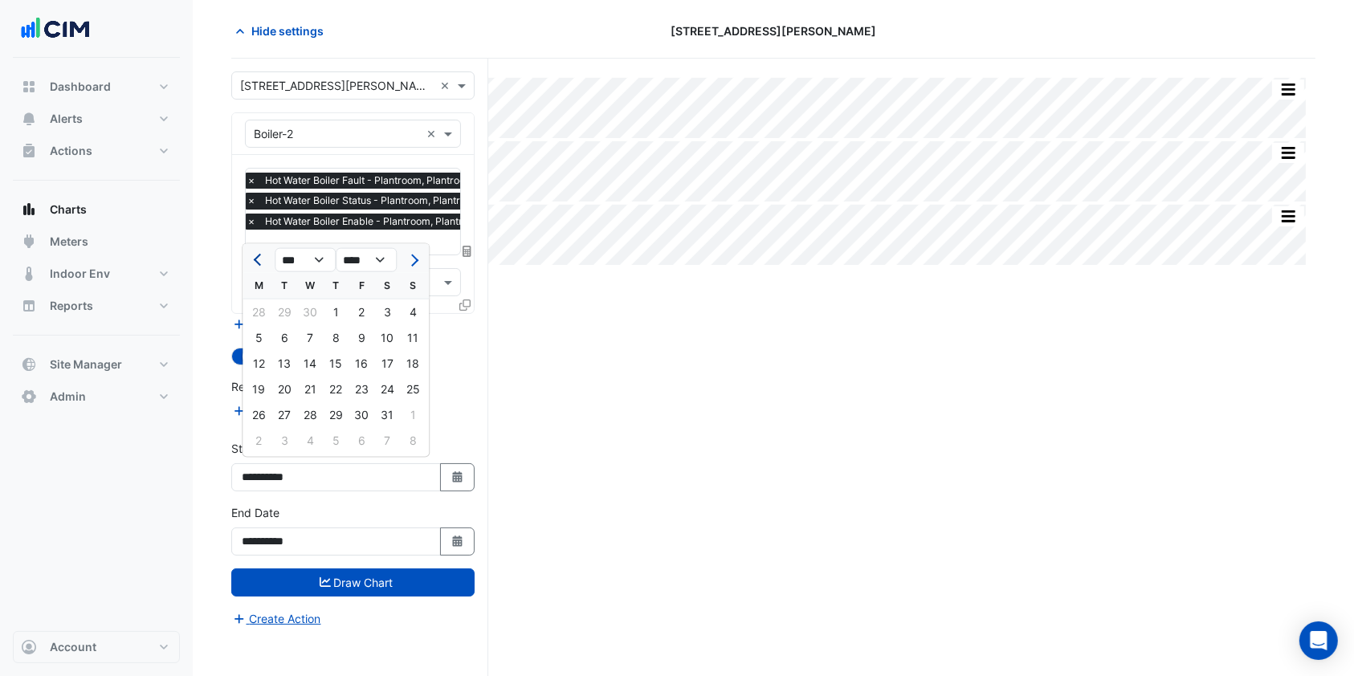
click at [255, 257] on span "Previous month" at bounding box center [260, 260] width 12 height 12
select select "*"
click at [291, 306] on div "1" at bounding box center [284, 312] width 26 height 26
type input "**********"
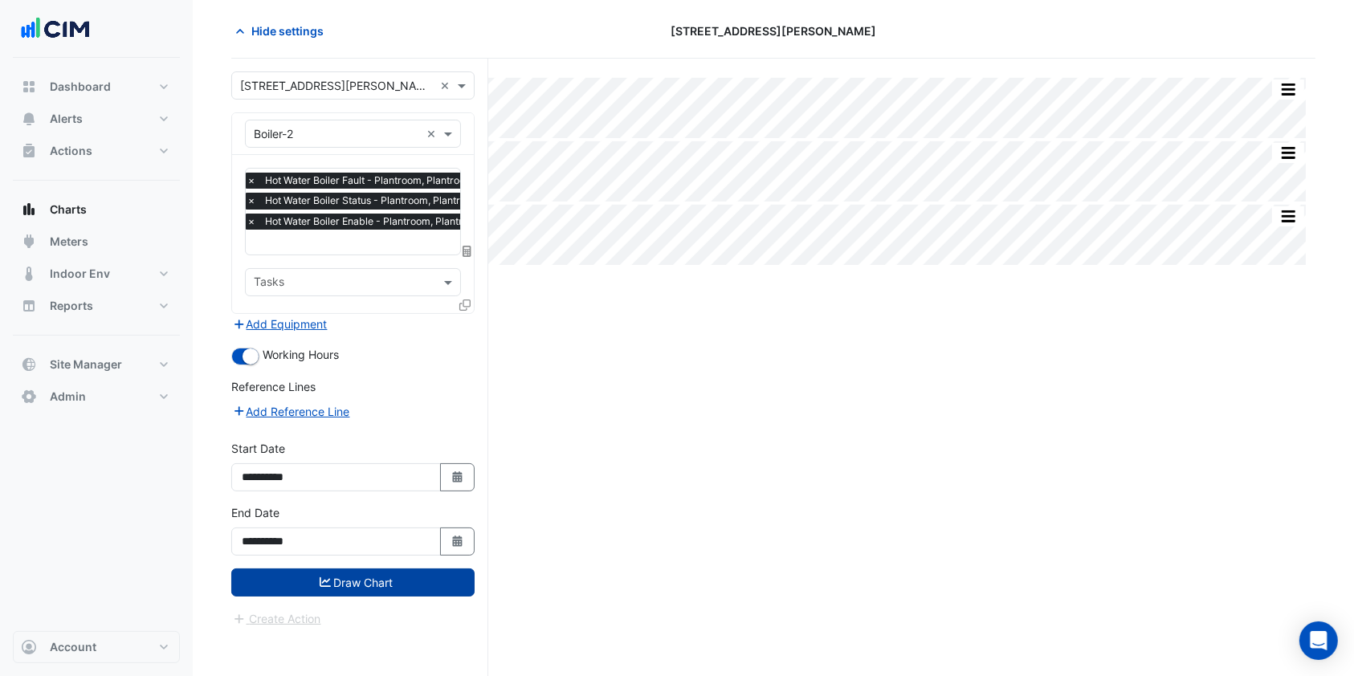
click at [340, 582] on button "Draw Chart" at bounding box center [352, 582] width 243 height 28
